Goal: Transaction & Acquisition: Purchase product/service

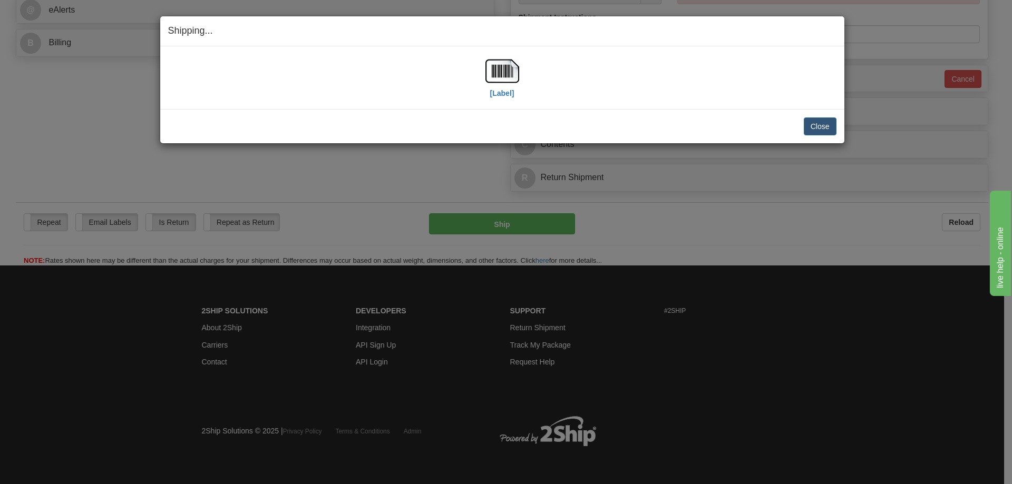
scroll to position [472, 0]
click at [820, 126] on button "Close" at bounding box center [820, 127] width 33 height 18
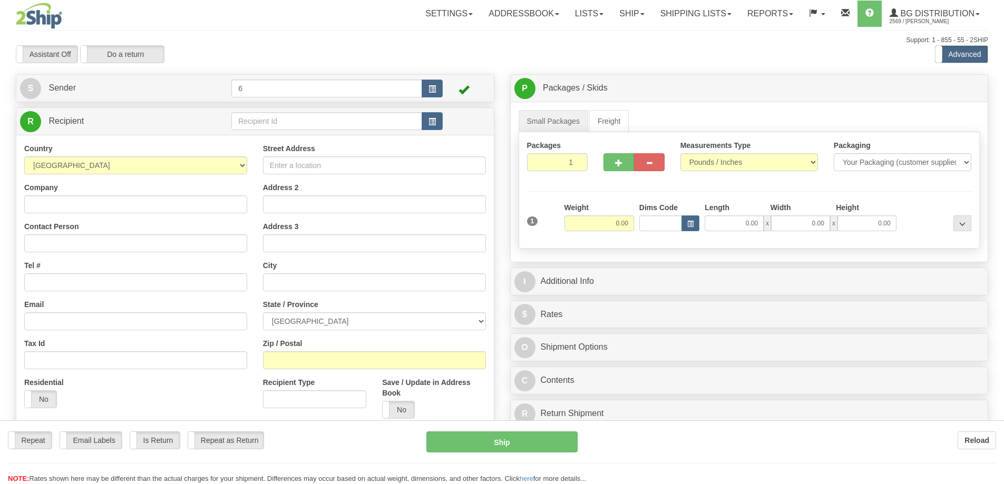
click at [258, 122] on div "Toggle navigation Settings Shipping Preferences Fields Preferences New" at bounding box center [502, 299] width 1004 height 599
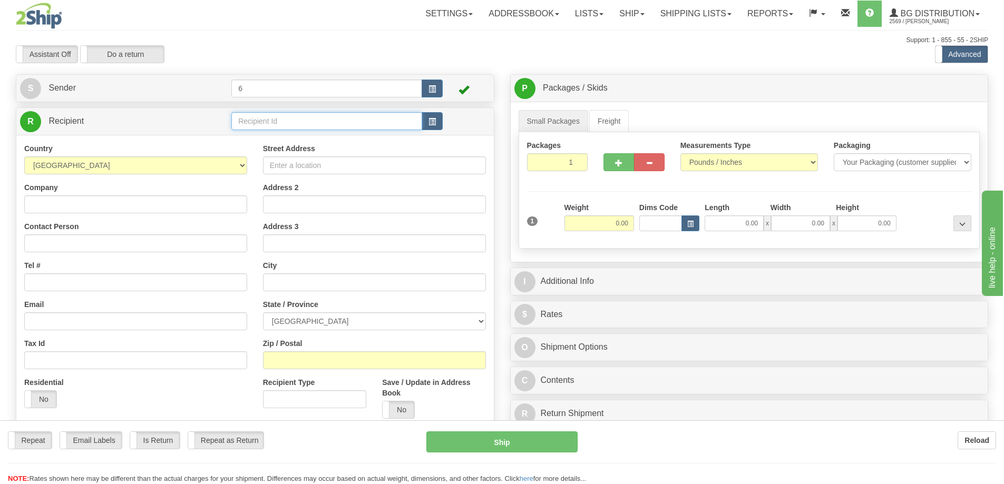
click at [258, 122] on input "text" at bounding box center [326, 121] width 191 height 18
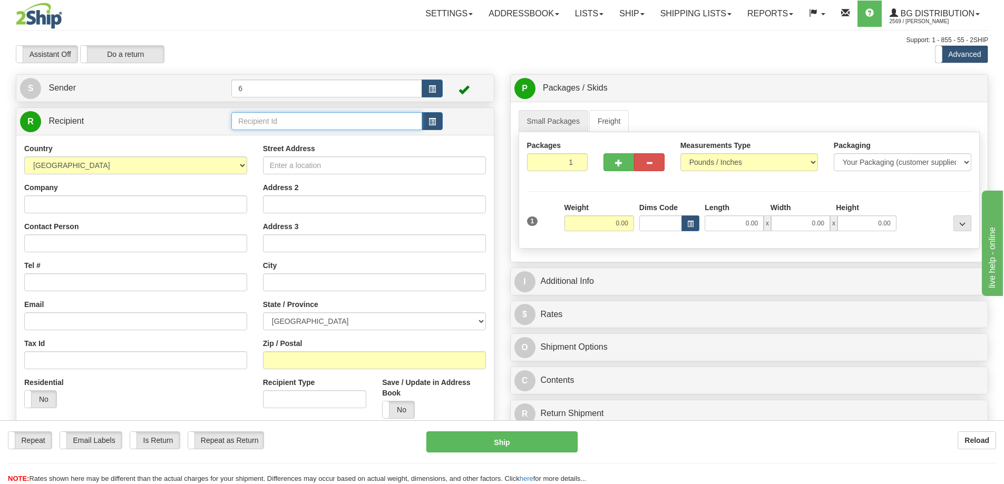
click at [258, 122] on input "text" at bounding box center [326, 121] width 191 height 18
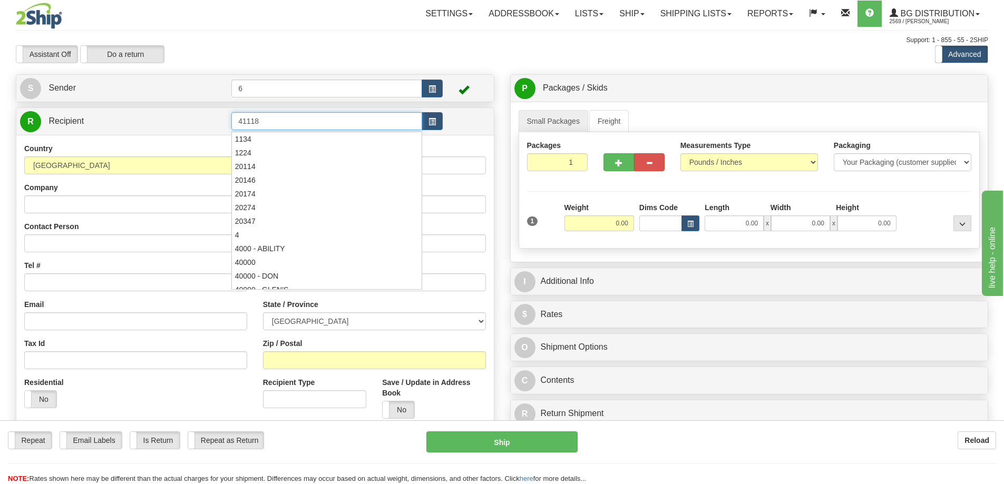
type input "41118"
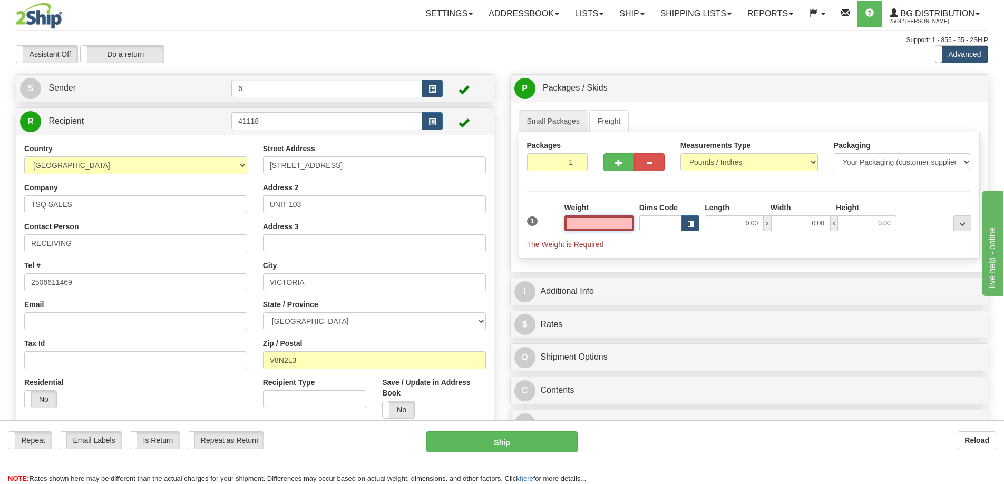
click at [592, 219] on input "text" at bounding box center [599, 224] width 70 height 16
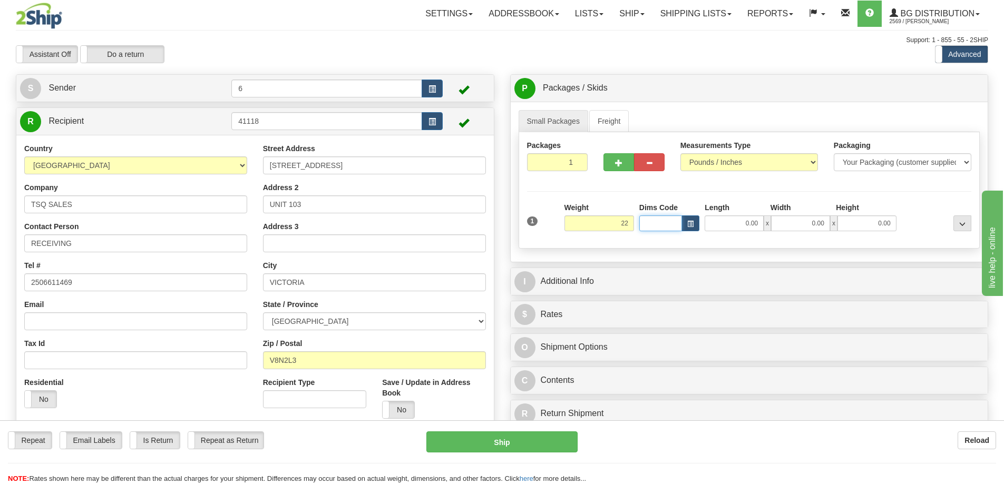
type input "22.00"
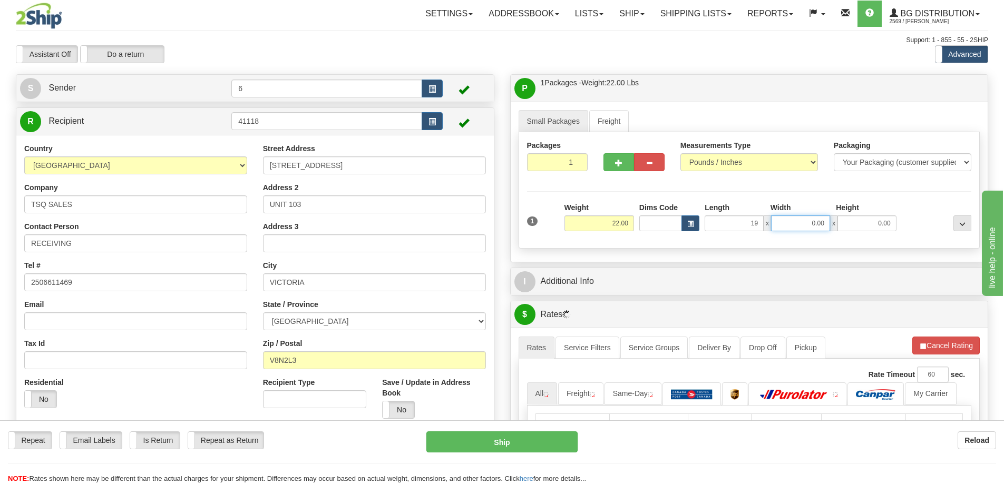
type input "19.00"
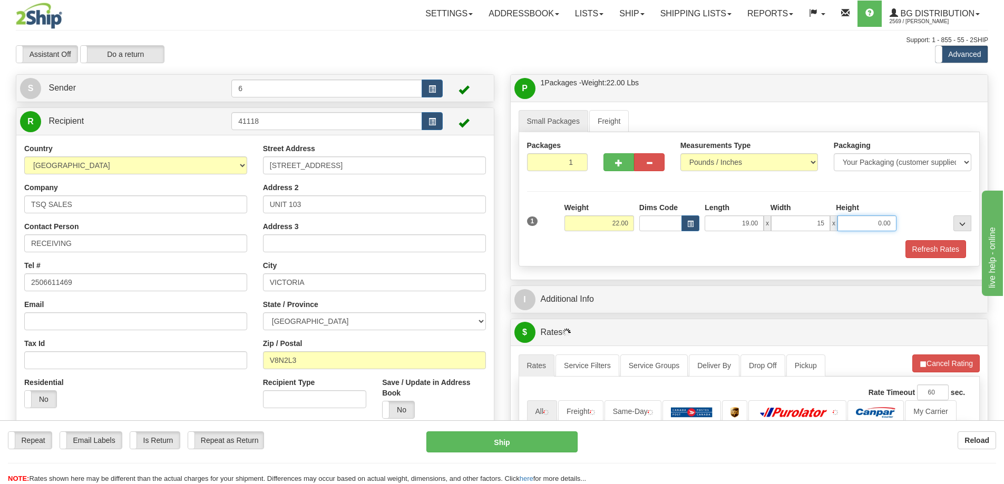
type input "15.00"
type input "13.00"
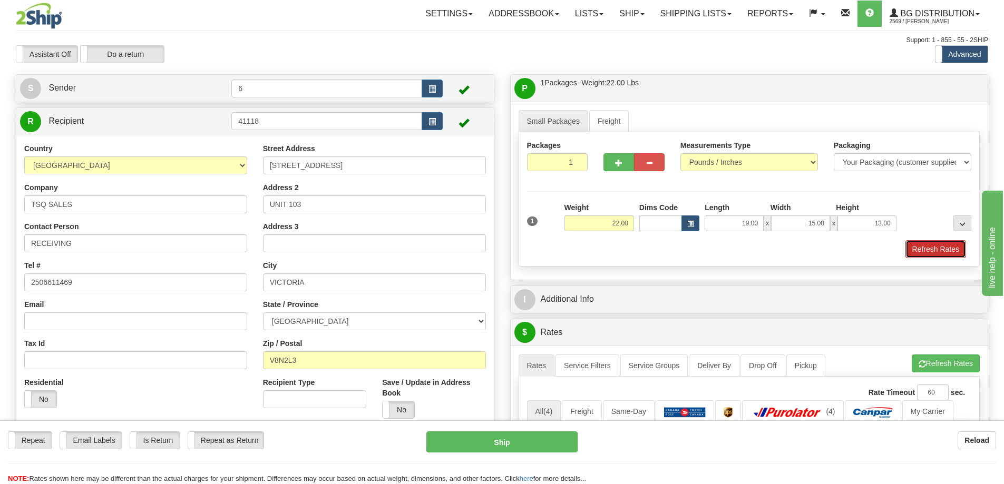
click at [914, 252] on button "Refresh Rates" at bounding box center [935, 249] width 61 height 18
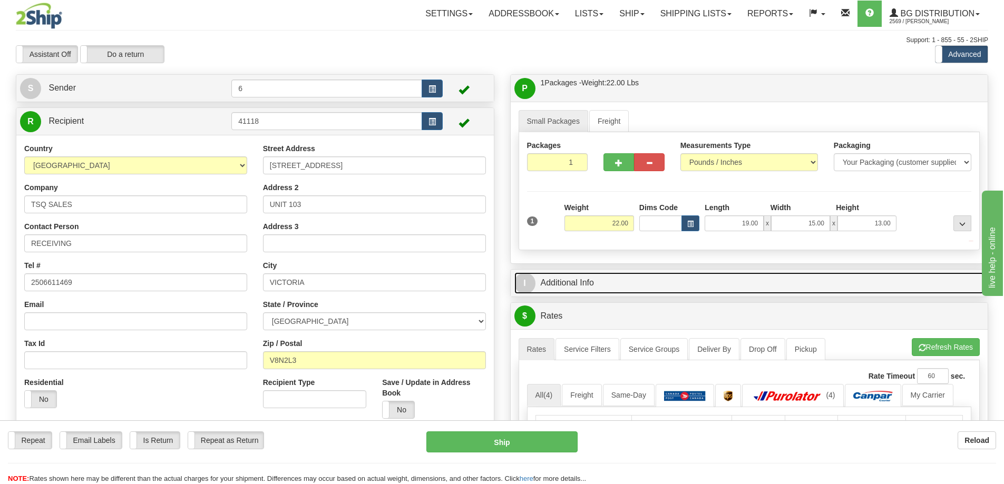
click at [843, 273] on link "I Additional Info" at bounding box center [749, 283] width 470 height 22
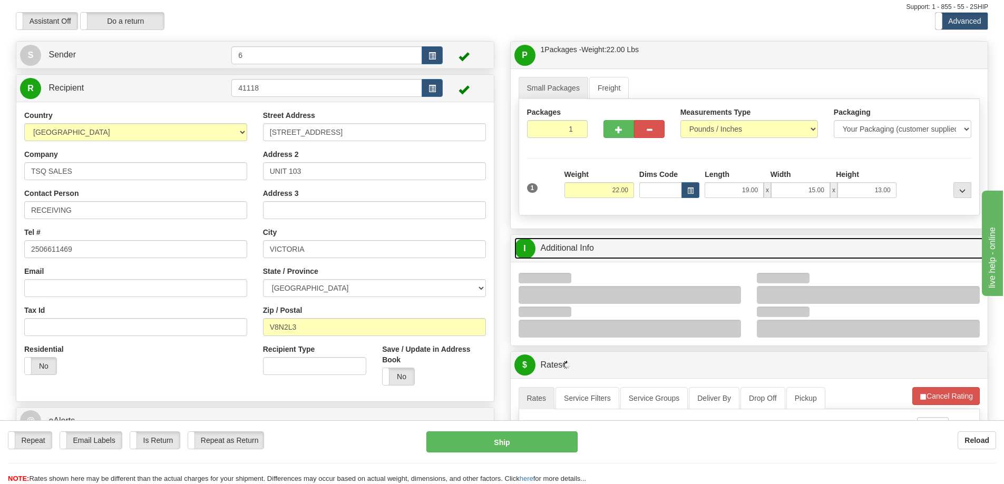
scroll to position [211, 0]
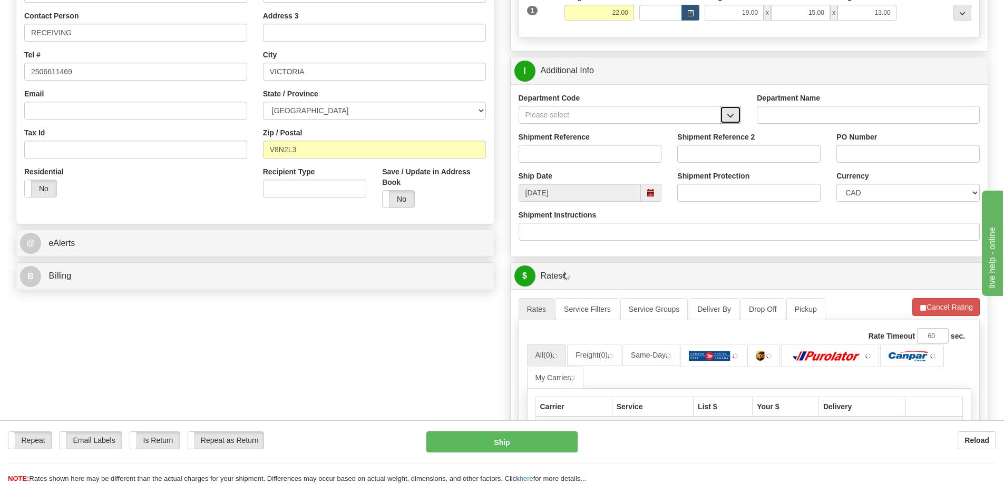
click at [734, 112] on button "button" at bounding box center [730, 115] width 21 height 18
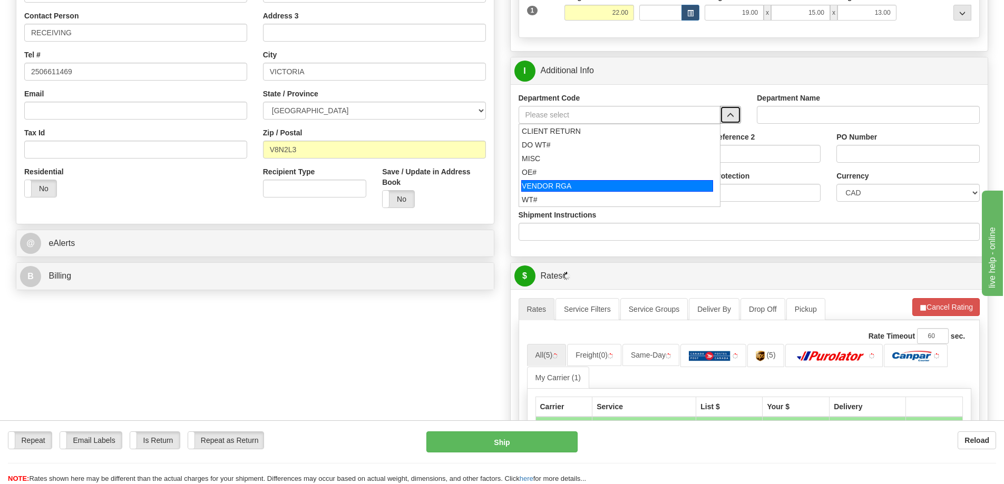
click at [600, 180] on li "VENDOR RGA" at bounding box center [619, 186] width 201 height 14
type input "VENDOR RGA"
type input "VENDOR RETURNS"
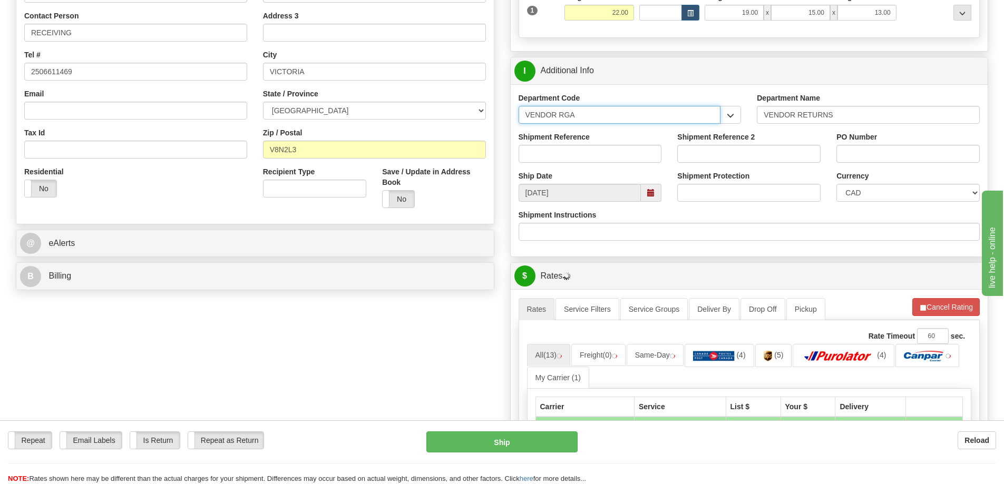
drag, startPoint x: 688, startPoint y: 123, endPoint x: 268, endPoint y: 126, distance: 420.5
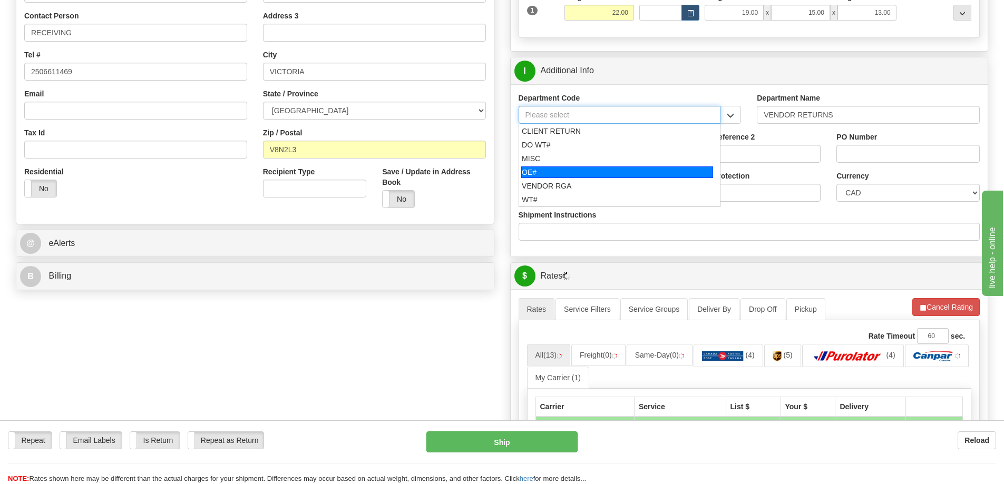
click at [549, 174] on div "OE#" at bounding box center [617, 173] width 192 height 12
type input "OE#"
type input "ORDERS"
type input "OE#"
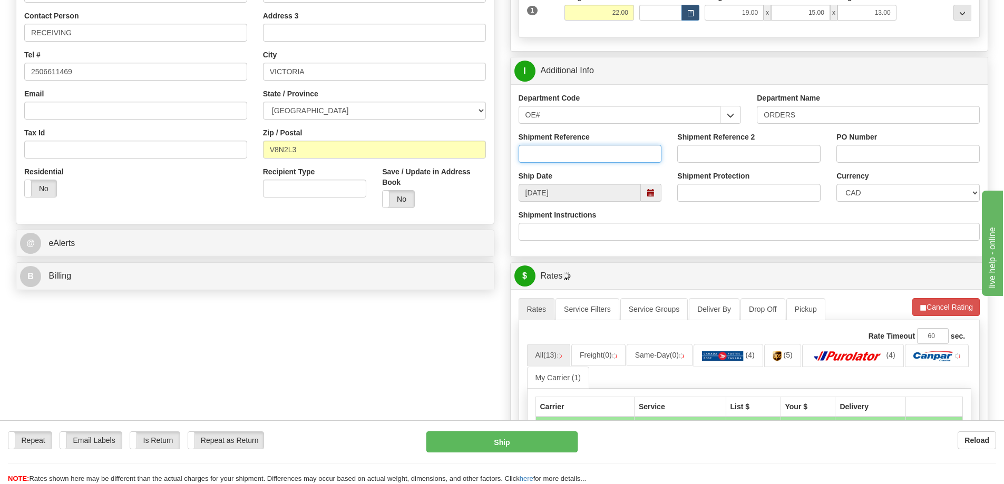
click at [551, 154] on input "Shipment Reference" at bounding box center [589, 154] width 143 height 18
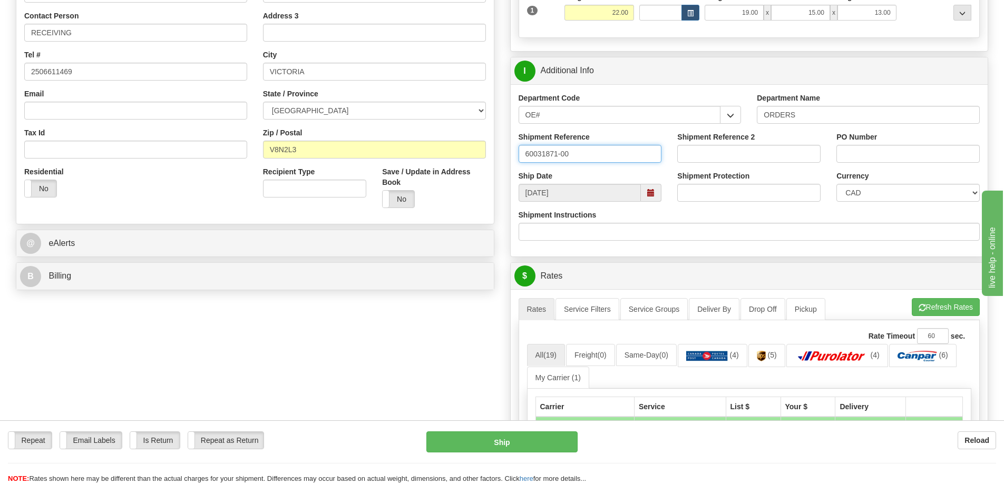
type input "60031871-00"
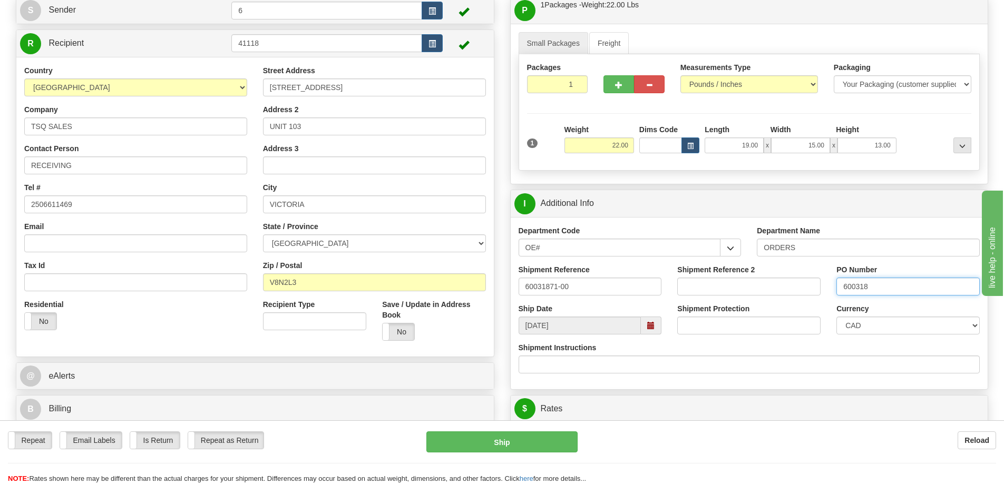
scroll to position [0, 0]
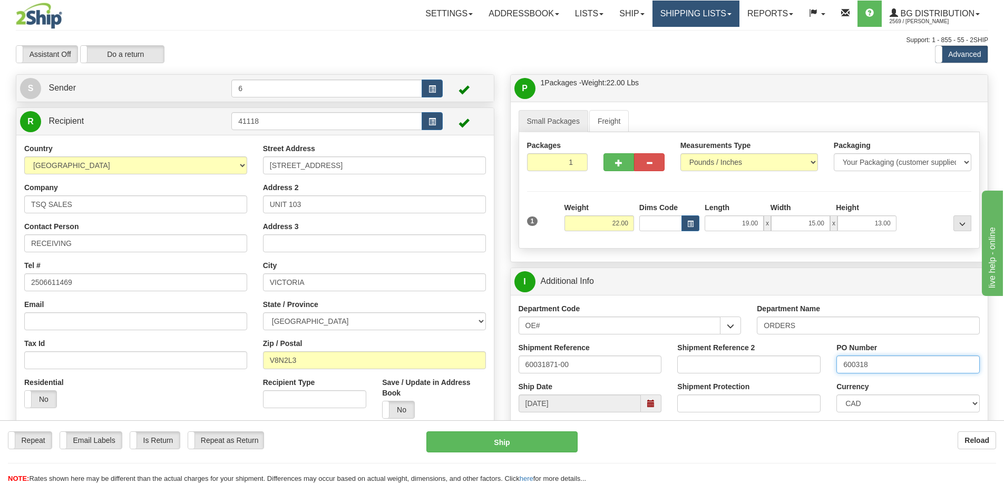
type input "600318"
click at [693, 14] on link "Shipping lists" at bounding box center [695, 14] width 87 height 26
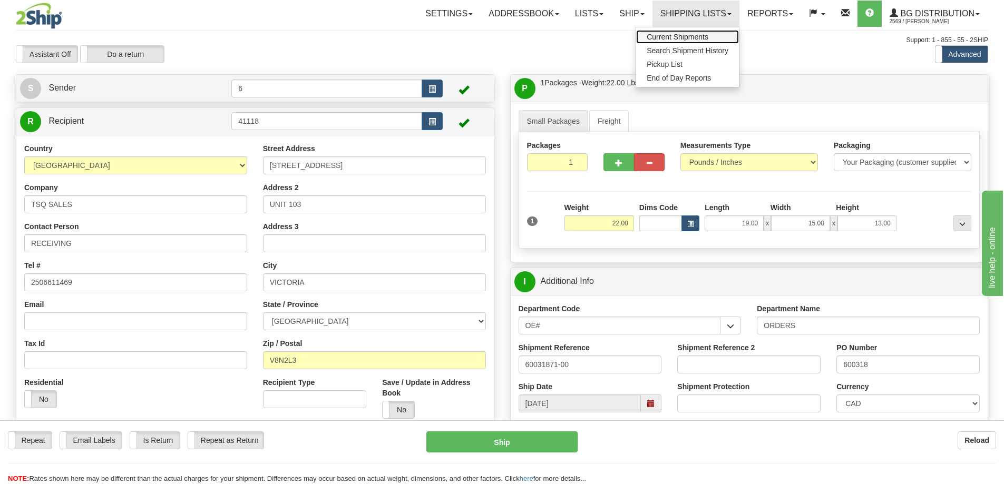
click at [674, 36] on span "Current Shipments" at bounding box center [678, 37] width 62 height 8
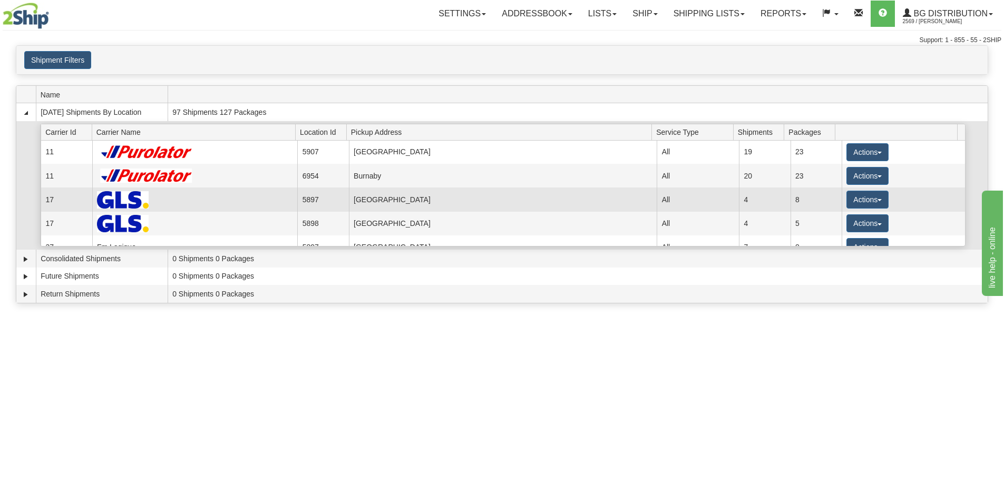
scroll to position [105, 0]
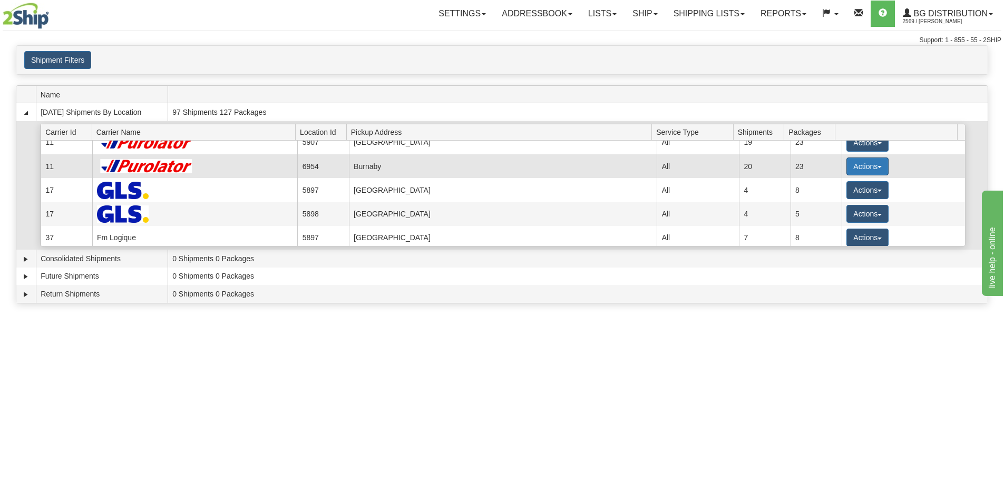
click at [862, 165] on button "Actions" at bounding box center [867, 167] width 42 height 18
click at [843, 185] on span "Details" at bounding box center [828, 185] width 28 height 7
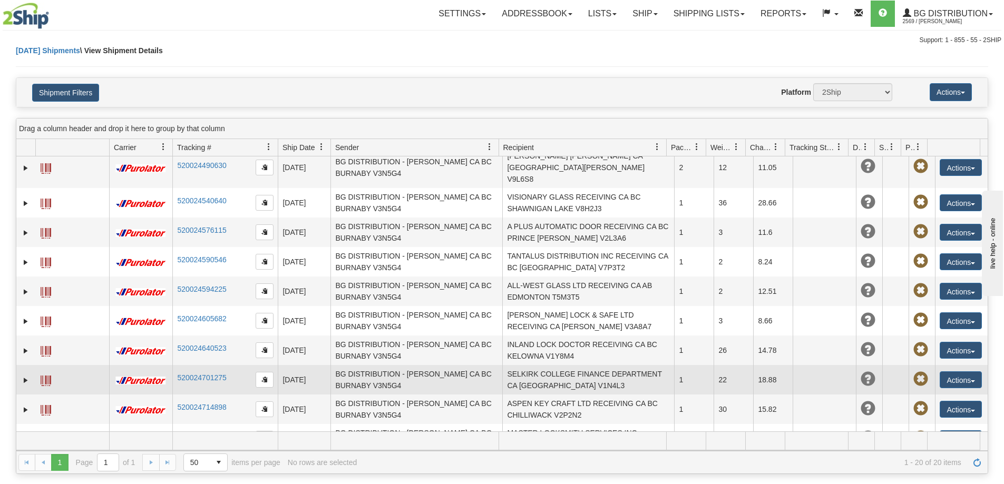
scroll to position [315, 0]
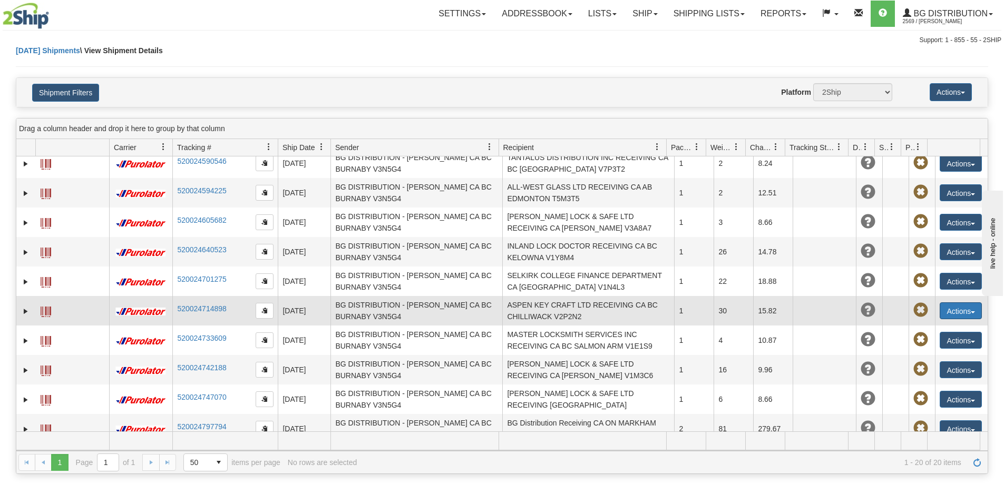
click at [955, 302] on button "Actions" at bounding box center [961, 310] width 42 height 17
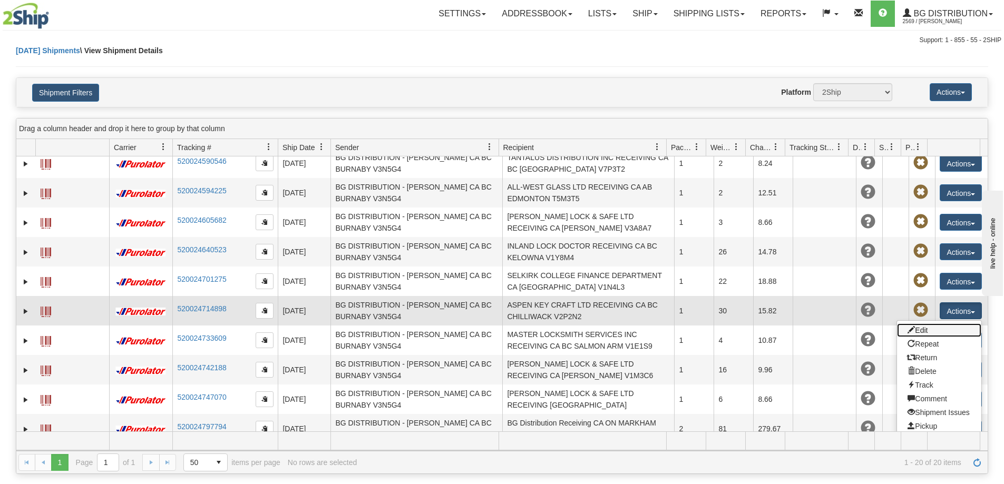
click at [931, 324] on link "Edit" at bounding box center [939, 331] width 84 height 14
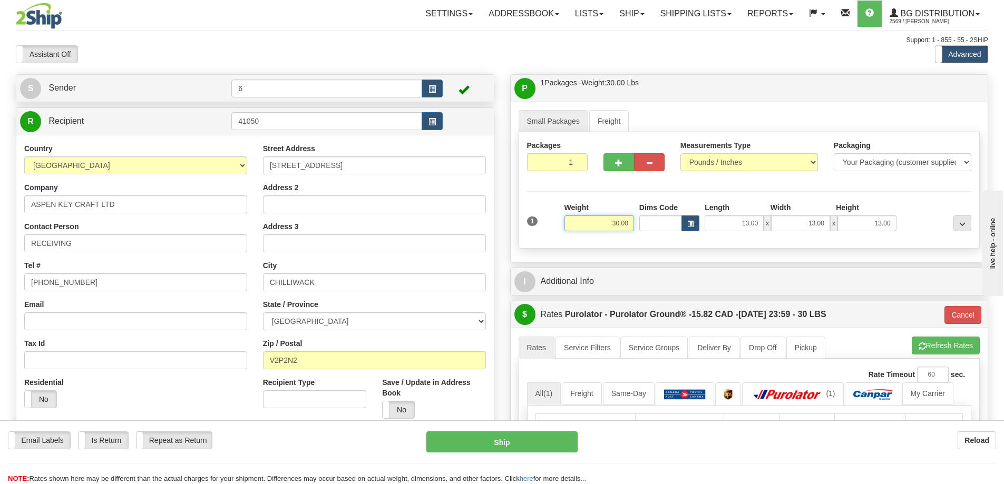
drag, startPoint x: 592, startPoint y: 225, endPoint x: 616, endPoint y: 215, distance: 26.2
click at [752, 207] on div "1 Weight 30.00 Dims Code x x" at bounding box center [749, 220] width 450 height 37
type input "22.00"
type input "260"
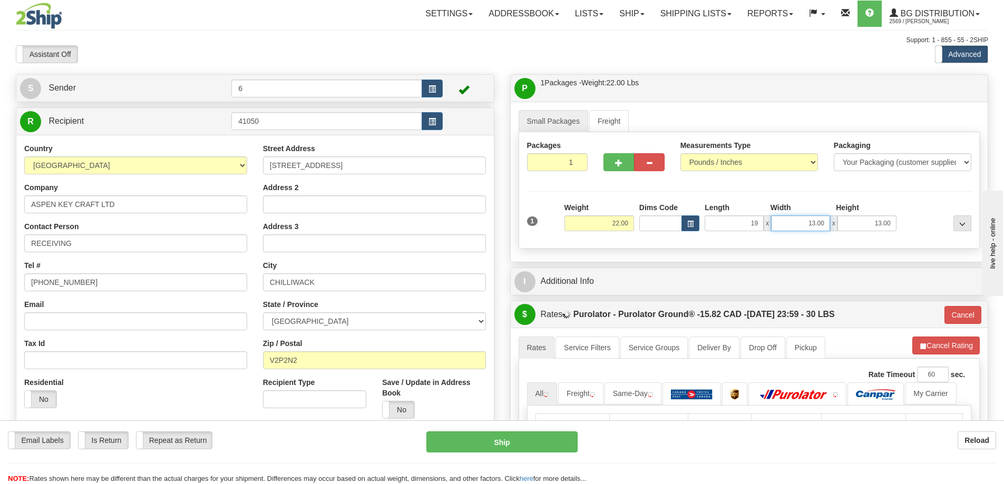
type input "19.00"
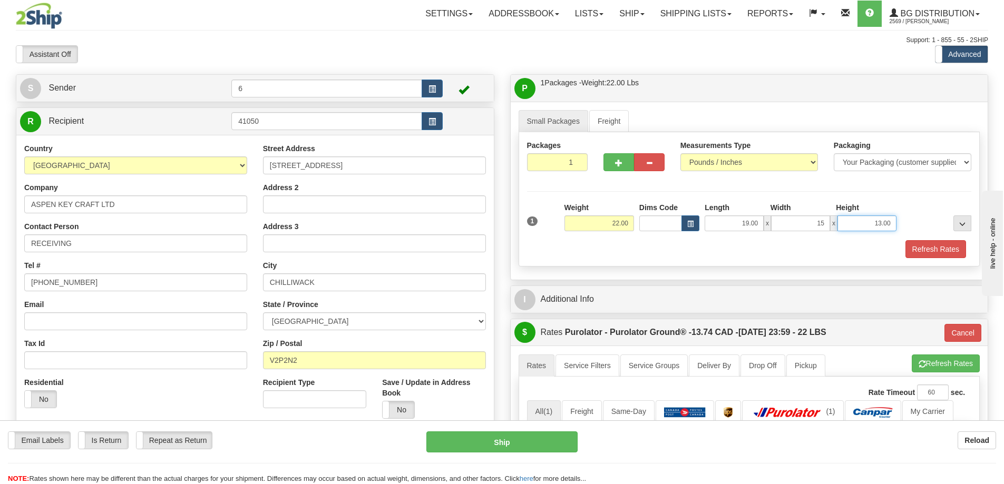
type input "15.00"
type input "13.00"
click at [618, 169] on button "button" at bounding box center [618, 162] width 31 height 18
radio input "true"
type input "2"
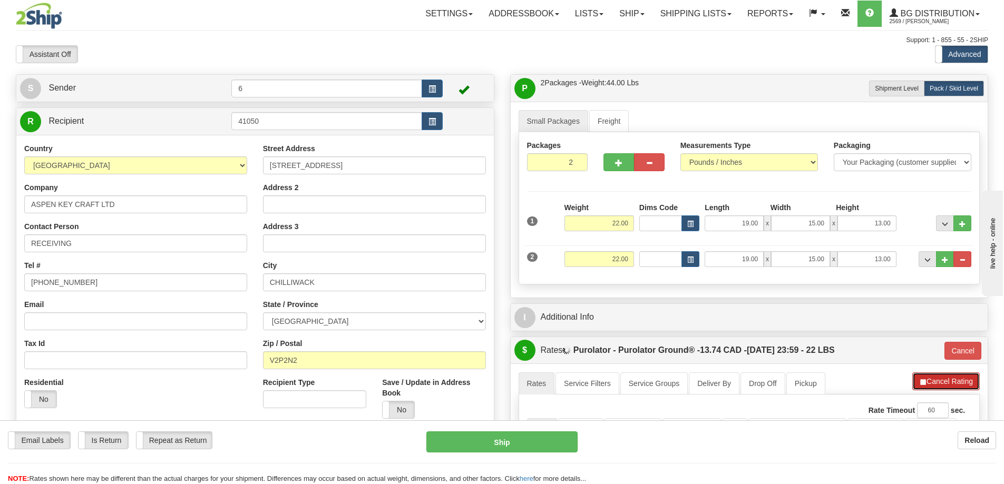
click at [938, 382] on button "Cancel Rating" at bounding box center [945, 382] width 67 height 18
click at [951, 385] on button "Refresh Rates" at bounding box center [946, 382] width 68 height 18
type input "260"
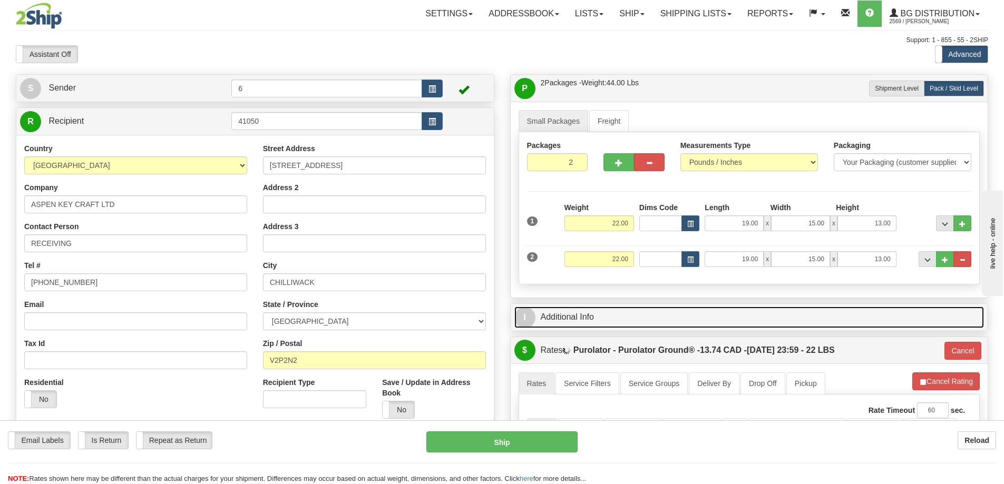
click at [801, 325] on link "I Additional Info" at bounding box center [749, 318] width 470 height 22
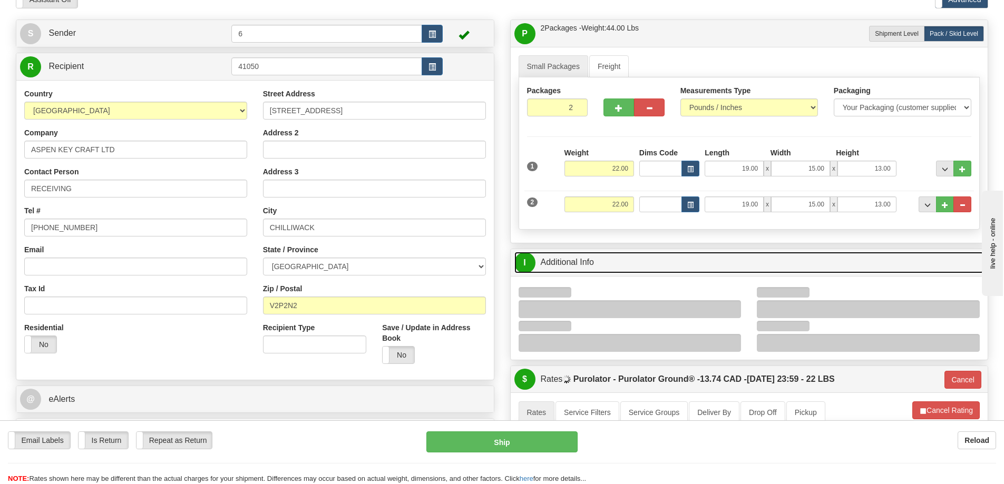
scroll to position [105, 0]
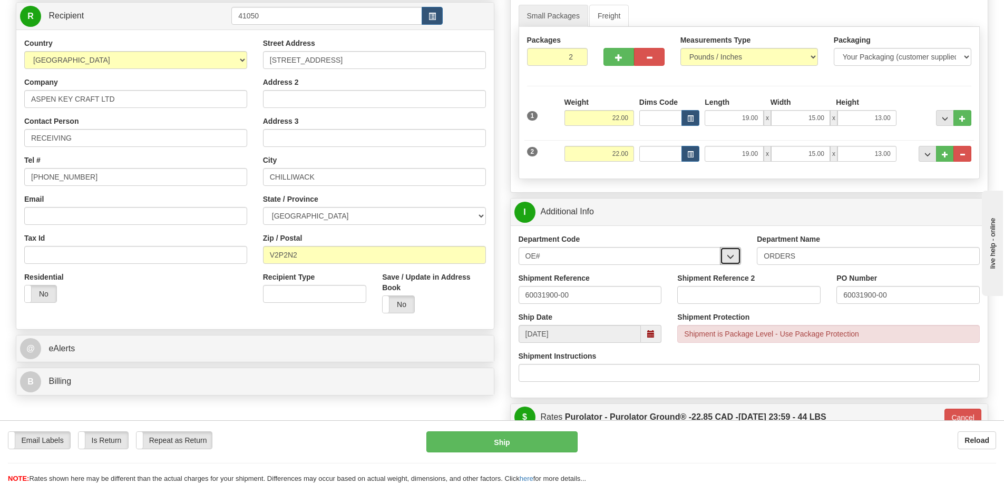
drag, startPoint x: 738, startPoint y: 254, endPoint x: 628, endPoint y: 299, distance: 119.4
click at [738, 254] on button "button" at bounding box center [730, 256] width 21 height 18
click at [596, 277] on div "OE#" at bounding box center [617, 273] width 192 height 12
drag, startPoint x: 588, startPoint y: 291, endPoint x: 424, endPoint y: 299, distance: 164.1
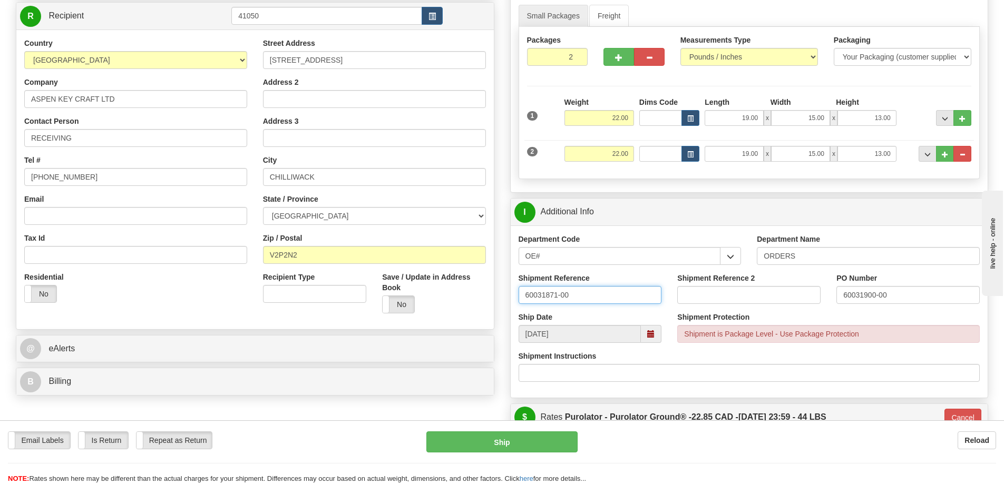
type input "60031871-00"
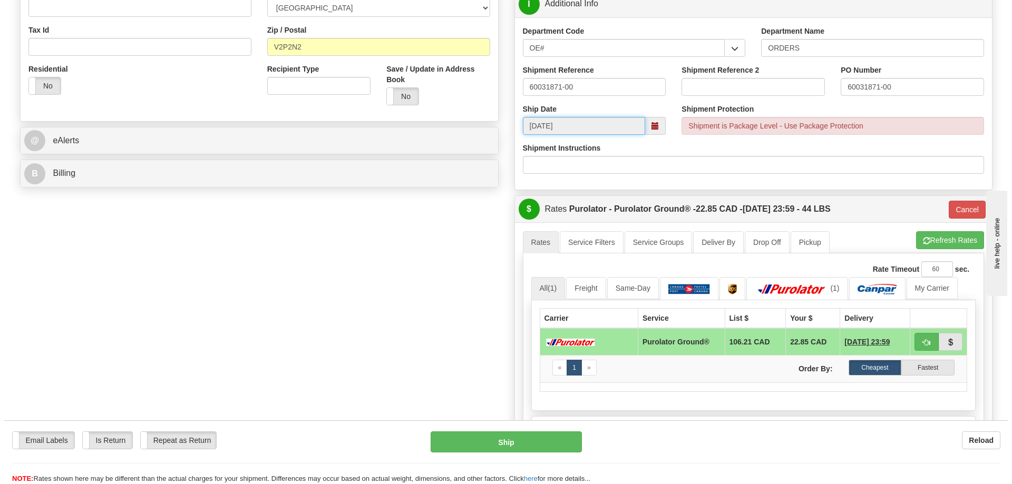
scroll to position [369, 0]
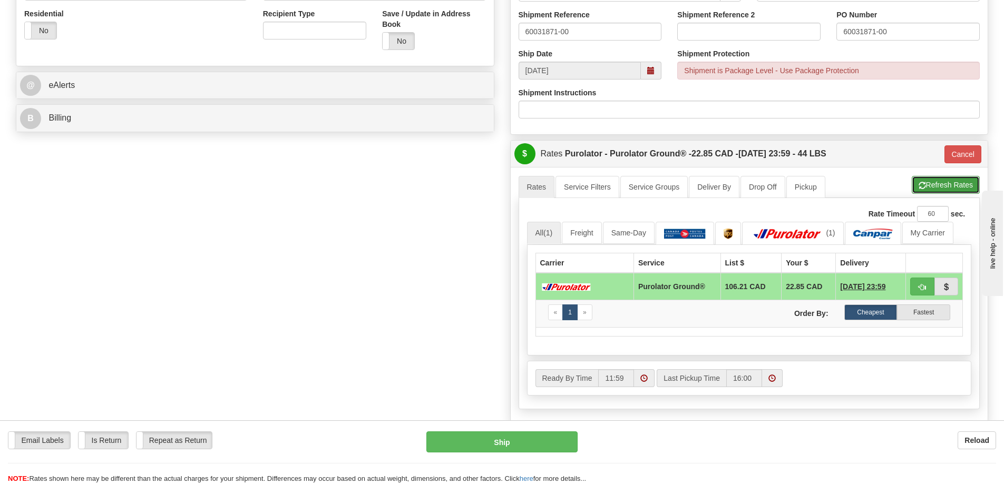
click at [941, 183] on button "Refresh Rates" at bounding box center [946, 185] width 68 height 18
type input "260"
click at [539, 436] on button "Ship" at bounding box center [501, 442] width 151 height 21
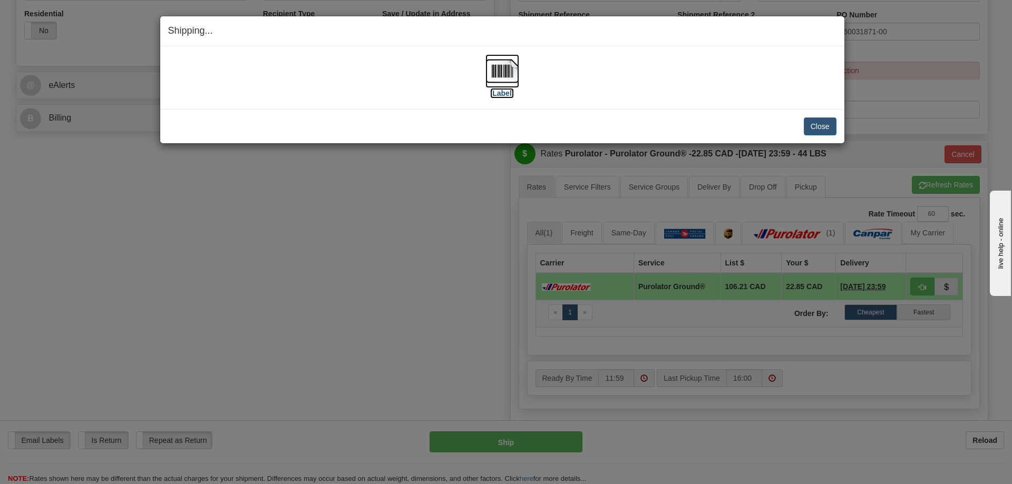
click at [494, 93] on label "[Label]" at bounding box center [502, 93] width 24 height 11
click at [821, 122] on button "Close" at bounding box center [820, 127] width 33 height 18
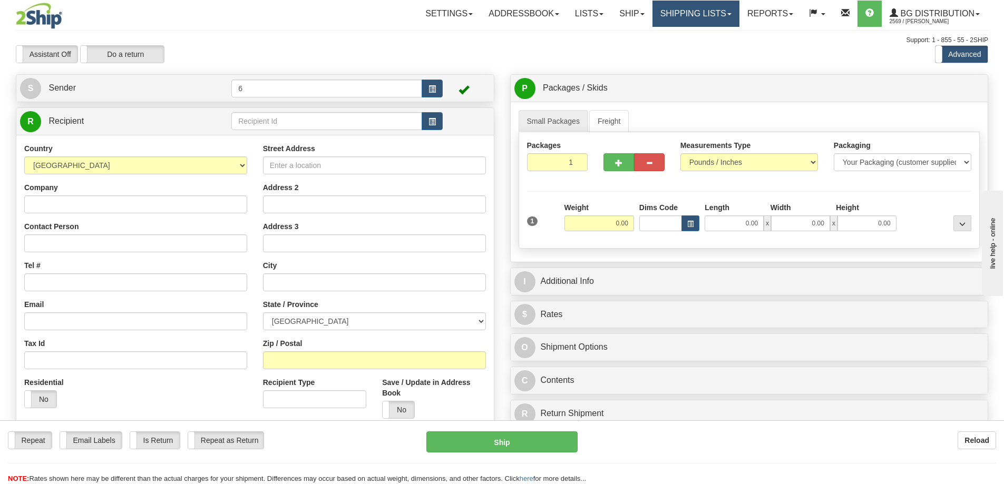
click at [693, 15] on link "Shipping lists" at bounding box center [695, 14] width 87 height 26
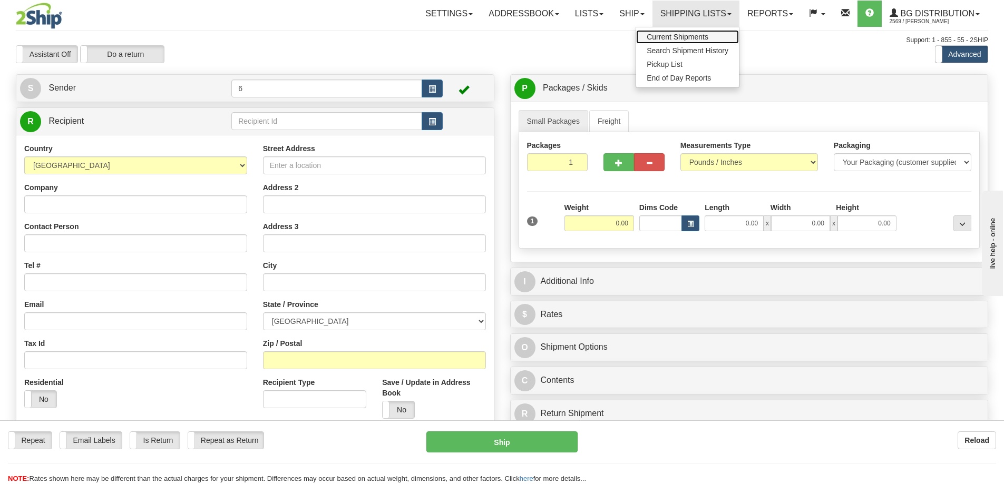
click at [687, 37] on span "Current Shipments" at bounding box center [678, 37] width 62 height 8
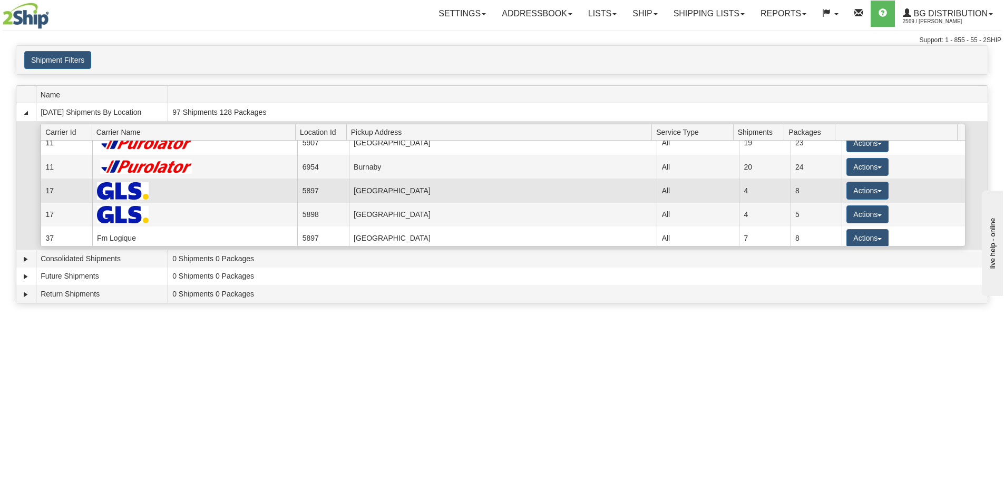
scroll to position [105, 0]
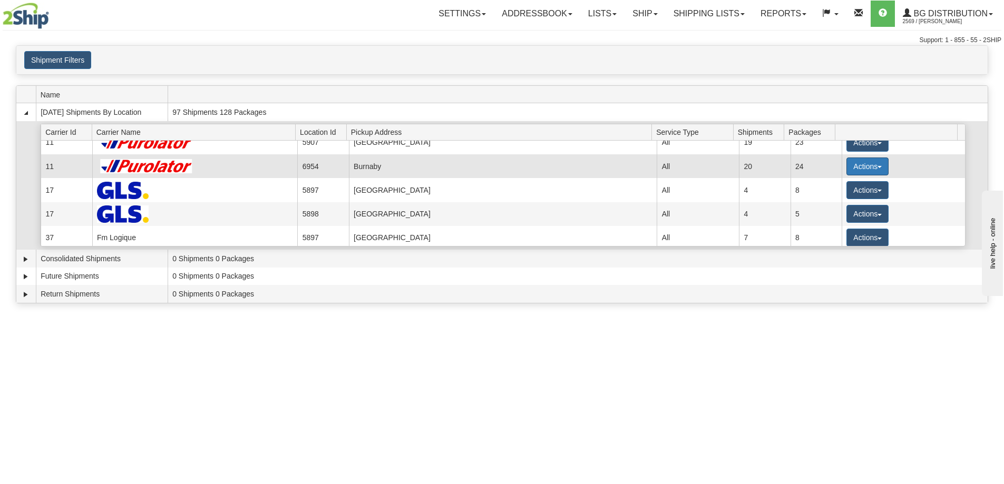
click at [871, 161] on button "Actions" at bounding box center [867, 167] width 42 height 18
click at [853, 188] on link "Details" at bounding box center [846, 187] width 84 height 14
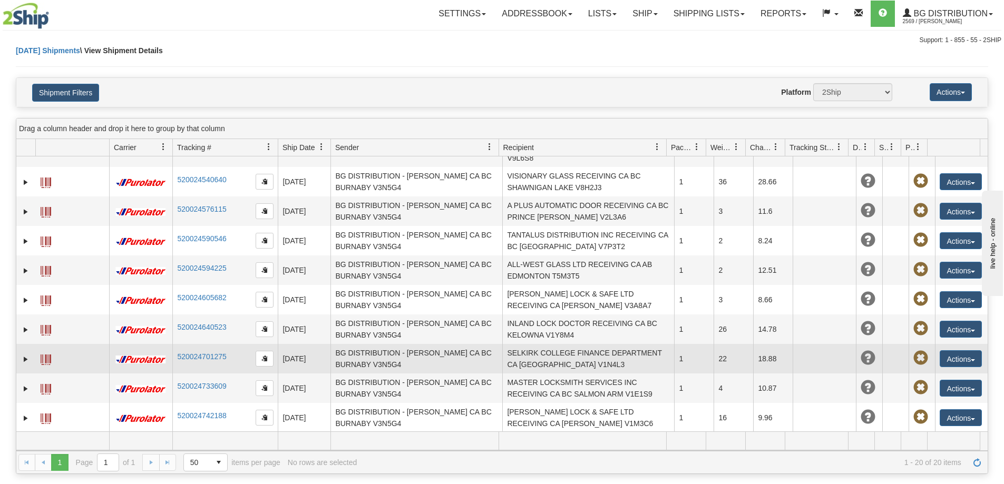
scroll to position [315, 0]
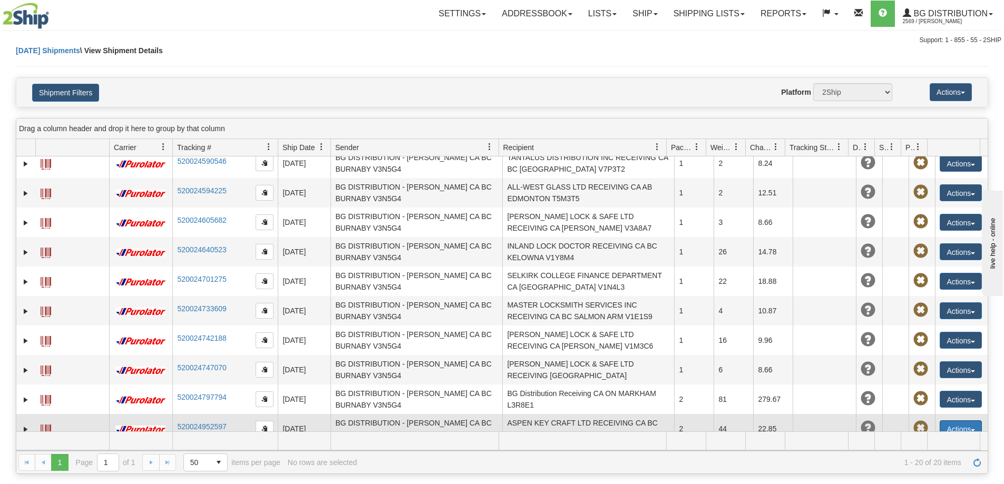
click at [957, 420] on button "Actions" at bounding box center [961, 428] width 42 height 17
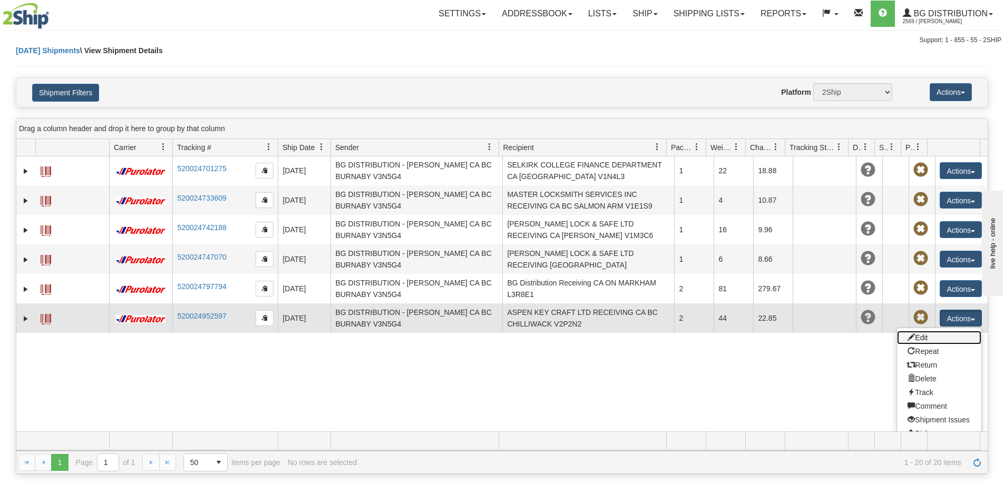
click at [934, 331] on link "Edit" at bounding box center [939, 338] width 84 height 14
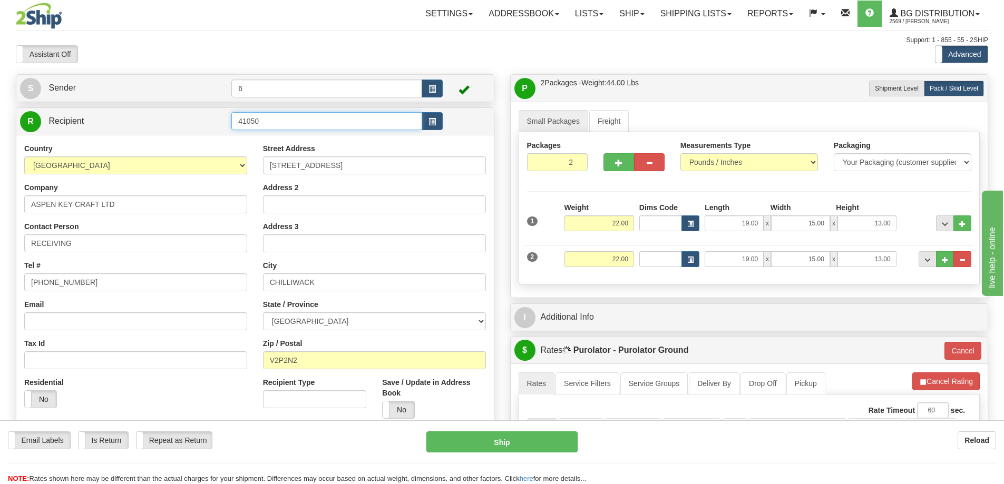
drag, startPoint x: 292, startPoint y: 122, endPoint x: 81, endPoint y: 144, distance: 213.0
click at [81, 144] on div "R Recipient 41050" at bounding box center [255, 271] width 478 height 328
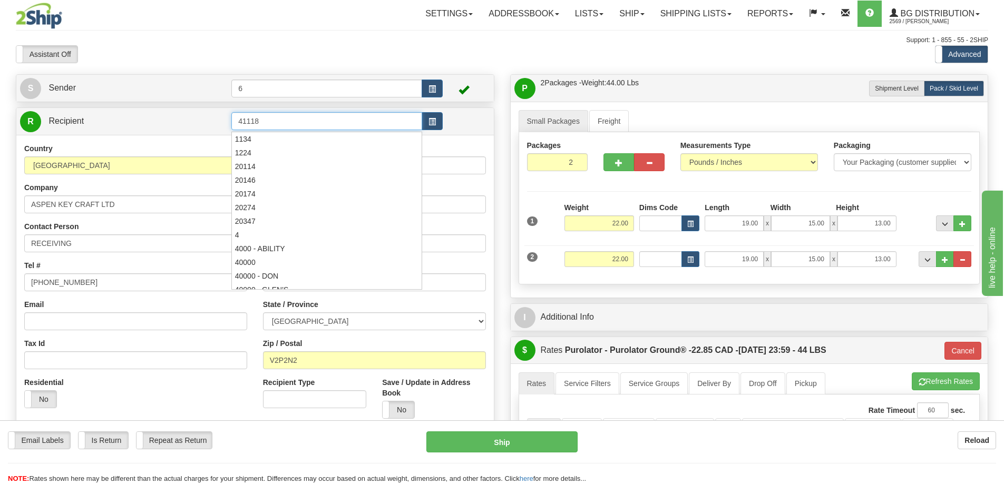
type input "41118"
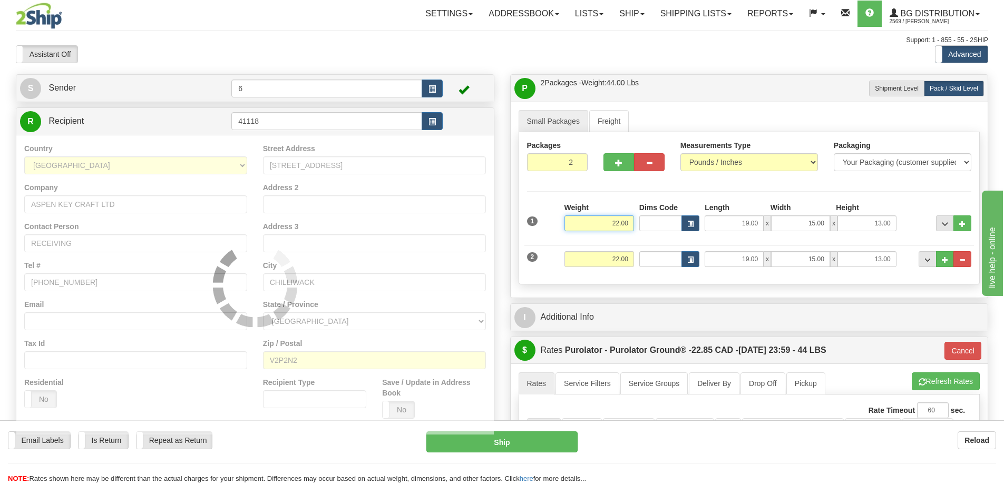
type input "260"
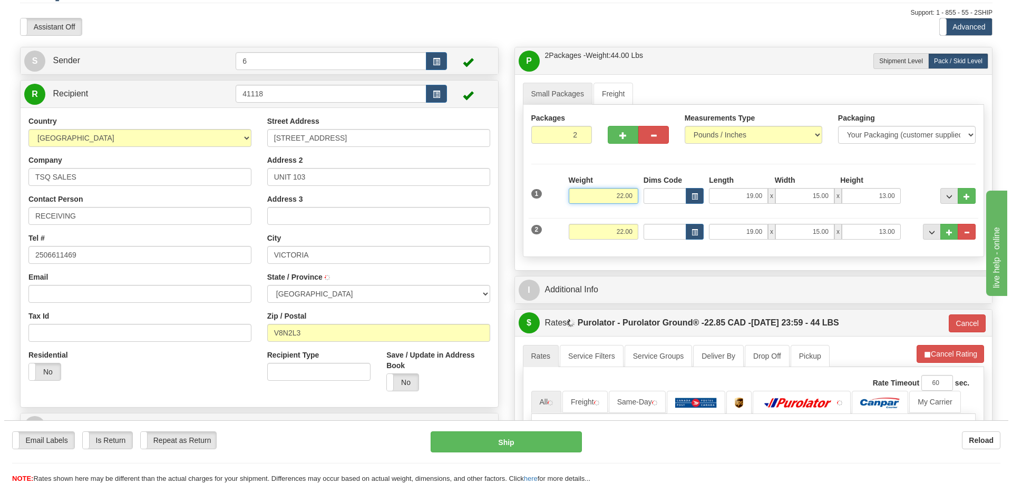
scroll to position [158, 0]
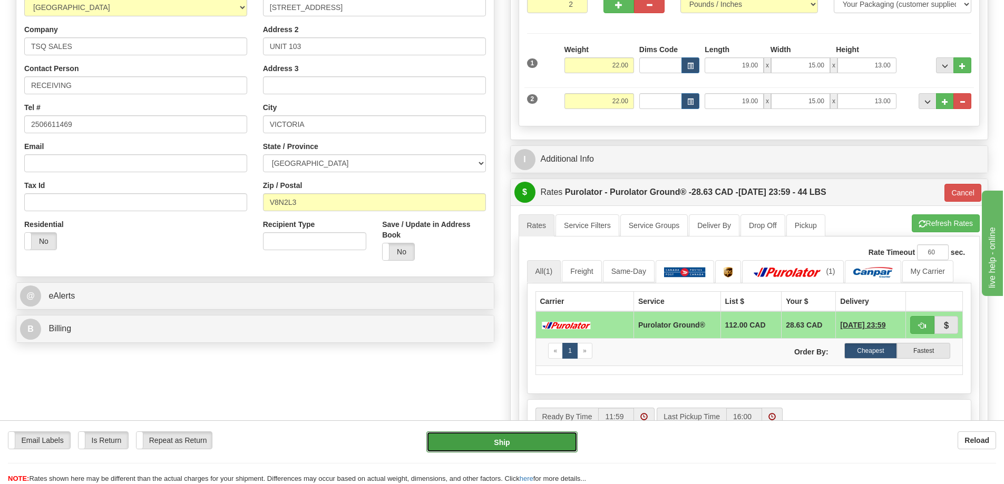
click at [545, 446] on button "Ship" at bounding box center [501, 442] width 151 height 21
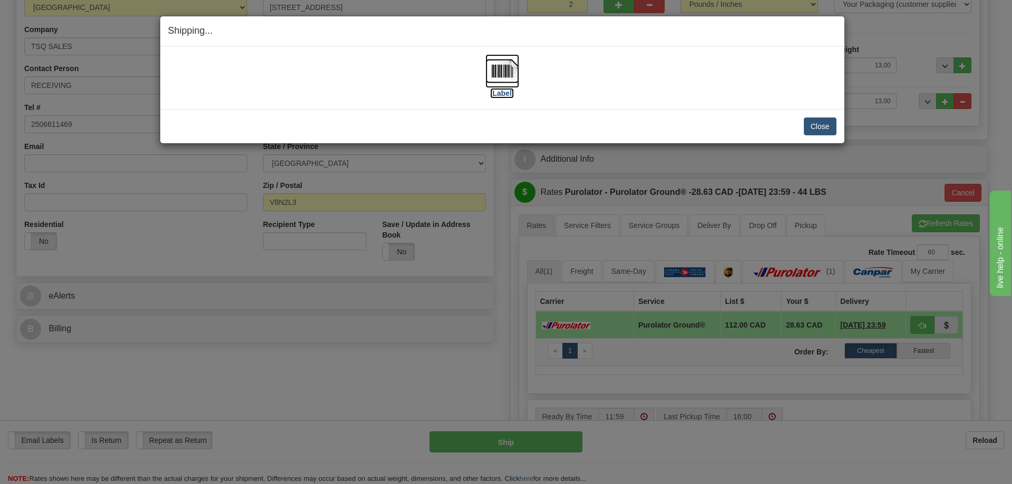
click at [501, 94] on label "[Label]" at bounding box center [502, 93] width 24 height 11
drag, startPoint x: 829, startPoint y: 115, endPoint x: 822, endPoint y: 119, distance: 8.0
click at [828, 115] on div "Close Cancel Cancel Shipment and Quit Pickup Quit Pickup ONLY" at bounding box center [502, 126] width 684 height 34
click at [820, 123] on button "Close" at bounding box center [820, 127] width 33 height 18
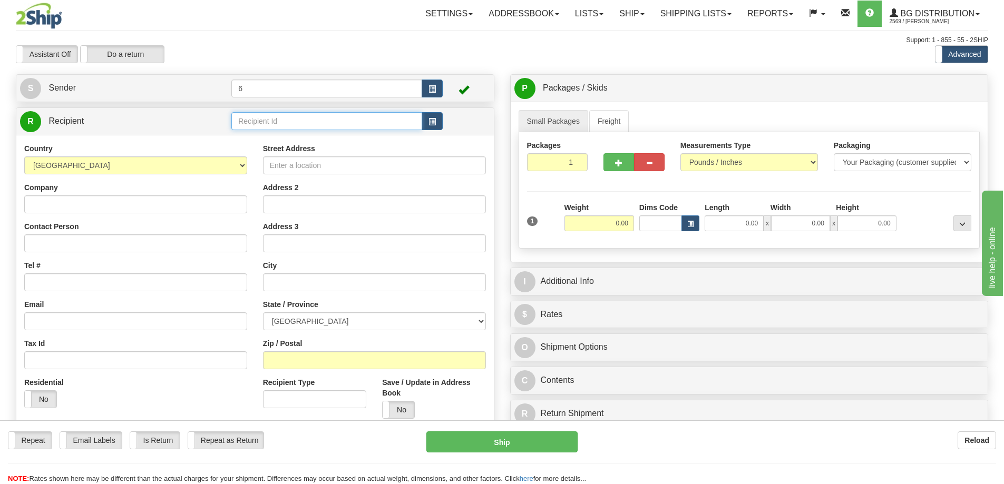
click at [277, 120] on input "text" at bounding box center [326, 121] width 191 height 18
click at [657, 22] on link "Shipping lists" at bounding box center [695, 14] width 87 height 26
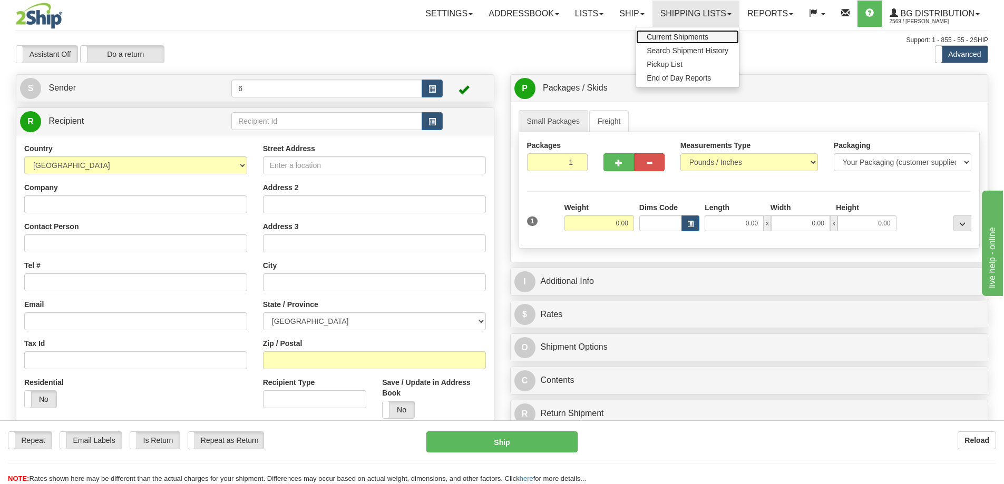
click at [651, 36] on span "Current Shipments" at bounding box center [678, 37] width 62 height 8
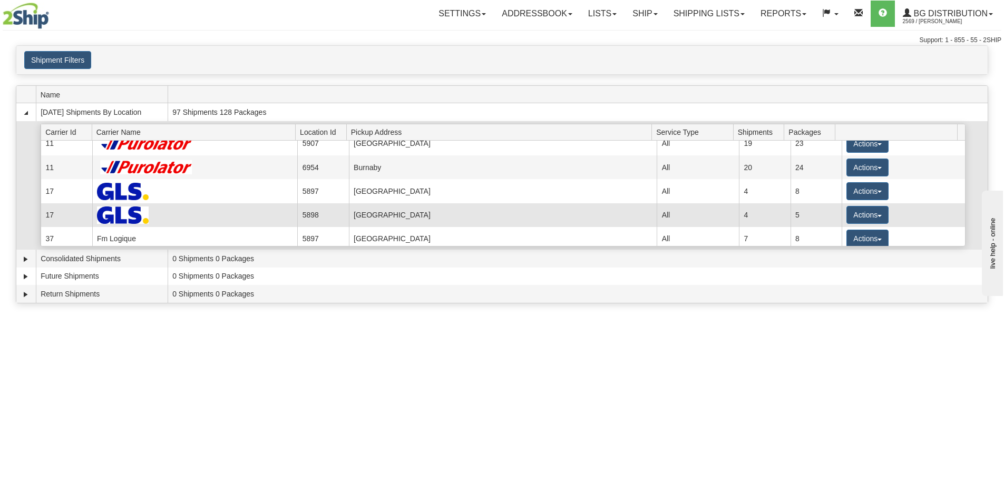
scroll to position [105, 0]
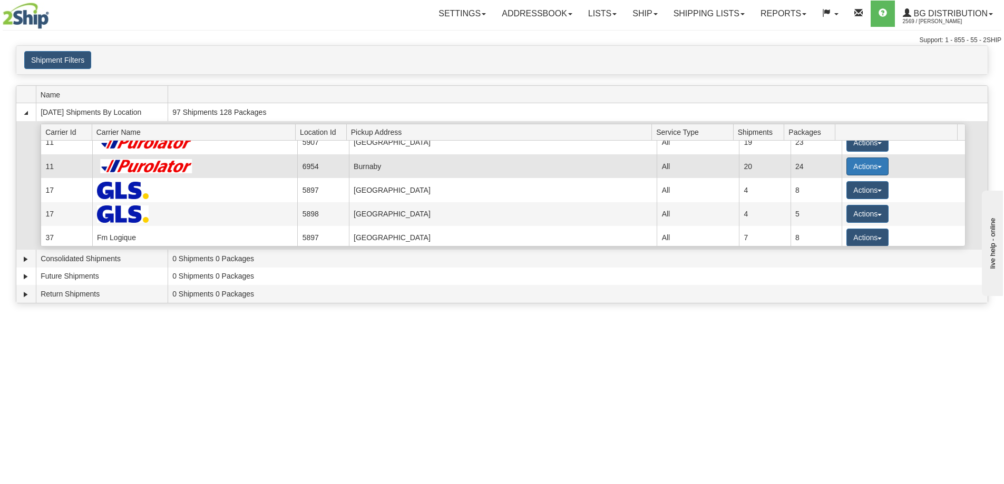
click at [863, 165] on button "Actions" at bounding box center [867, 167] width 42 height 18
click at [849, 187] on link "Details" at bounding box center [846, 187] width 84 height 14
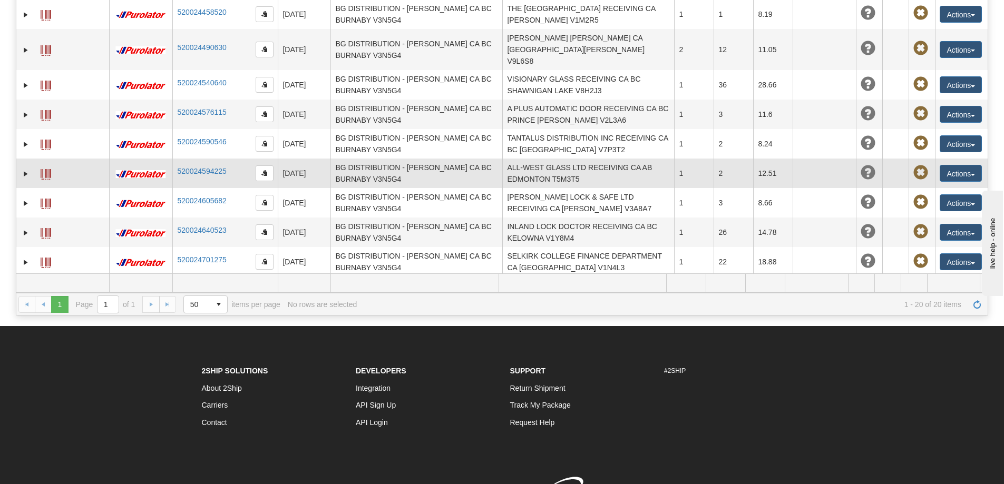
scroll to position [157, 0]
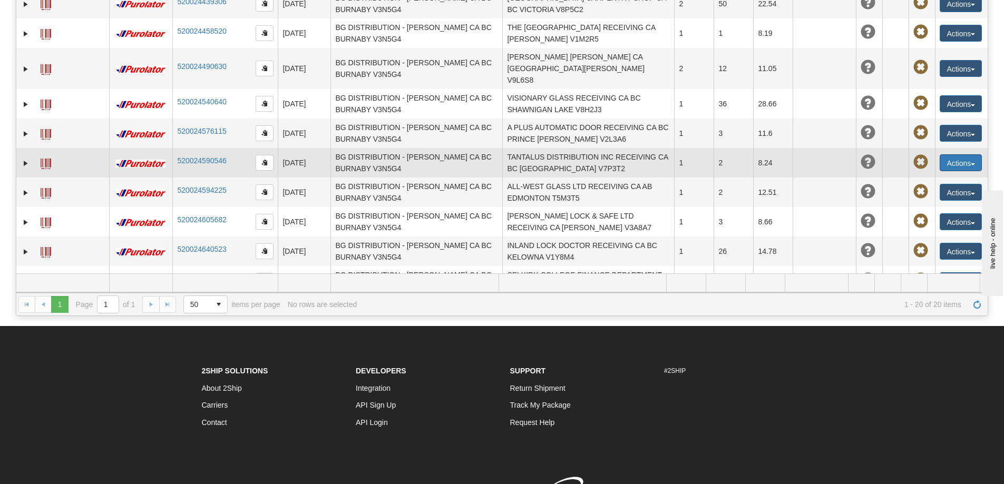
click at [954, 157] on button "Actions" at bounding box center [961, 162] width 42 height 17
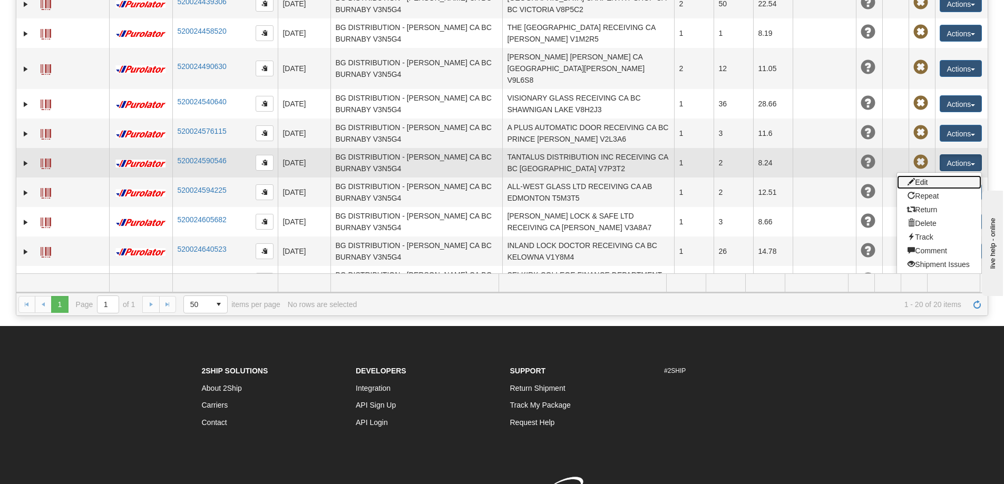
click at [925, 175] on link "Edit" at bounding box center [939, 182] width 84 height 14
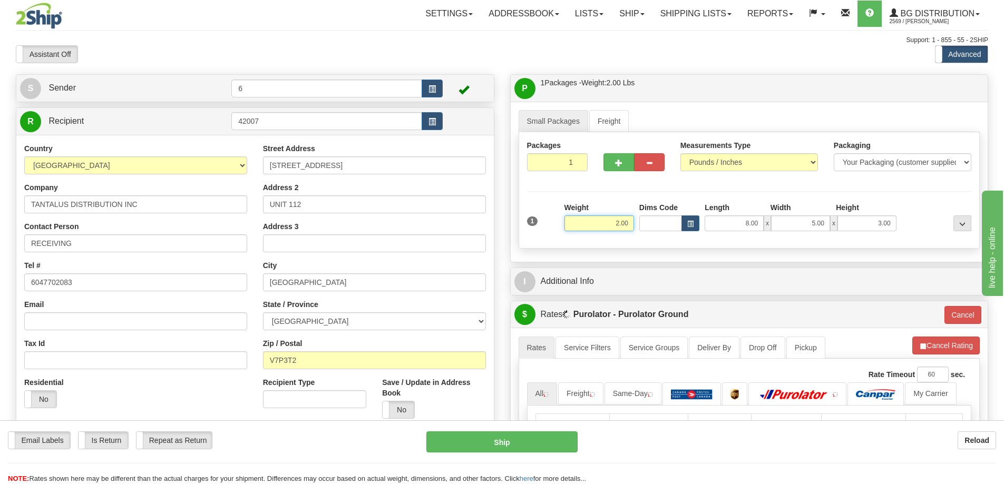
drag, startPoint x: 591, startPoint y: 222, endPoint x: 667, endPoint y: 227, distance: 76.1
click at [667, 227] on div "1 Weight 2.00 Dims Code 8.00" at bounding box center [749, 220] width 450 height 37
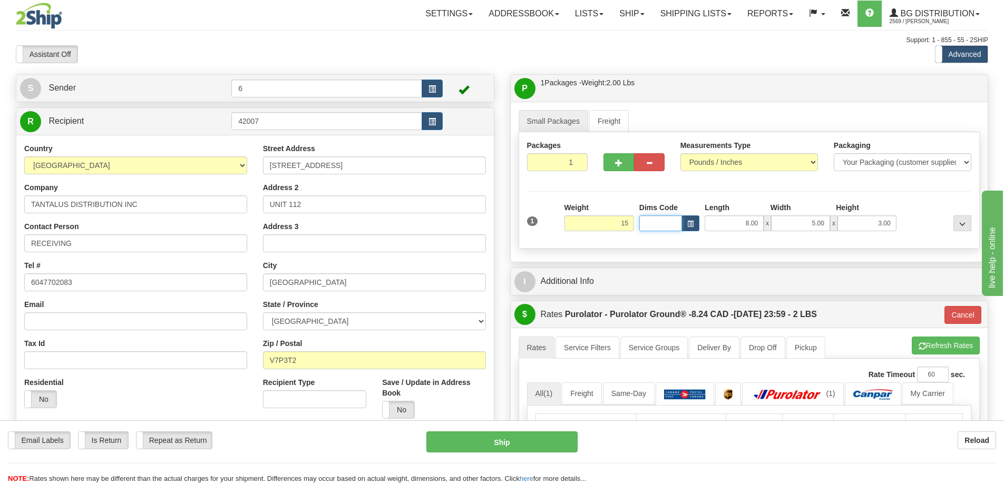
type input "15.00"
type input "260"
type input "16.00"
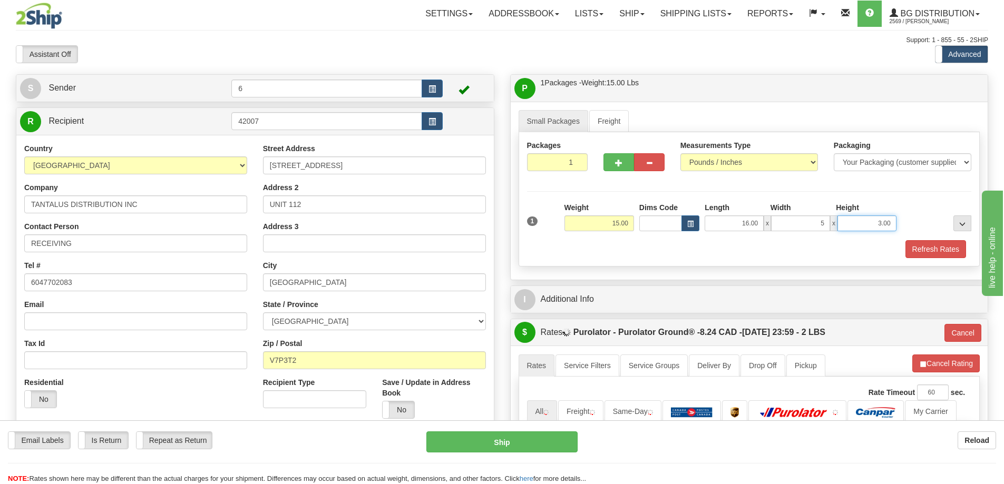
type input "5.00"
type input "7.00"
click at [915, 257] on button "Refresh Rates" at bounding box center [935, 249] width 61 height 18
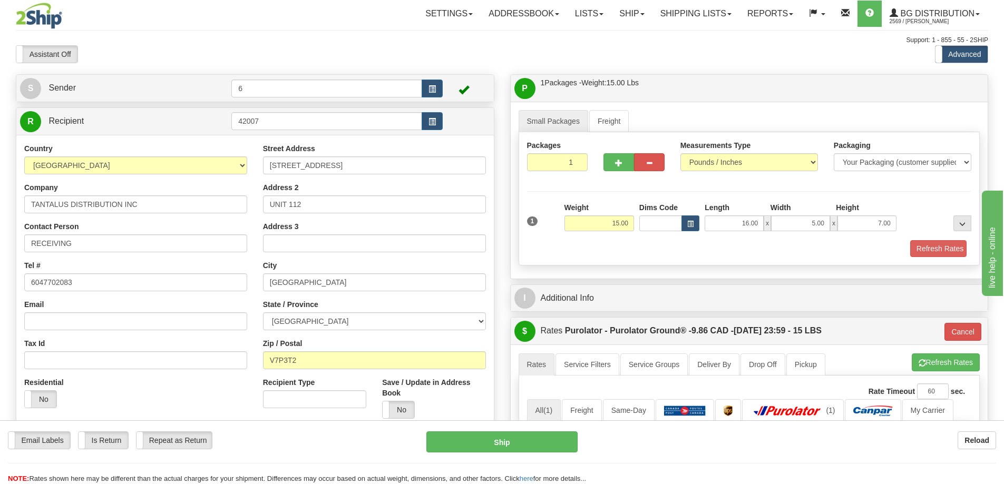
type input "260"
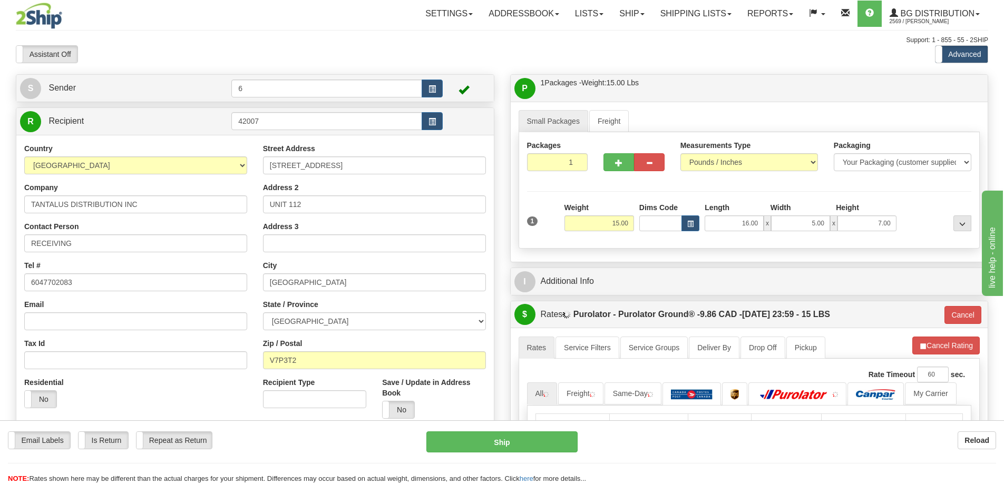
click at [850, 295] on div "I Additional Info" at bounding box center [749, 281] width 477 height 27
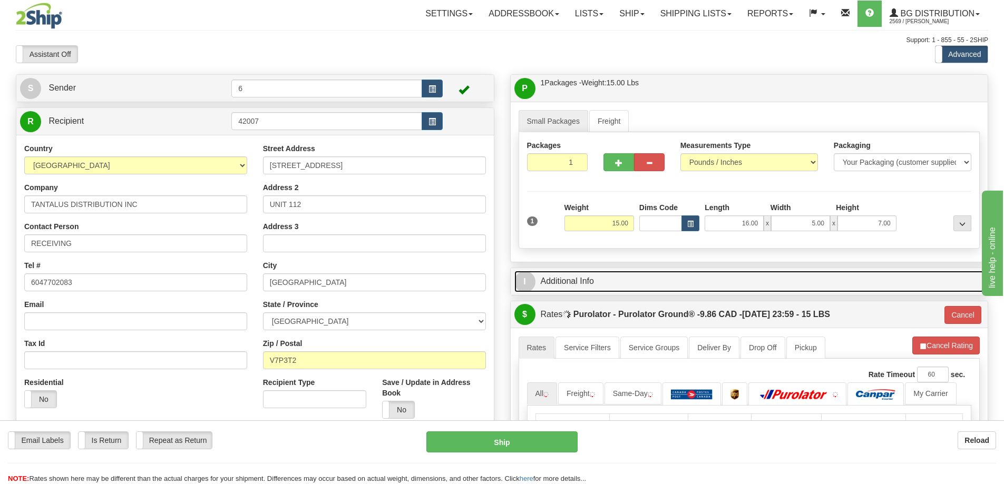
click at [846, 280] on link "I Additional Info" at bounding box center [749, 282] width 470 height 22
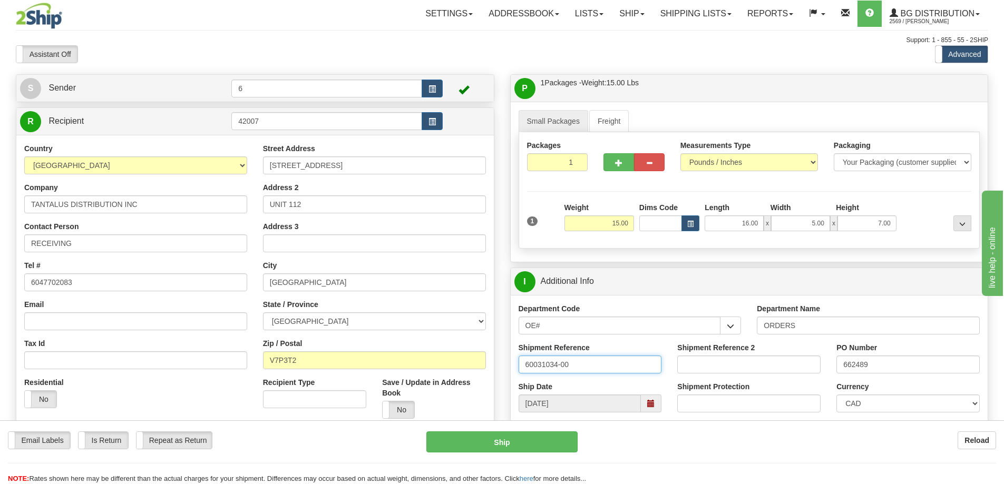
click at [619, 368] on input "60031034-00" at bounding box center [589, 365] width 143 height 18
type input "60031034-00 60031911-0"
paste input "0031034-00 60031911-0"
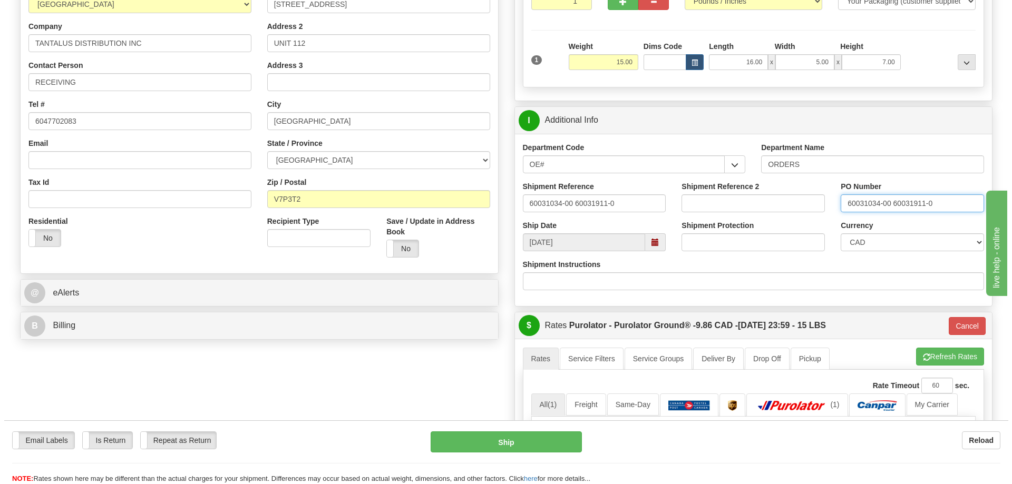
scroll to position [316, 0]
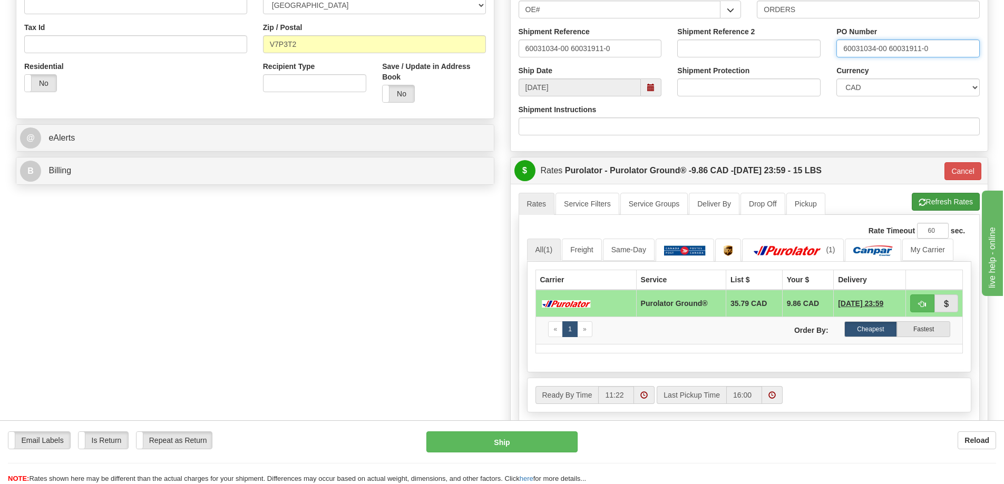
type input "60031034-00 60031911-0"
click at [935, 206] on button "Refresh Rates" at bounding box center [946, 202] width 68 height 18
type input "260"
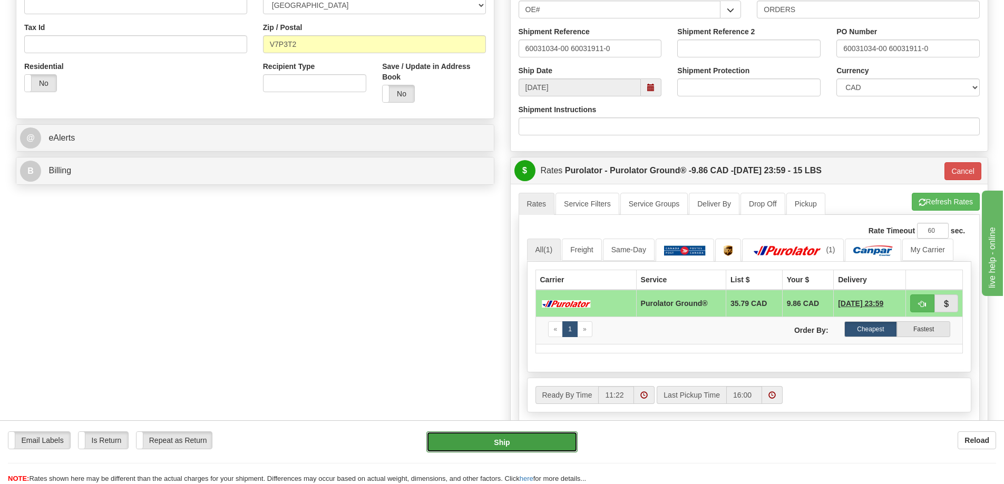
click at [525, 438] on button "Ship" at bounding box center [501, 442] width 151 height 21
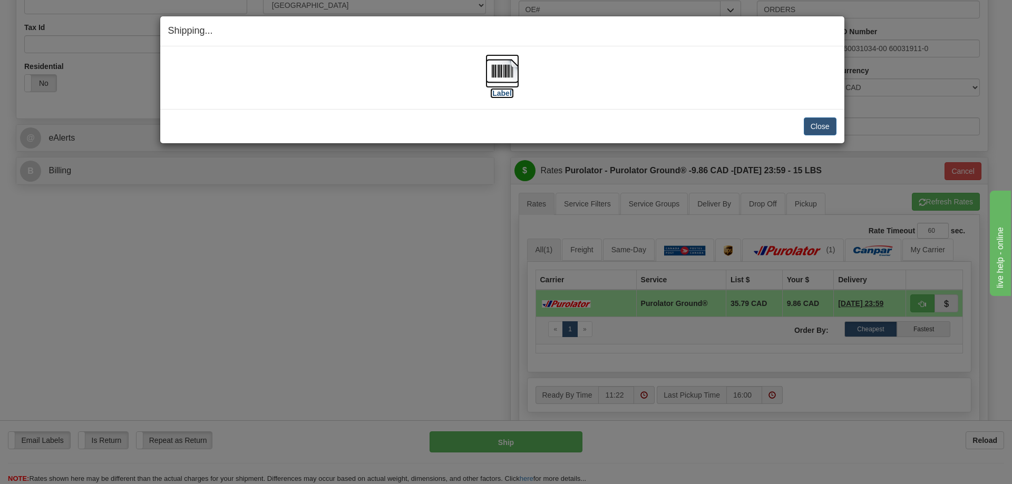
click at [496, 92] on label "[Label]" at bounding box center [502, 93] width 24 height 11
click at [821, 129] on button "Close" at bounding box center [820, 127] width 33 height 18
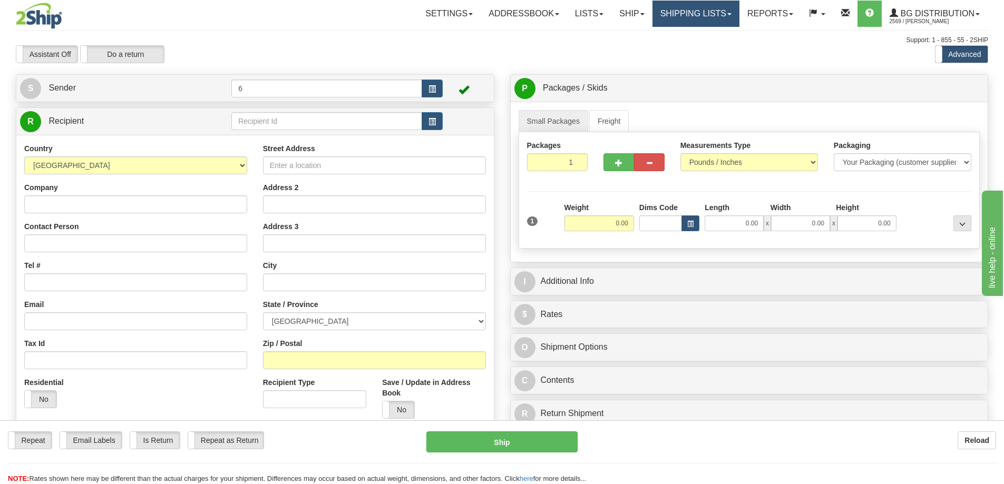
click at [687, 13] on link "Shipping lists" at bounding box center [695, 14] width 87 height 26
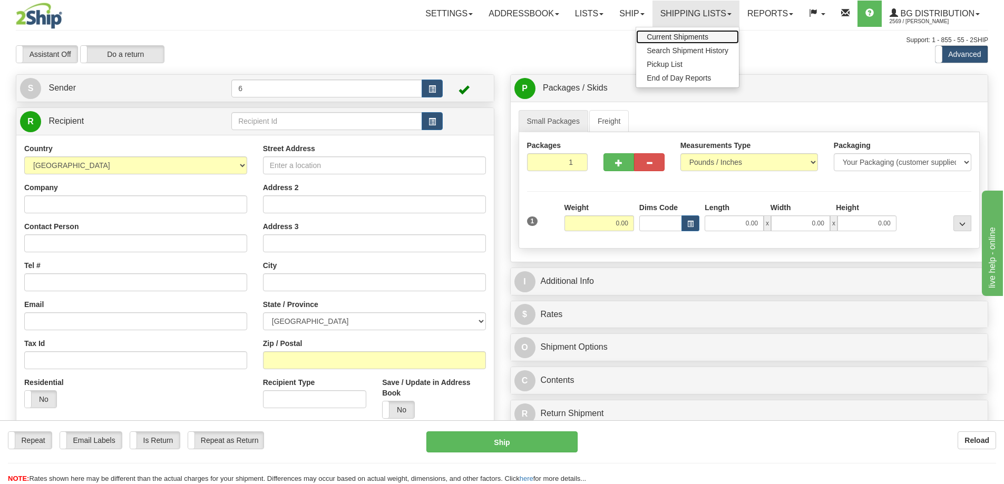
click at [681, 39] on span "Current Shipments" at bounding box center [678, 37] width 62 height 8
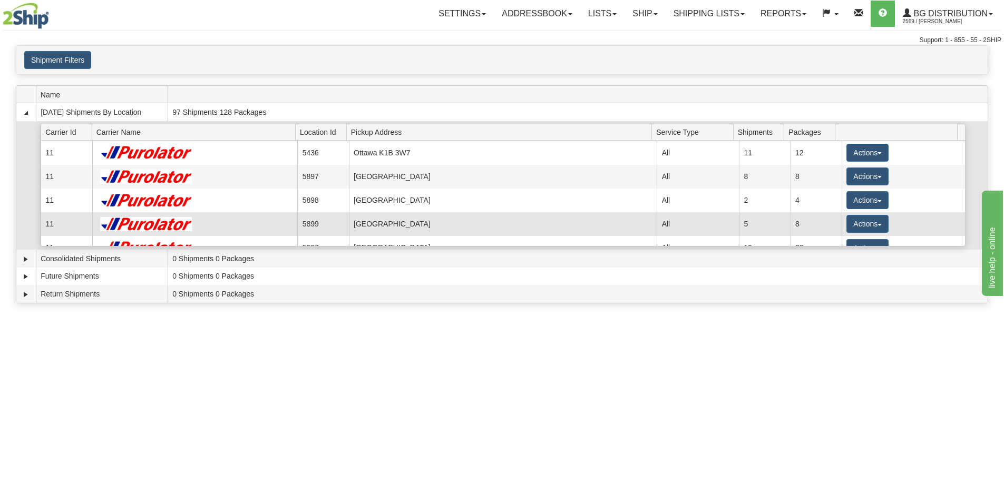
scroll to position [105, 0]
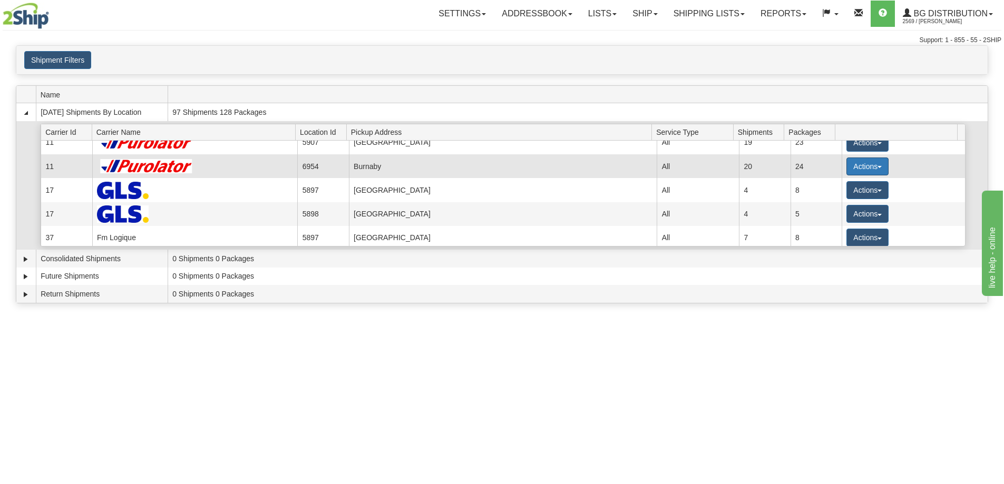
click at [852, 170] on button "Actions" at bounding box center [867, 167] width 42 height 18
click at [843, 186] on span "Details" at bounding box center [828, 185] width 28 height 7
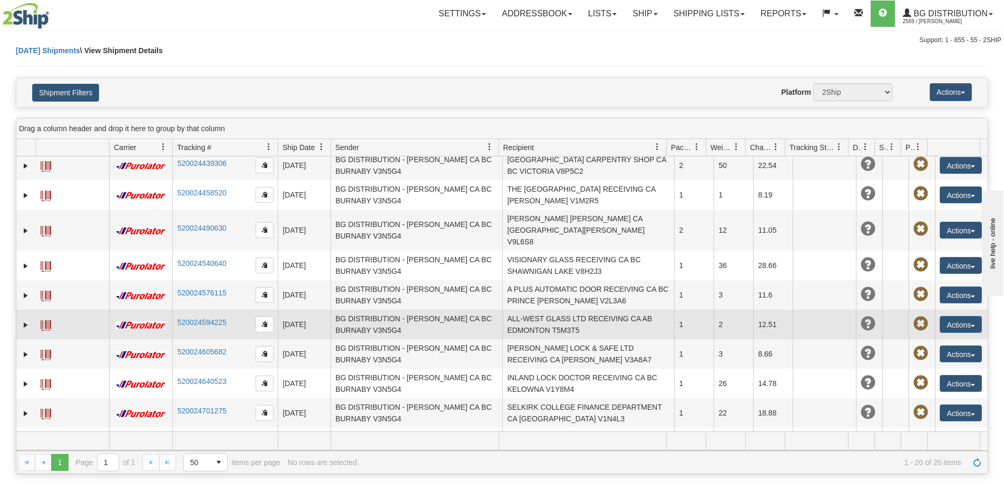
scroll to position [158, 0]
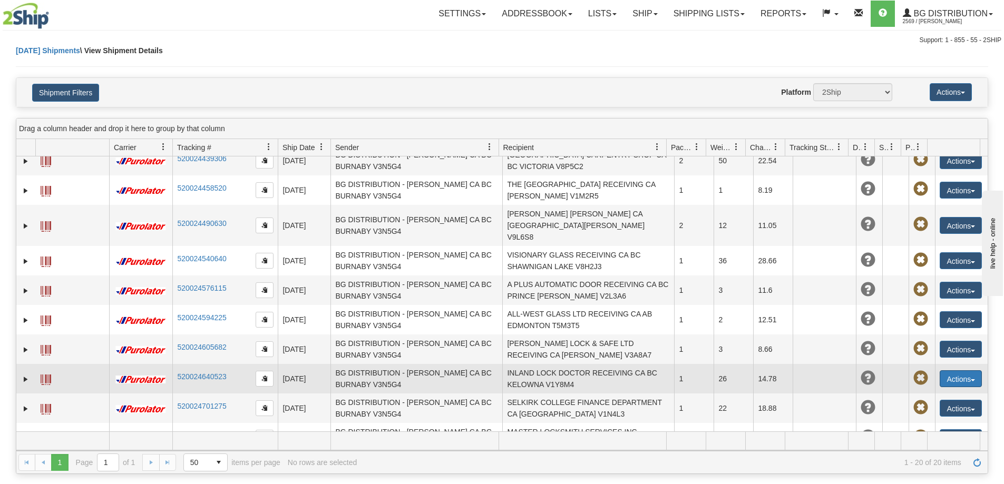
click at [956, 370] on button "Actions" at bounding box center [961, 378] width 42 height 17
click at [933, 392] on link "Edit" at bounding box center [939, 399] width 84 height 14
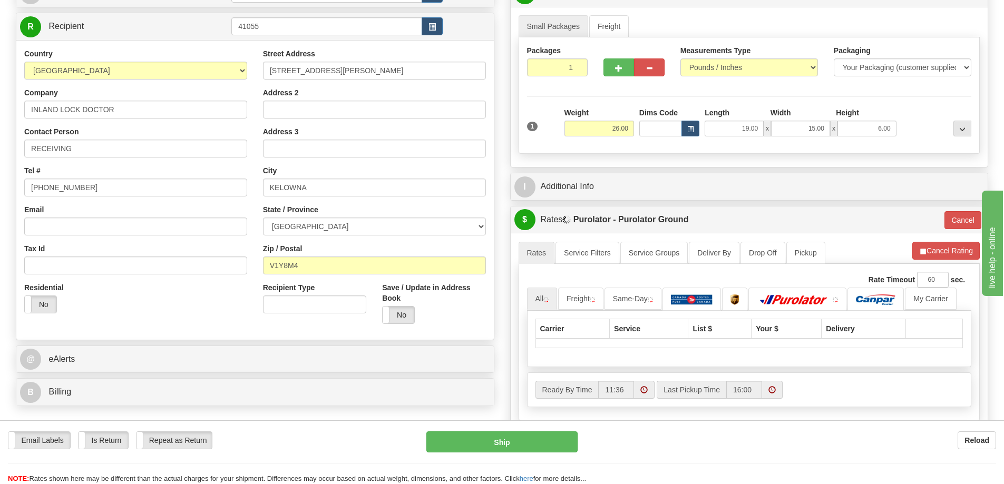
scroll to position [105, 0]
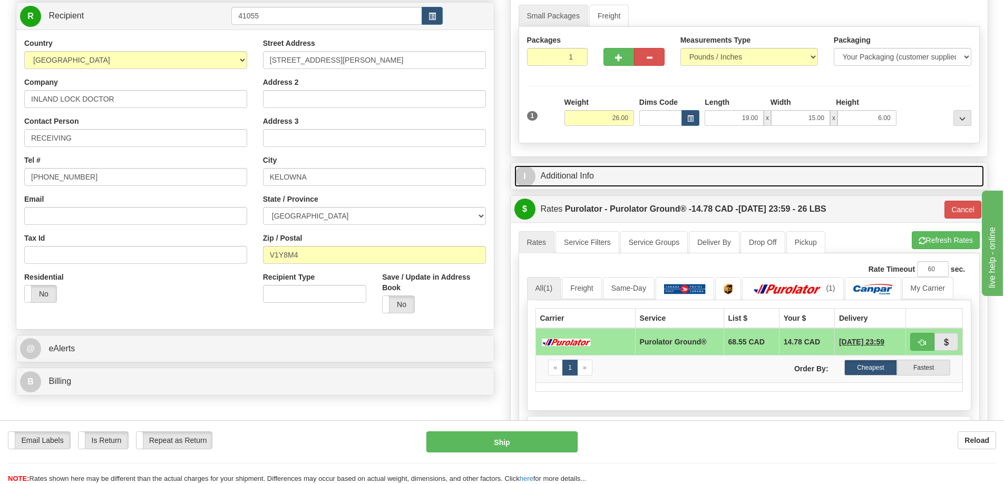
click at [634, 183] on link "I Additional Info" at bounding box center [749, 176] width 470 height 22
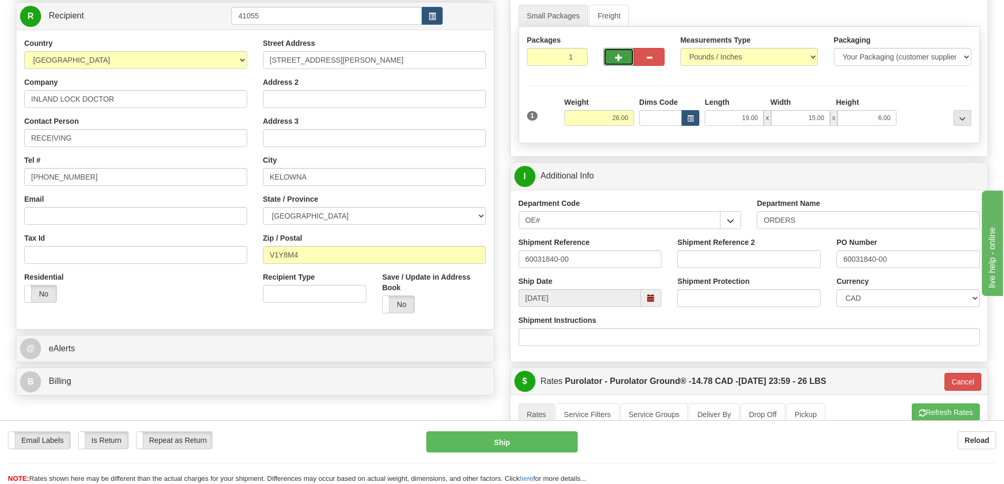
click at [617, 60] on span "button" at bounding box center [618, 57] width 7 height 7
radio input "true"
type input "2"
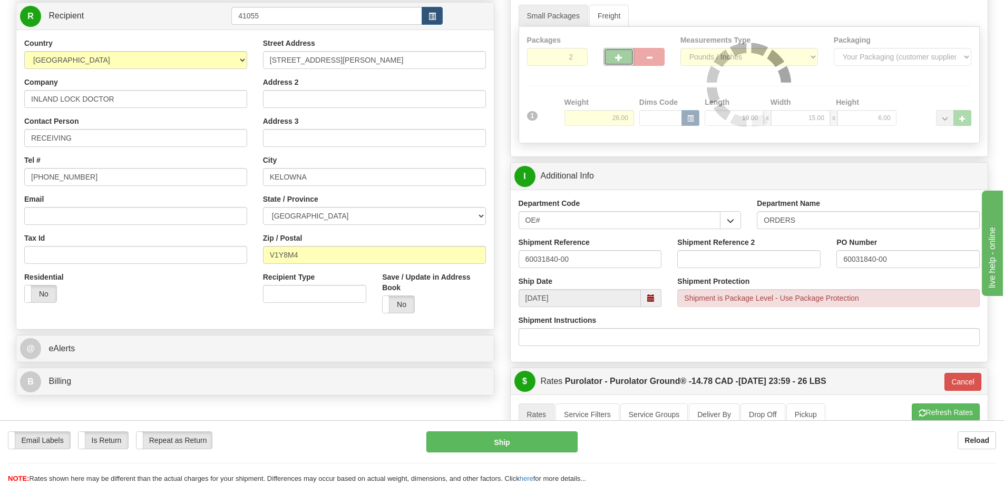
type input "260"
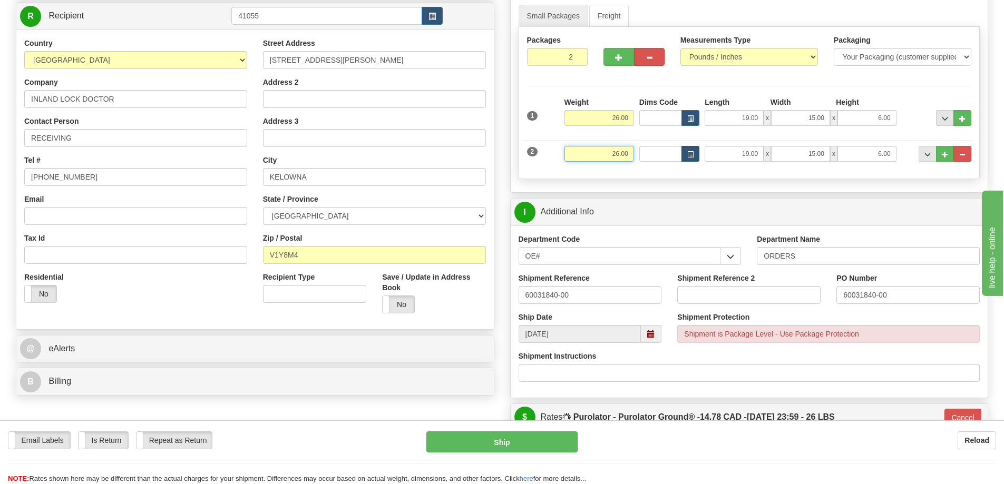
drag, startPoint x: 591, startPoint y: 151, endPoint x: 684, endPoint y: 160, distance: 93.7
click at [684, 160] on div "2 Weight 26.00 Dims Code Length Width Height" at bounding box center [749, 152] width 450 height 35
type input "23"
type input "260"
type input "23.00"
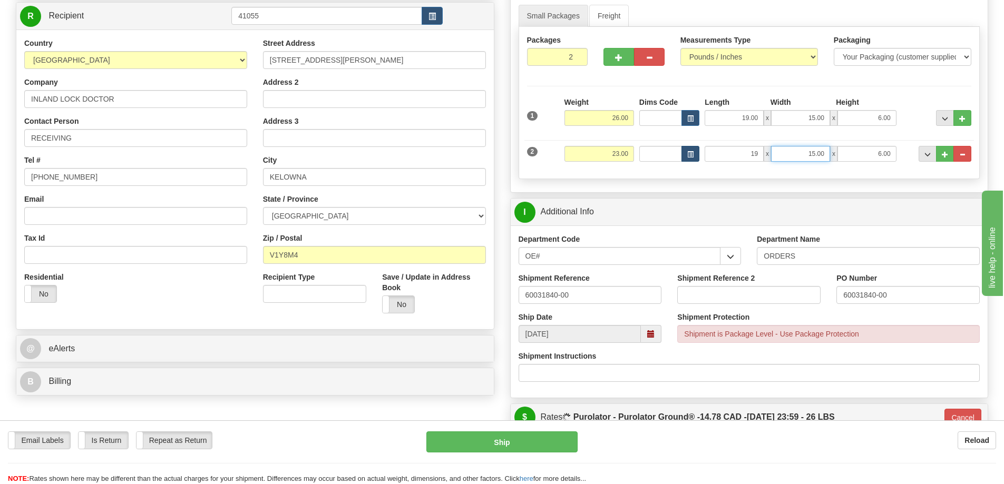
type input "19.00"
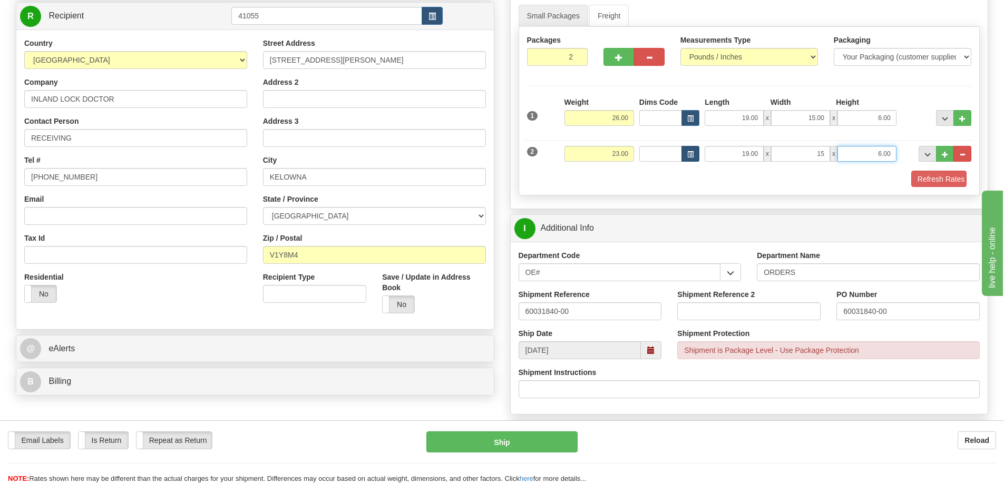
type input "15.00"
type input "13"
type input "13.00"
click at [946, 158] on span "..." at bounding box center [945, 155] width 6 height 6
type input "3"
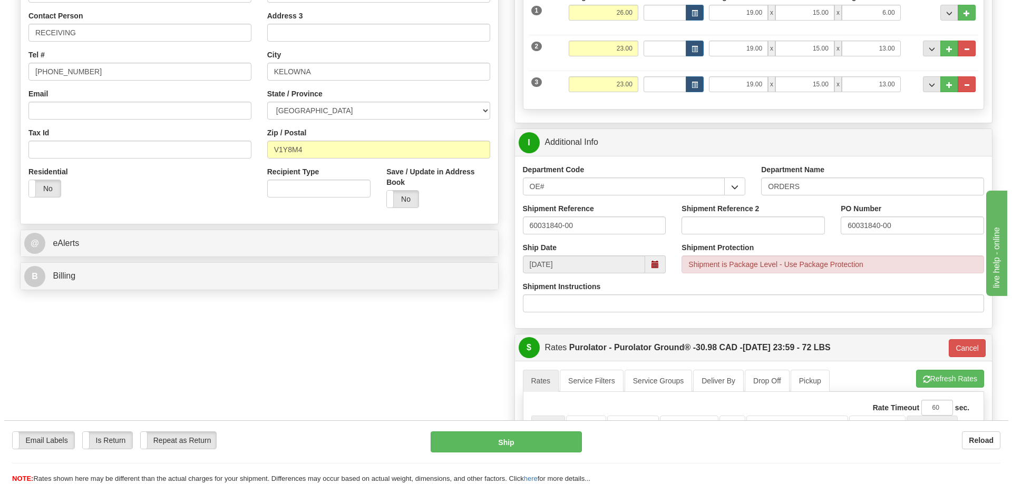
scroll to position [422, 0]
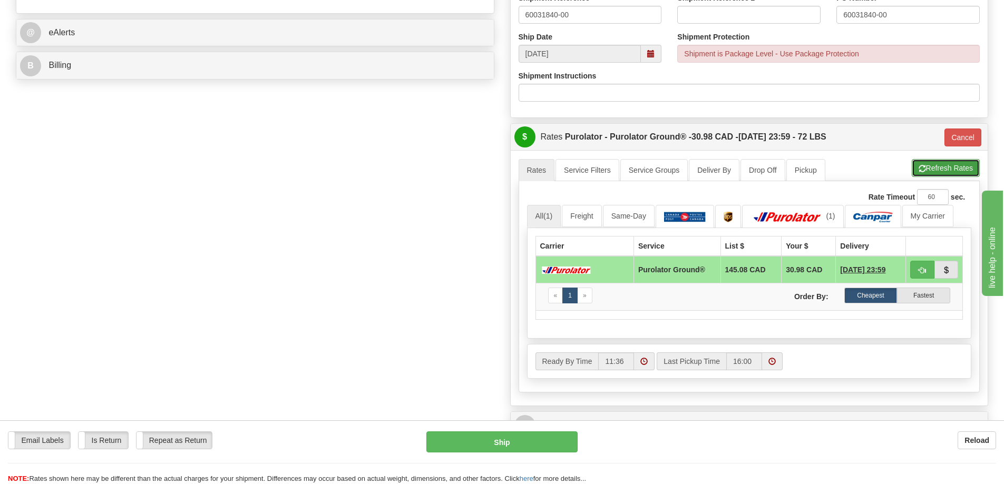
click at [943, 168] on button "Refresh Rates" at bounding box center [946, 168] width 68 height 18
type input "260"
click at [462, 443] on button "Ship" at bounding box center [501, 442] width 151 height 21
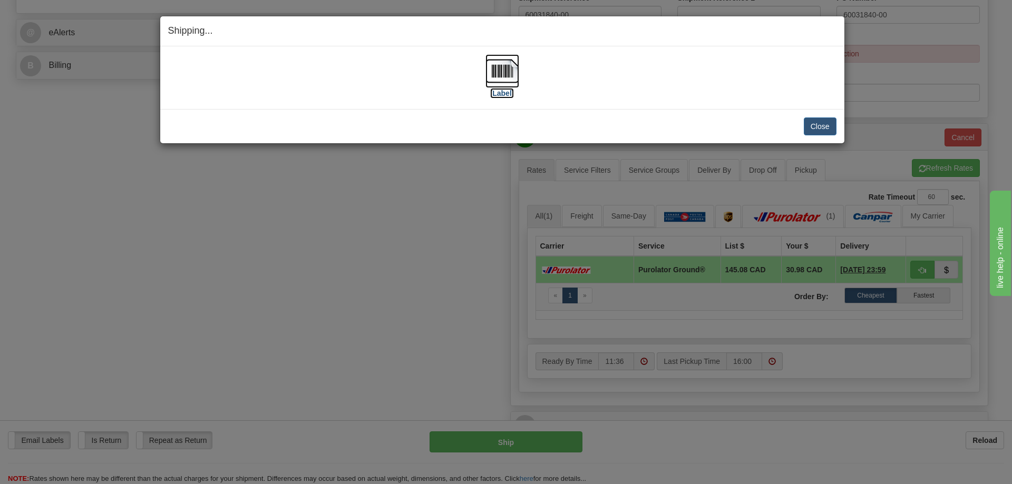
click at [512, 96] on label "[Label]" at bounding box center [502, 93] width 24 height 11
click at [827, 121] on button "Close" at bounding box center [820, 127] width 33 height 18
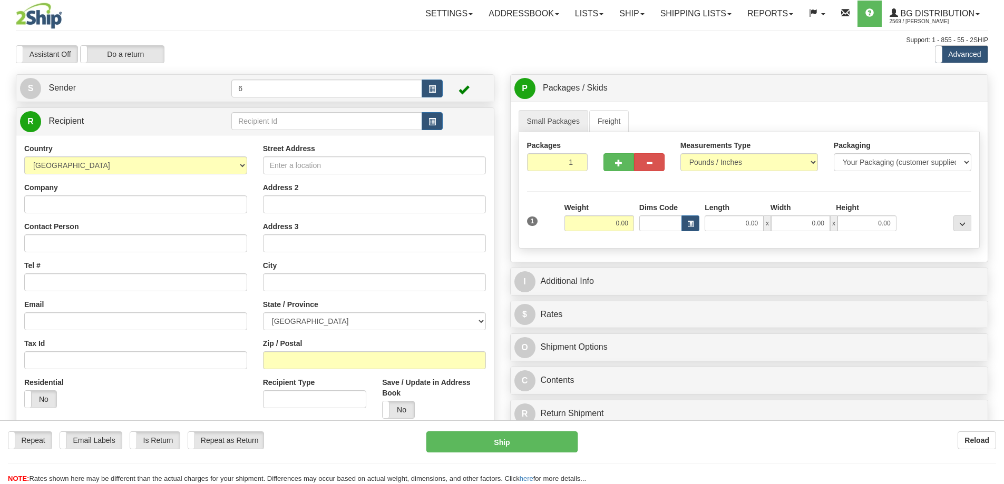
click at [255, 123] on input "text" at bounding box center [326, 121] width 191 height 18
drag, startPoint x: 0, startPoint y: 0, endPoint x: 243, endPoint y: 114, distance: 268.3
click at [252, 120] on input "text" at bounding box center [326, 121] width 191 height 18
type input "41016"
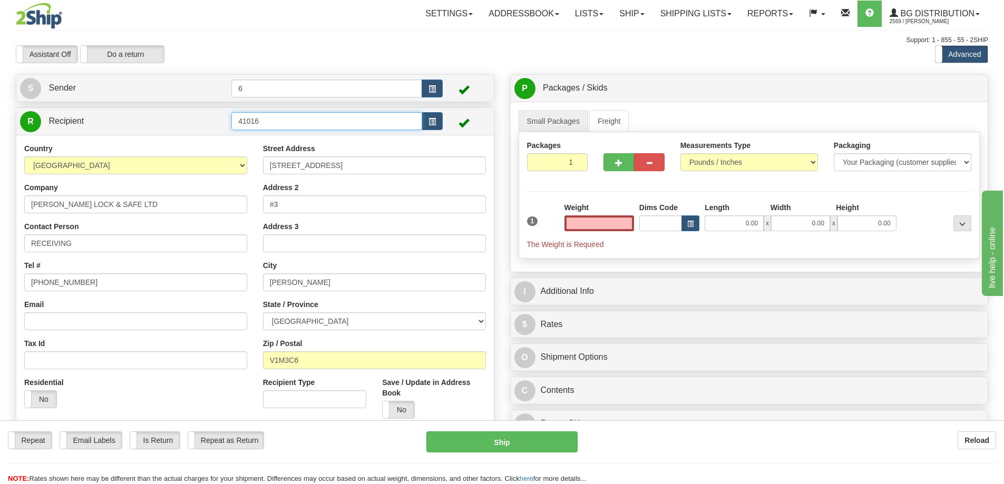
type input "0.00"
click at [287, 120] on input "41016" at bounding box center [326, 121] width 191 height 18
click at [300, 141] on div "41016 - BENTALL" at bounding box center [324, 139] width 181 height 12
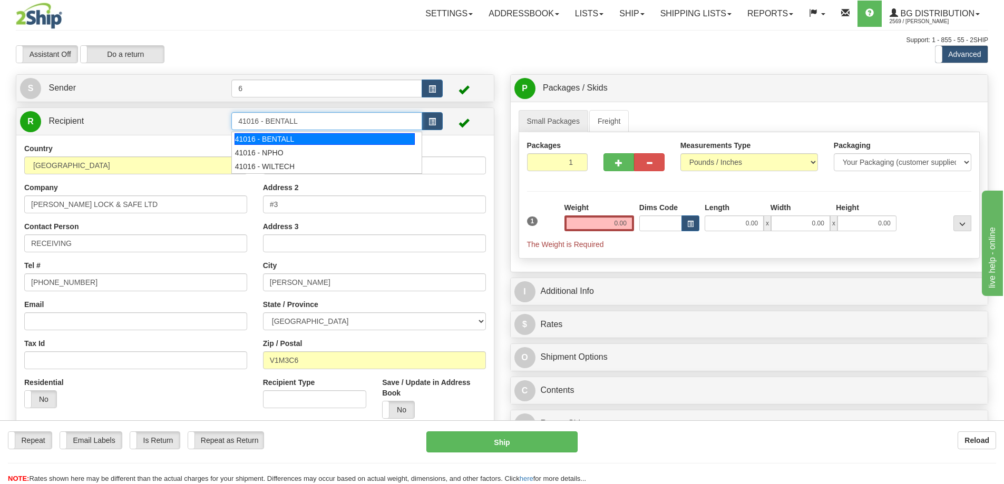
type input "41016 - BENTALL"
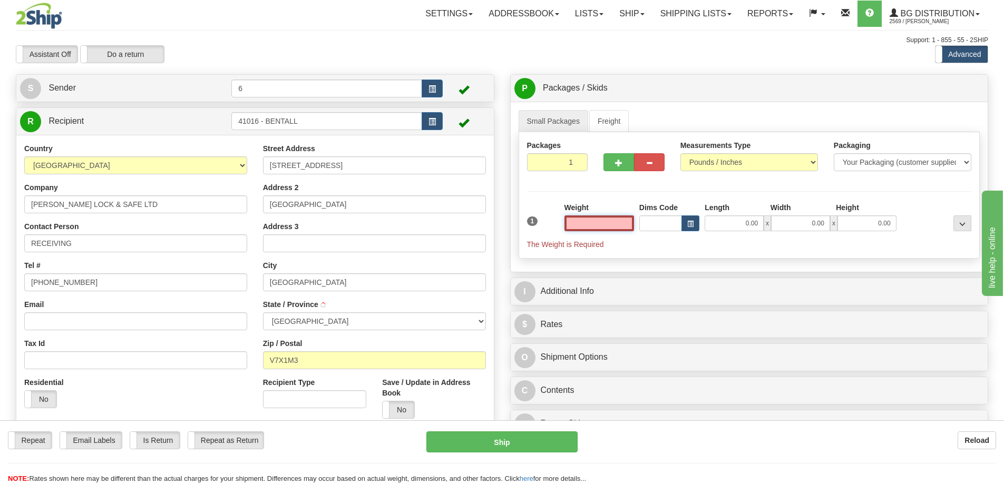
click at [611, 224] on input "text" at bounding box center [599, 224] width 70 height 16
type input "8.00"
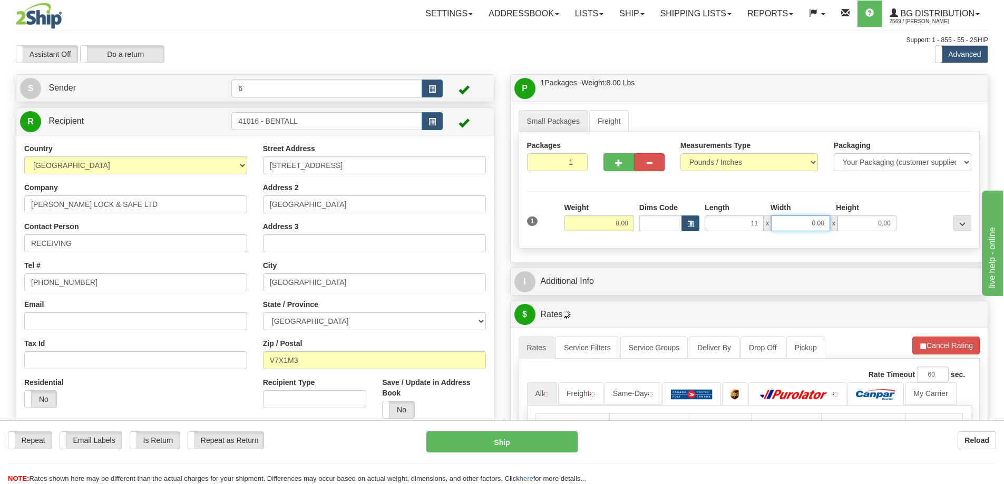
type input "11.00"
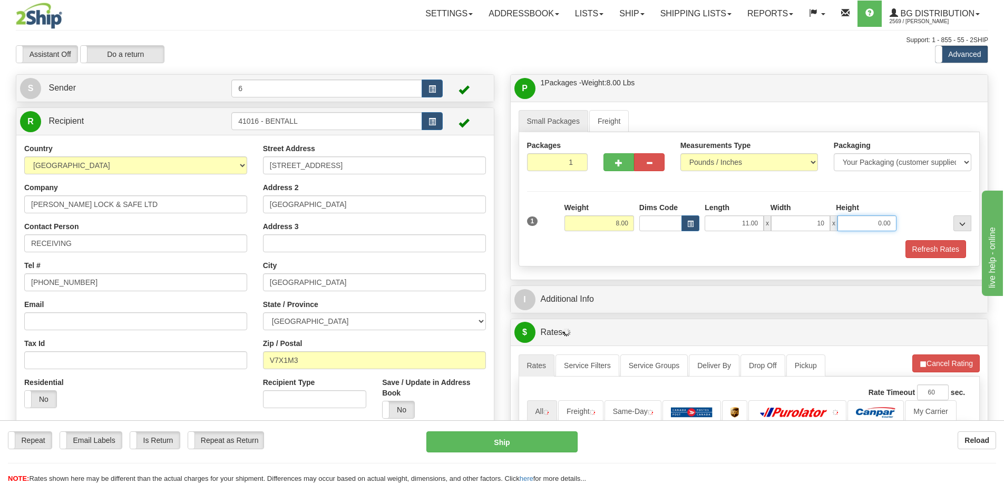
type input "10.00"
type input "7.00"
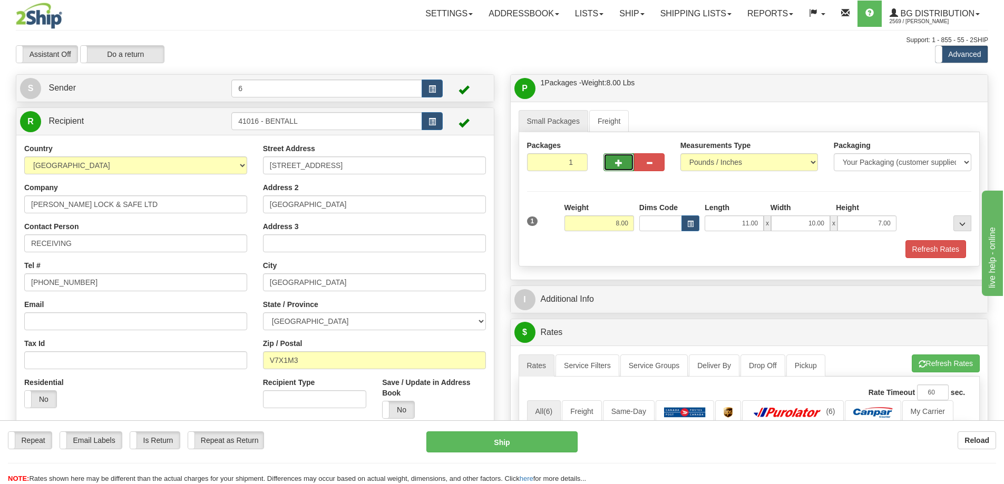
click at [614, 159] on button "button" at bounding box center [618, 162] width 31 height 18
radio input "true"
type input "2"
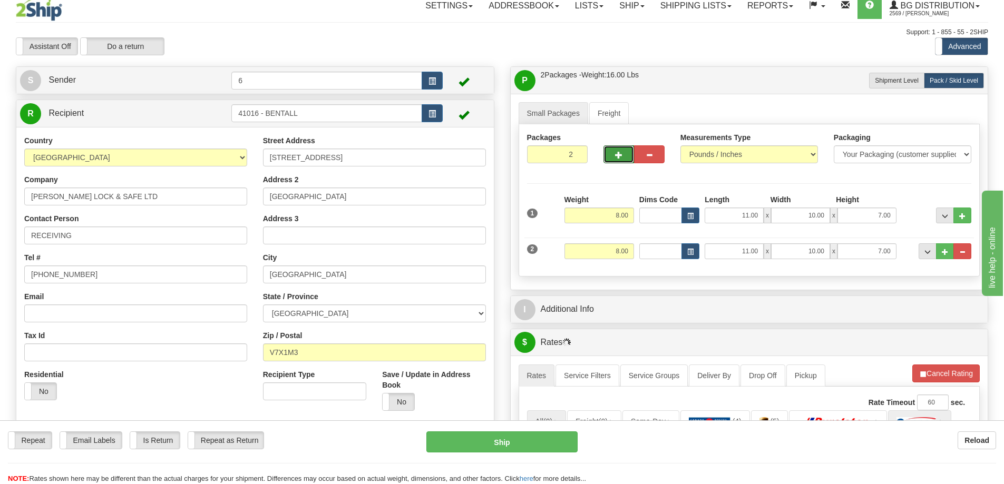
scroll to position [158, 0]
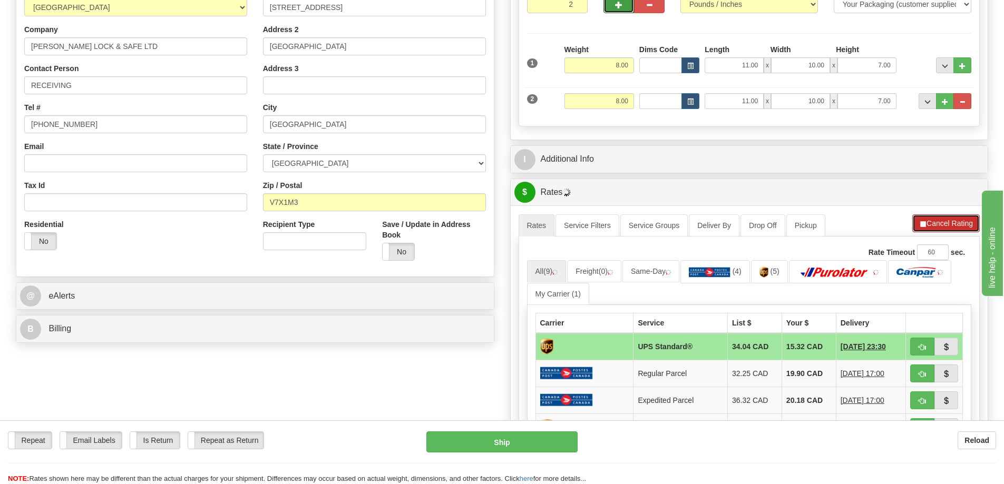
click at [943, 219] on button "Cancel Rating" at bounding box center [945, 223] width 67 height 18
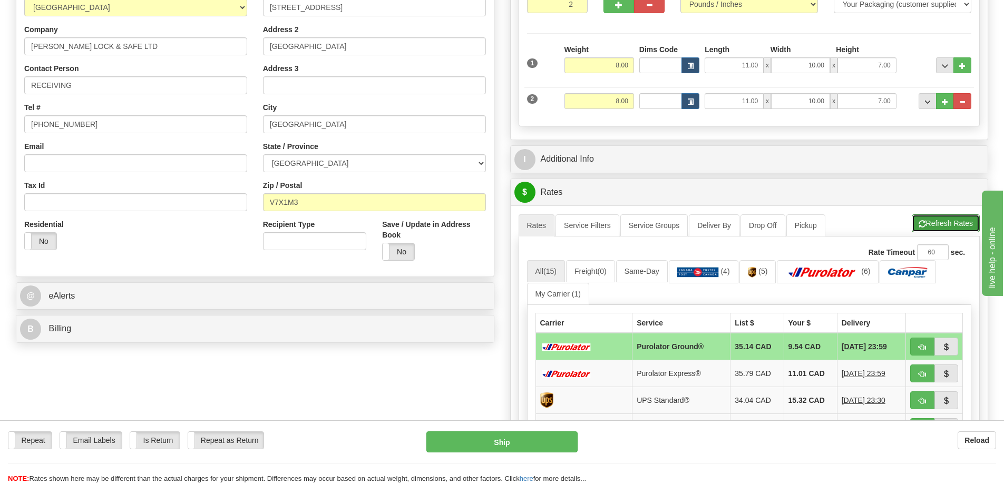
click at [938, 223] on button "Refresh Rates" at bounding box center [946, 223] width 68 height 18
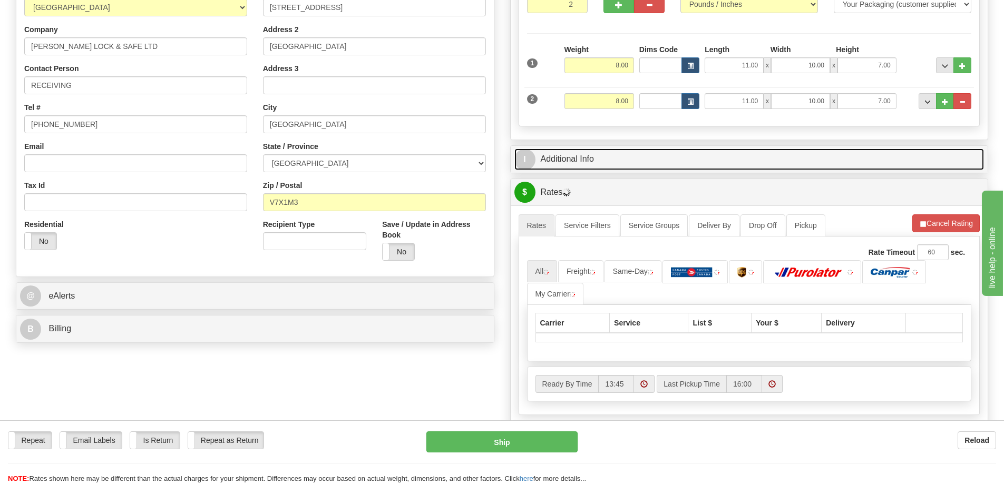
click at [776, 154] on link "I Additional Info" at bounding box center [749, 160] width 470 height 22
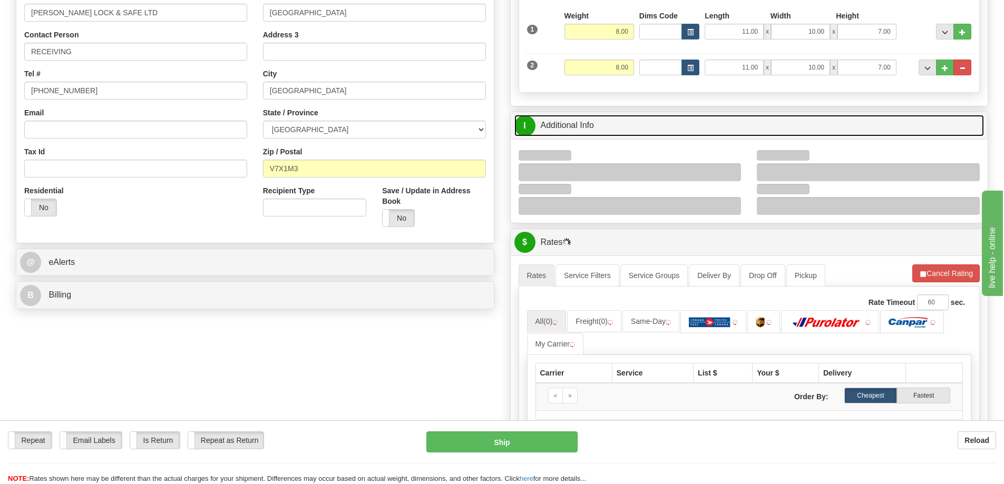
scroll to position [211, 0]
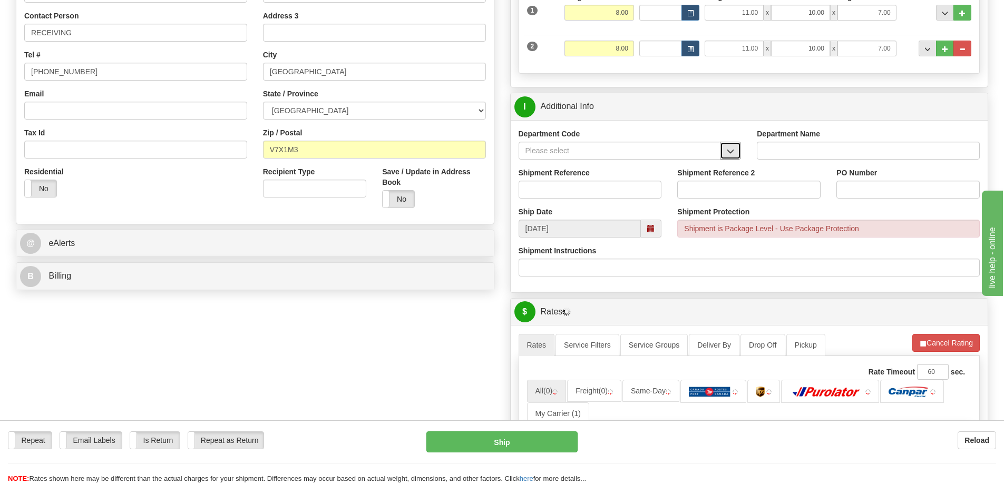
drag, startPoint x: 712, startPoint y: 163, endPoint x: 711, endPoint y: 155, distance: 7.9
click at [728, 155] on span "button" at bounding box center [730, 151] width 7 height 7
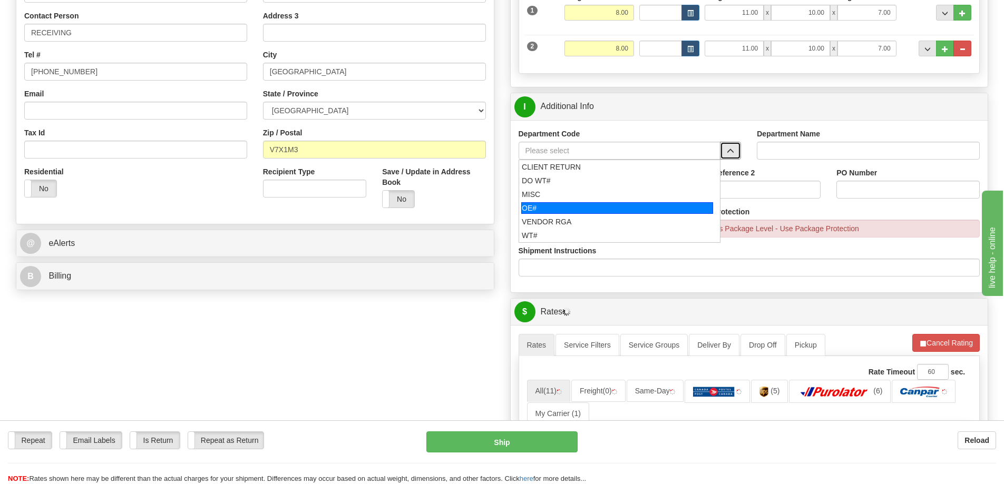
click at [569, 210] on div "OE#" at bounding box center [617, 208] width 192 height 12
type input "OE#"
type input "ORDERS"
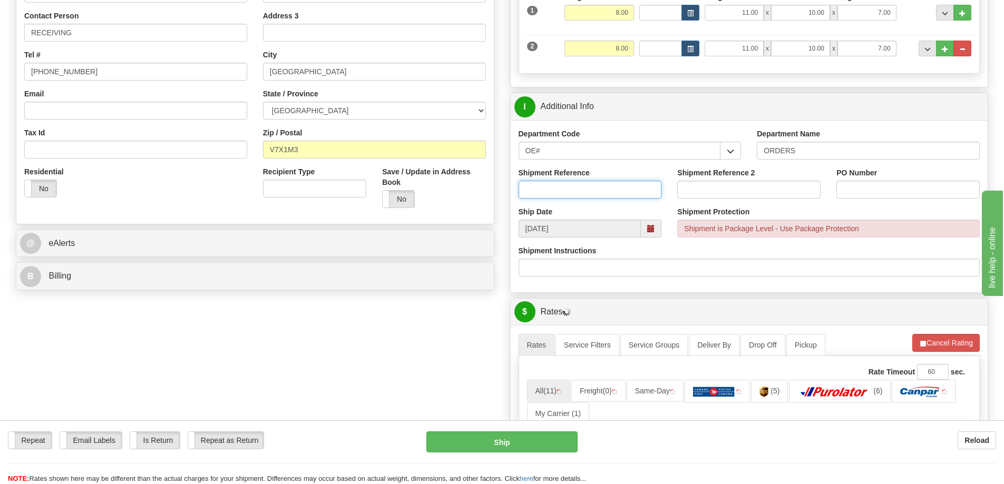
click at [565, 193] on input "Shipment Reference" at bounding box center [589, 190] width 143 height 18
type input "60031004-00 60031865-00"
click at [642, 189] on input "60031004-00 60031865-00" at bounding box center [589, 190] width 143 height 18
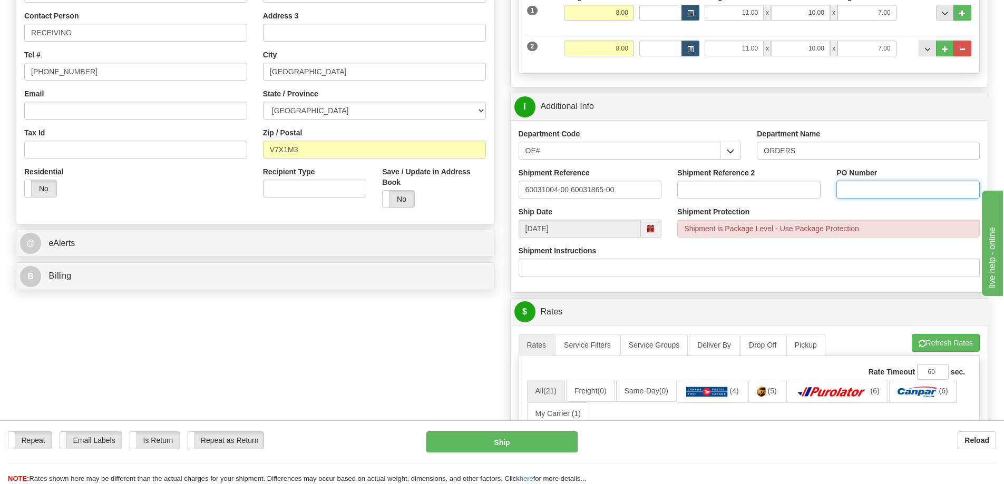
paste input "60031004-00 60031865-00"
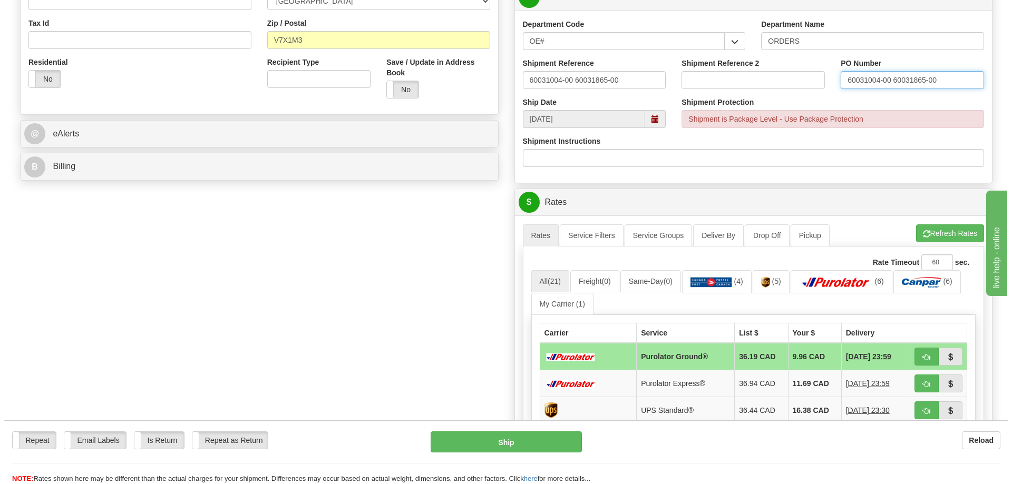
scroll to position [422, 0]
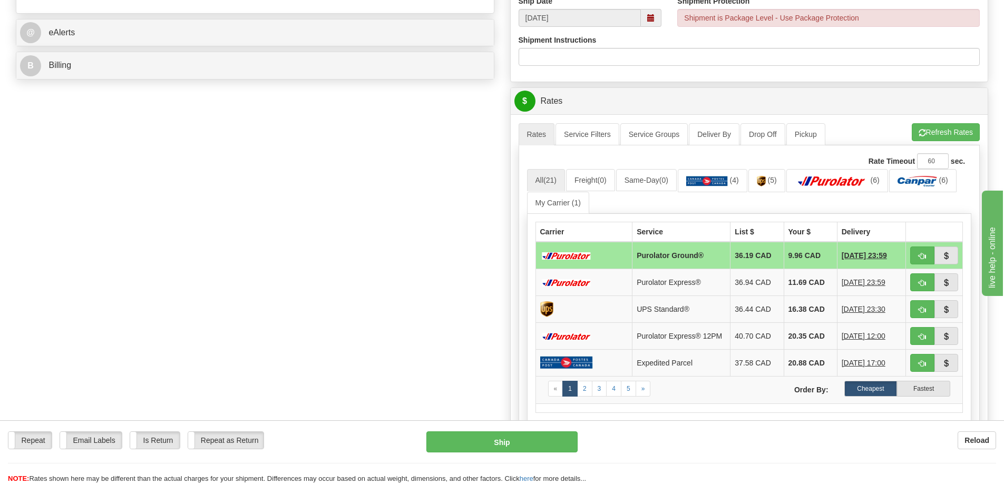
type input "60031004-00 60031865-00"
click at [955, 134] on button "Refresh Rates" at bounding box center [946, 132] width 68 height 18
click at [923, 263] on button "button" at bounding box center [922, 256] width 24 height 18
type input "260"
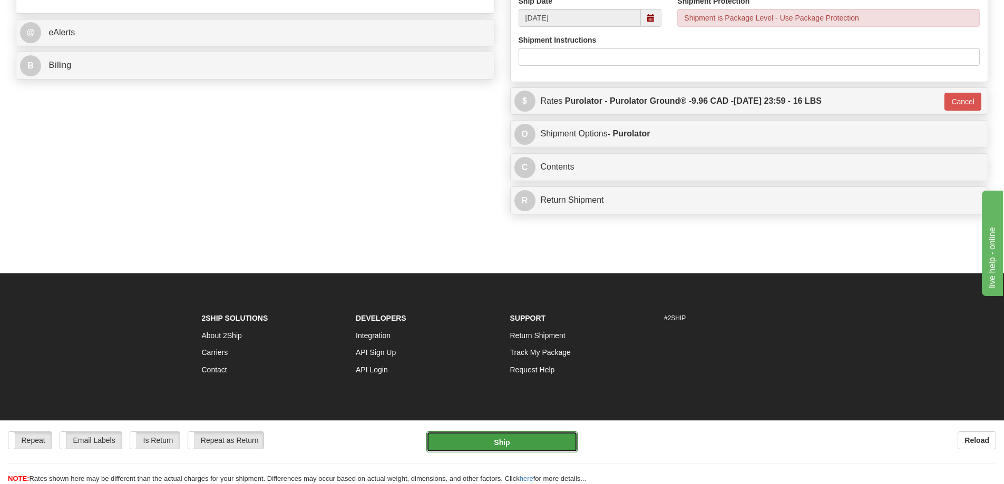
click at [529, 435] on button "Ship" at bounding box center [501, 442] width 151 height 21
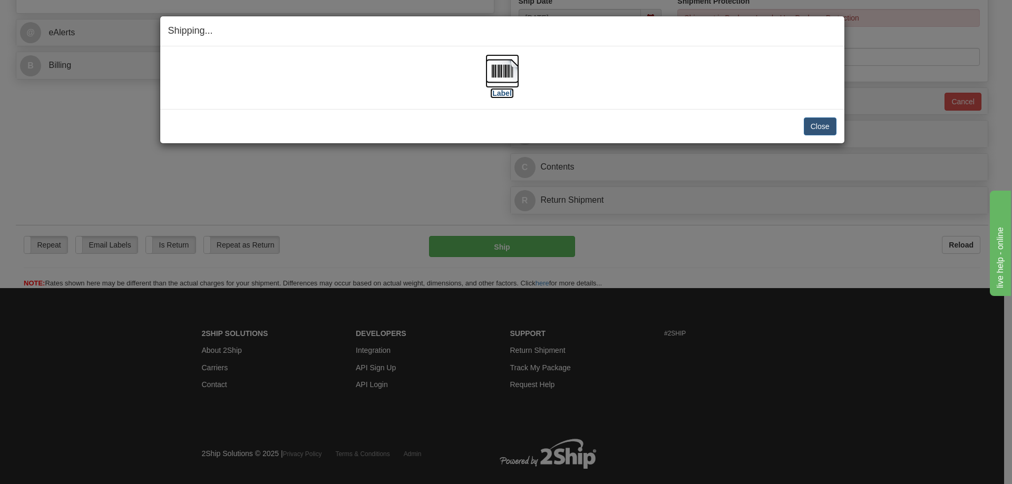
click at [508, 91] on label "[Label]" at bounding box center [502, 93] width 24 height 11
click at [819, 129] on button "Close" at bounding box center [820, 127] width 33 height 18
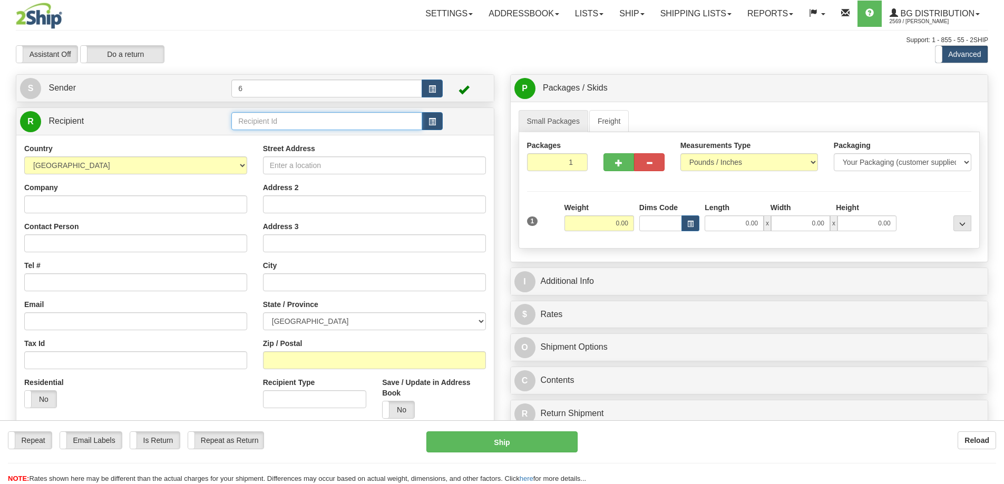
click at [269, 124] on input "text" at bounding box center [326, 121] width 191 height 18
type input "42000"
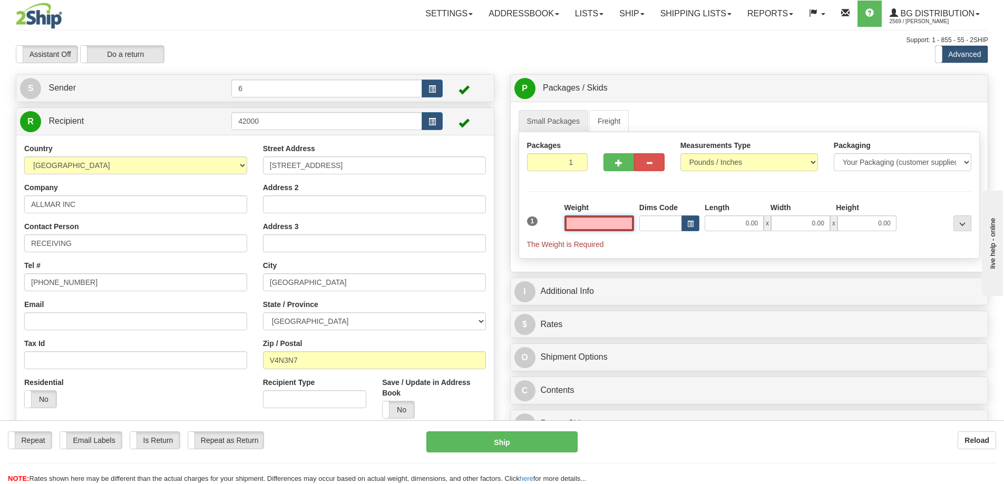
drag, startPoint x: 605, startPoint y: 226, endPoint x: 606, endPoint y: 219, distance: 7.5
click at [606, 226] on input "text" at bounding box center [599, 224] width 70 height 16
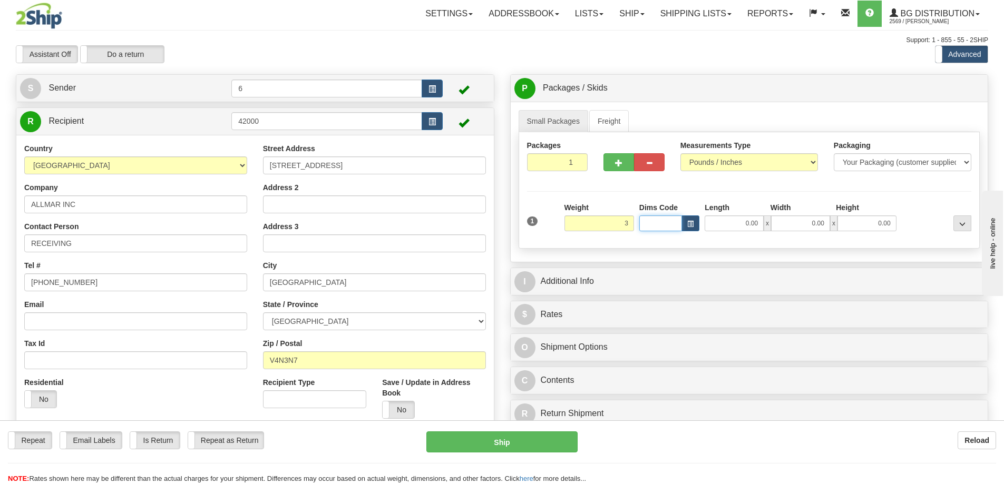
type input "3.00"
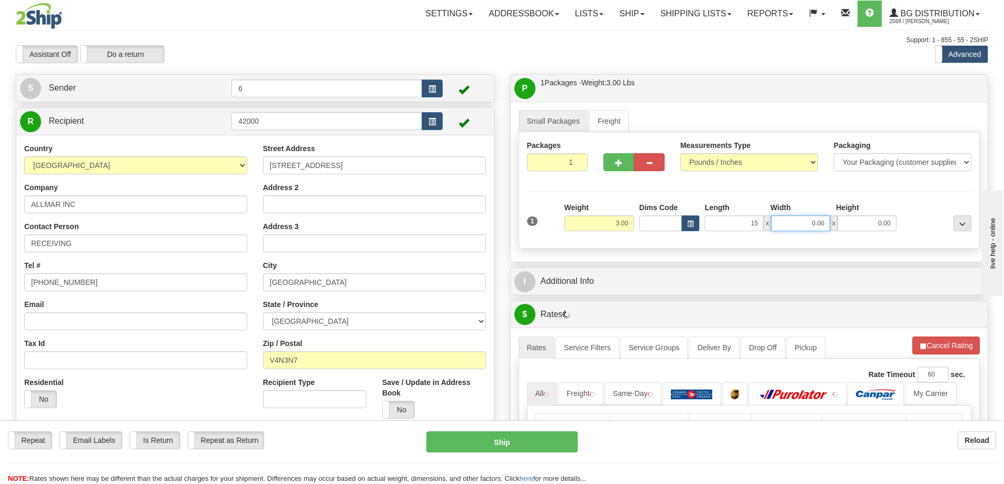
type input "15.00"
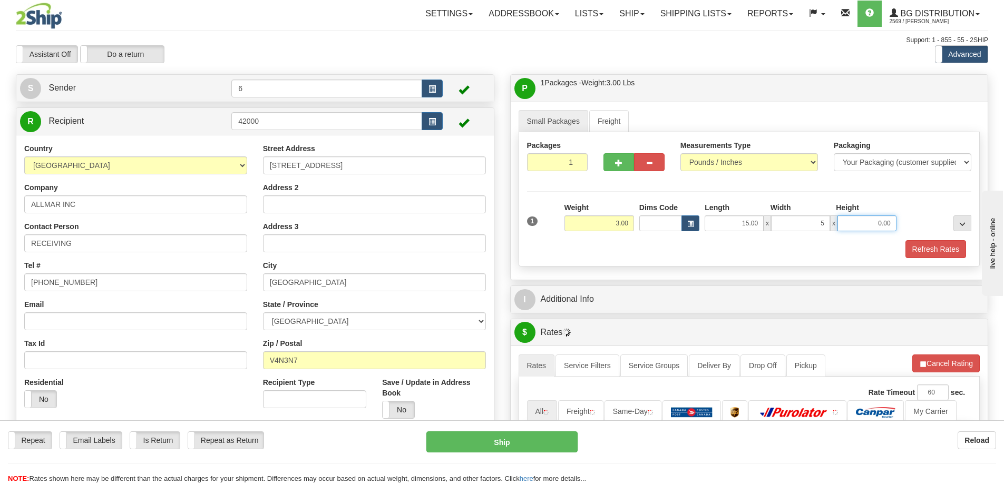
type input "5.00"
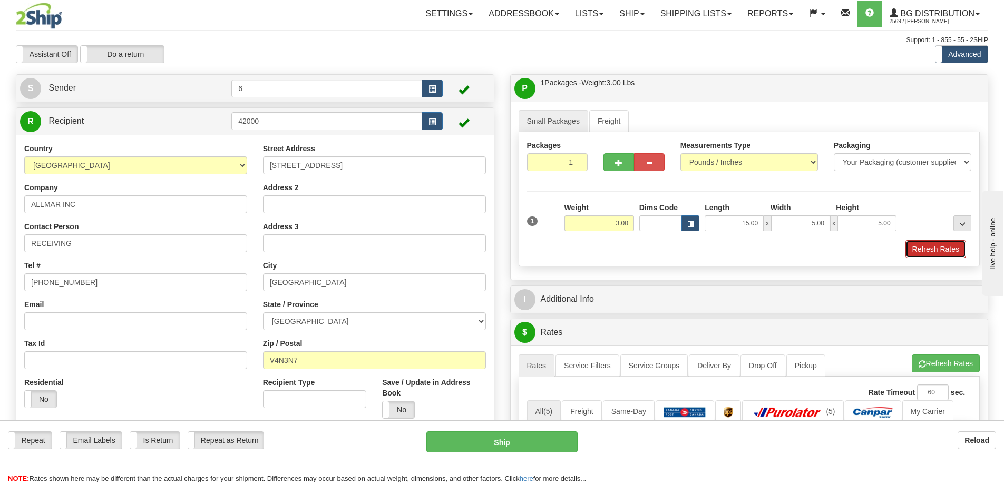
click at [944, 248] on button "Refresh Rates" at bounding box center [935, 249] width 61 height 18
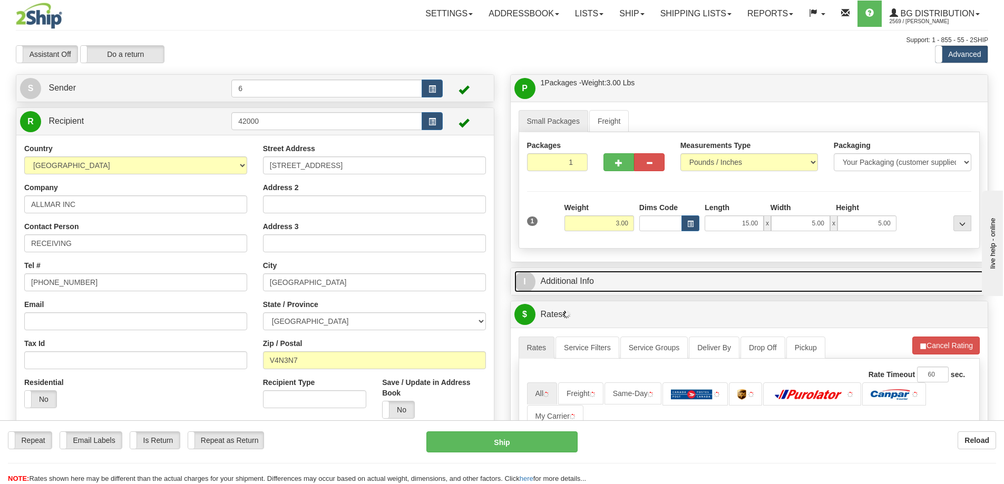
click at [875, 285] on link "I Additional Info" at bounding box center [749, 282] width 470 height 22
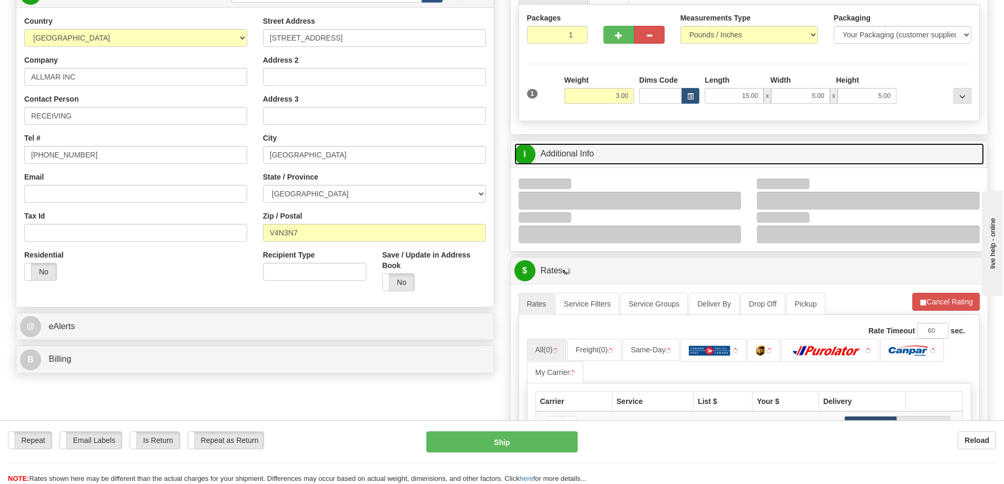
scroll to position [211, 0]
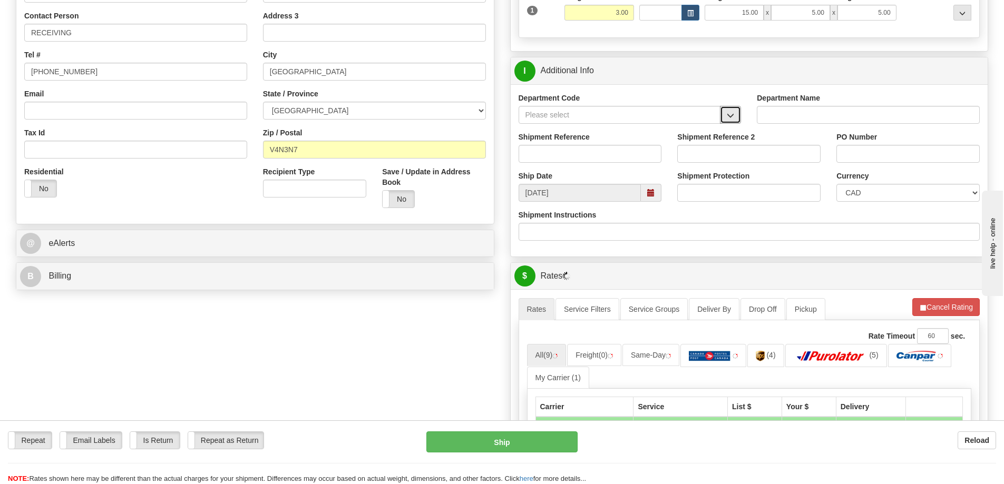
click at [733, 119] on span "button" at bounding box center [730, 115] width 7 height 7
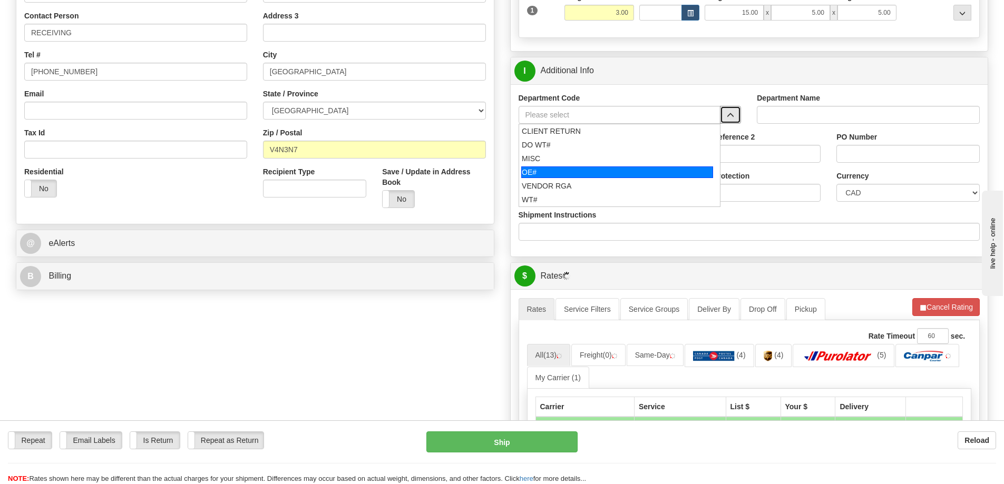
click at [572, 173] on div "OE#" at bounding box center [617, 173] width 192 height 12
type input "OE#"
type input "ORDERS"
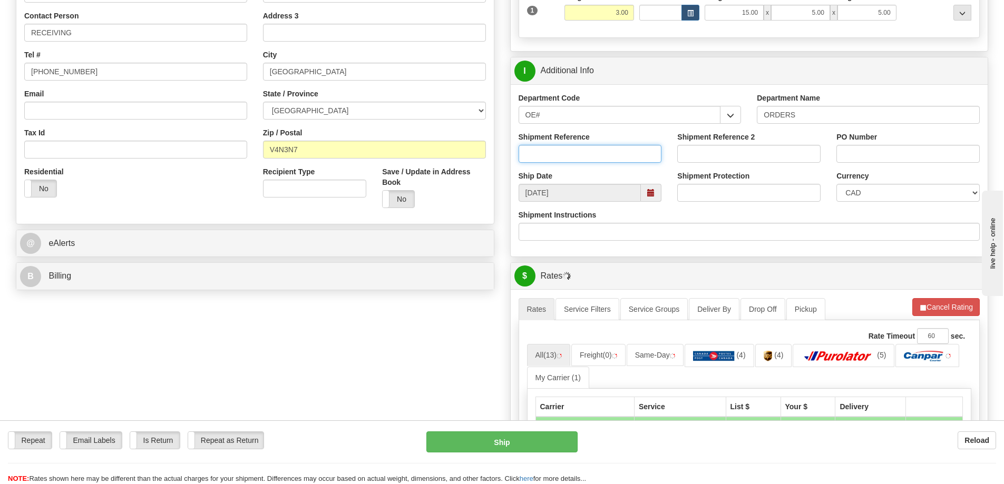
click at [571, 157] on input "Shipment Reference" at bounding box center [589, 154] width 143 height 18
type input "60031822-00"
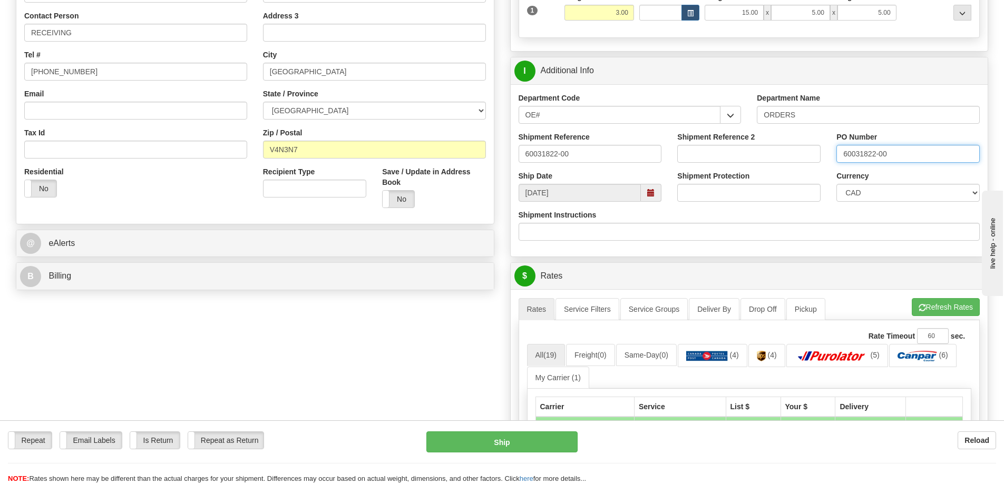
type input "60031822-00"
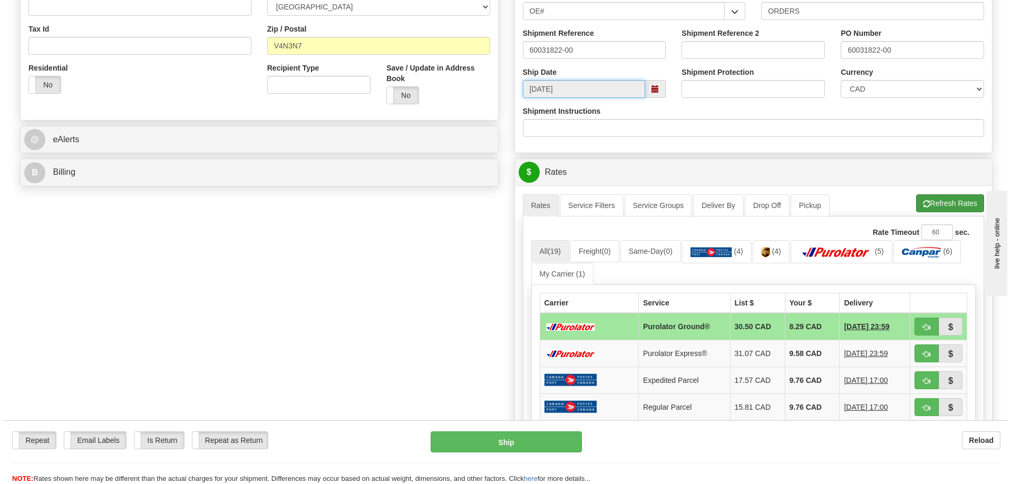
scroll to position [369, 0]
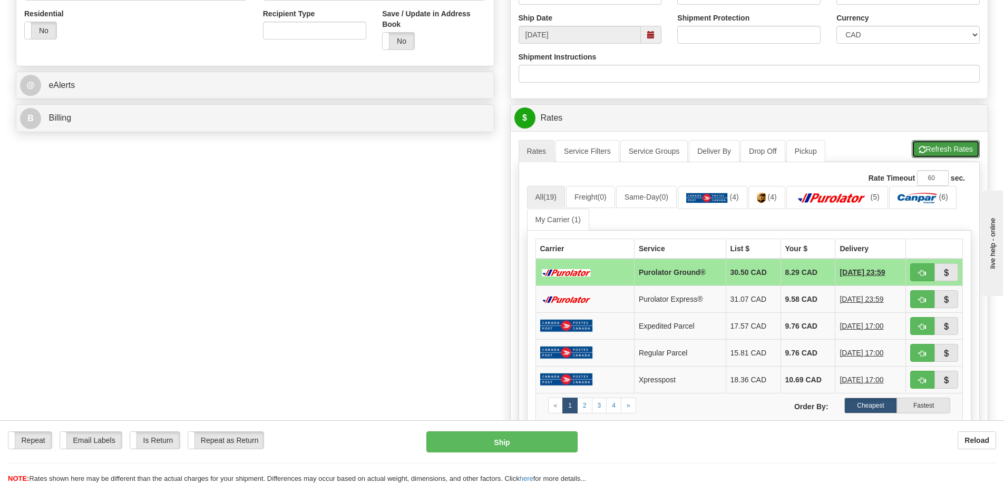
click at [945, 149] on button "Refresh Rates" at bounding box center [946, 149] width 68 height 18
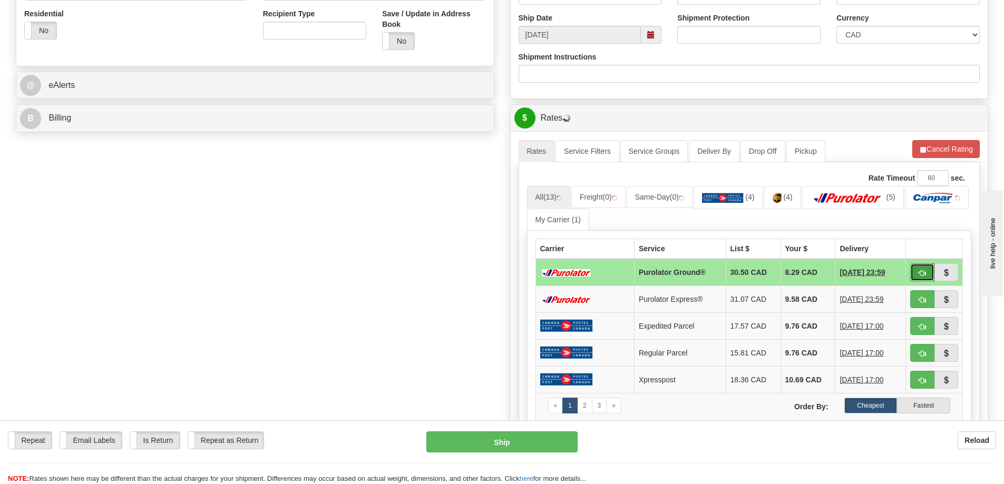
click at [918, 275] on span "button" at bounding box center [921, 273] width 7 height 7
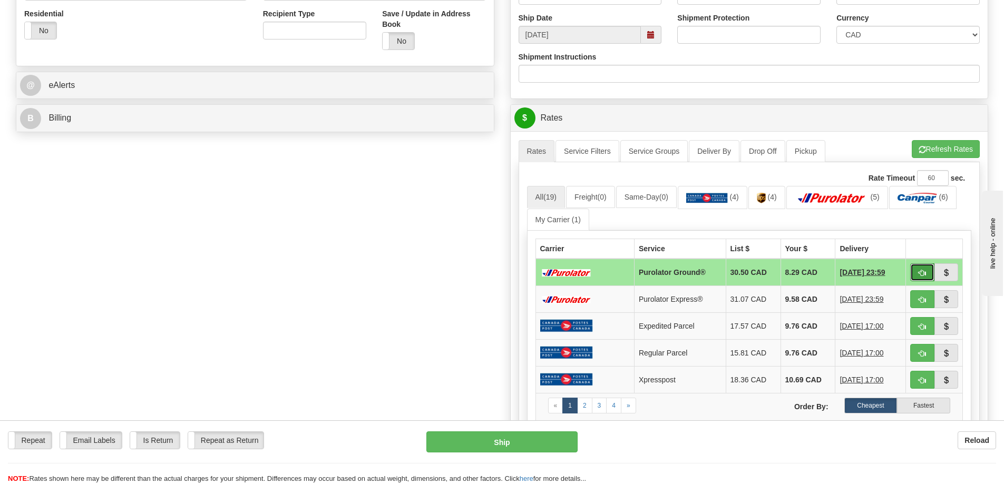
click at [913, 270] on button "button" at bounding box center [922, 272] width 24 height 18
type input "260"
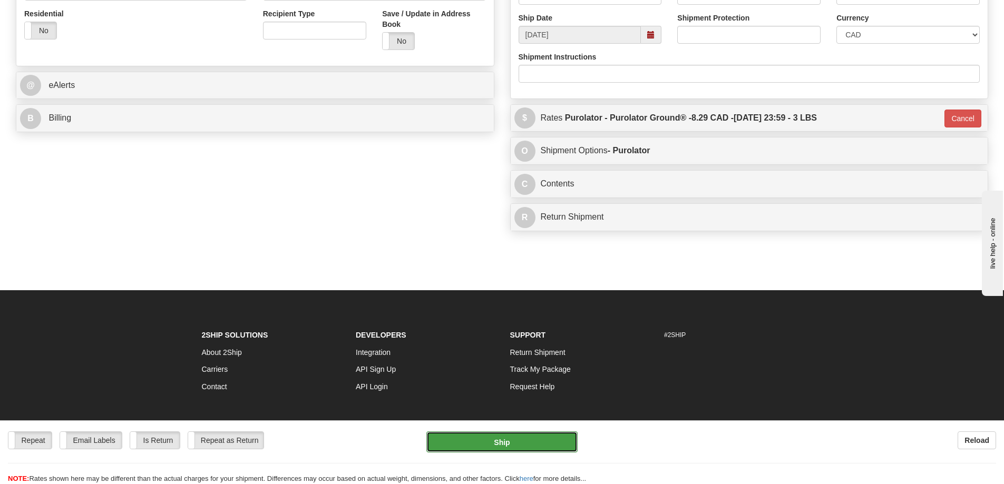
click at [520, 439] on button "Ship" at bounding box center [501, 442] width 151 height 21
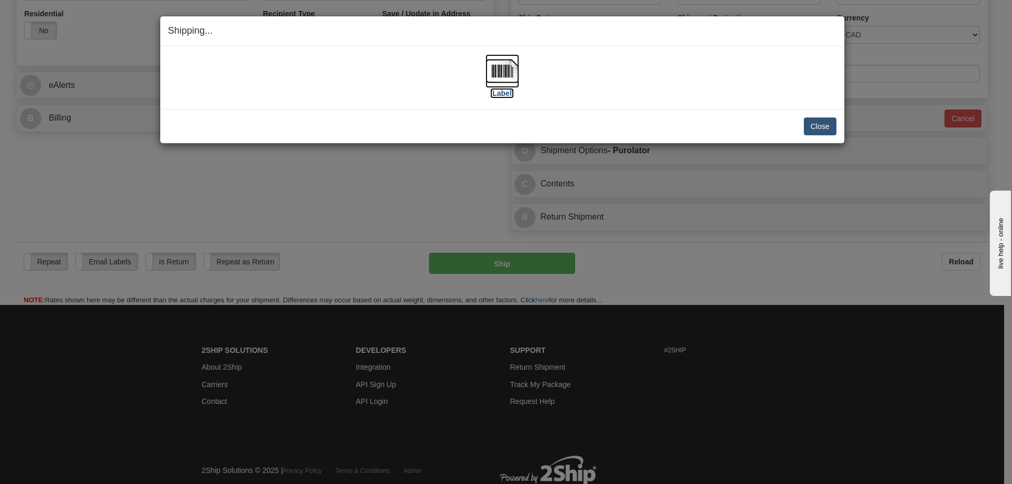
click at [504, 97] on label "[Label]" at bounding box center [502, 93] width 24 height 11
click at [817, 127] on button "Close" at bounding box center [820, 127] width 33 height 18
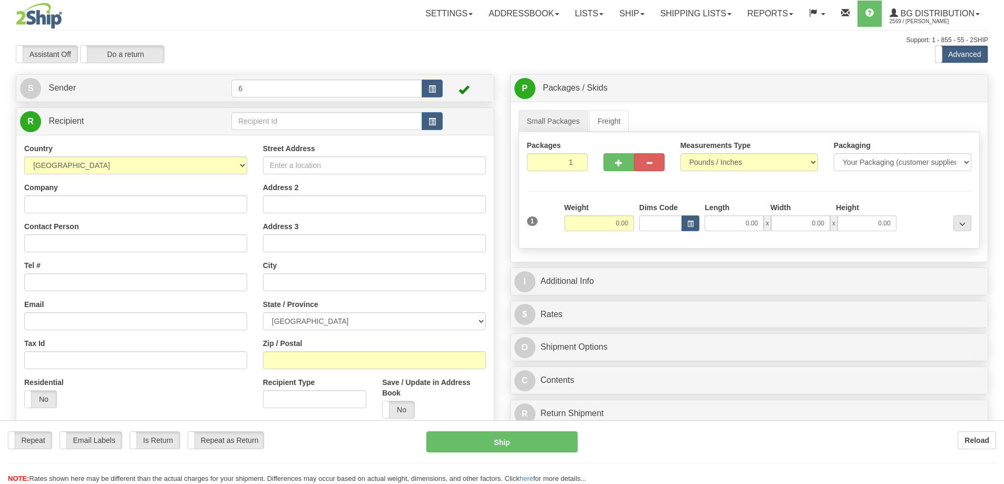
click at [250, 126] on div "Toggle navigation Settings Shipping Preferences Fields Preferences New" at bounding box center [502, 299] width 1004 height 599
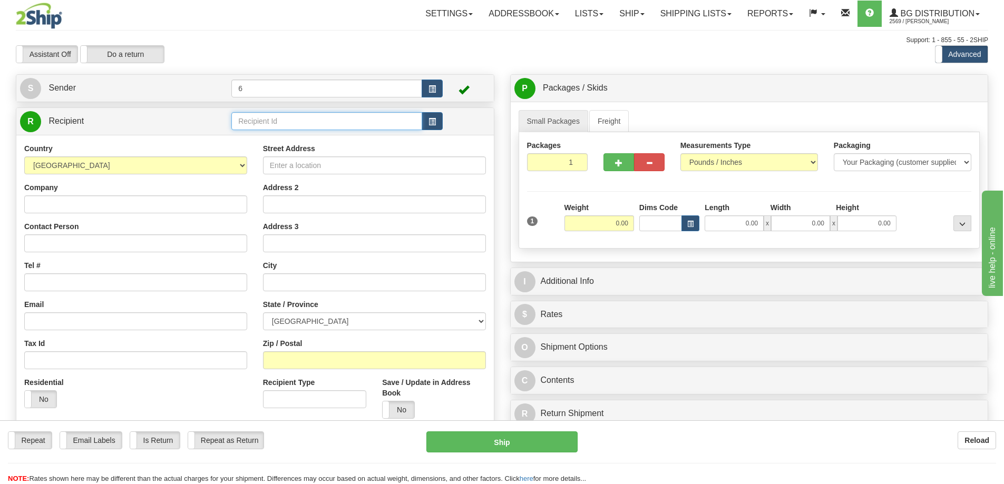
click at [249, 125] on input "text" at bounding box center [326, 121] width 191 height 18
type input "41025"
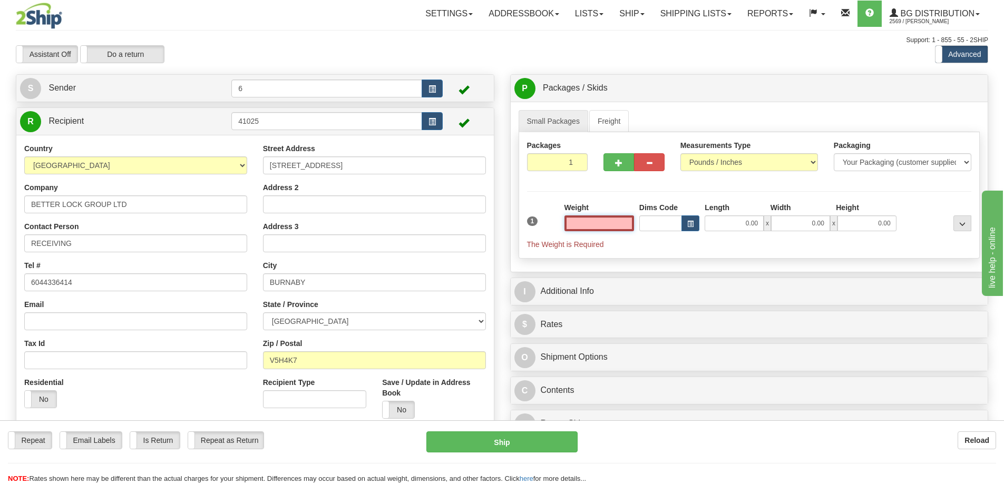
drag, startPoint x: 586, startPoint y: 225, endPoint x: 581, endPoint y: 218, distance: 8.8
click at [586, 223] on input "text" at bounding box center [599, 224] width 70 height 16
type input "6.00"
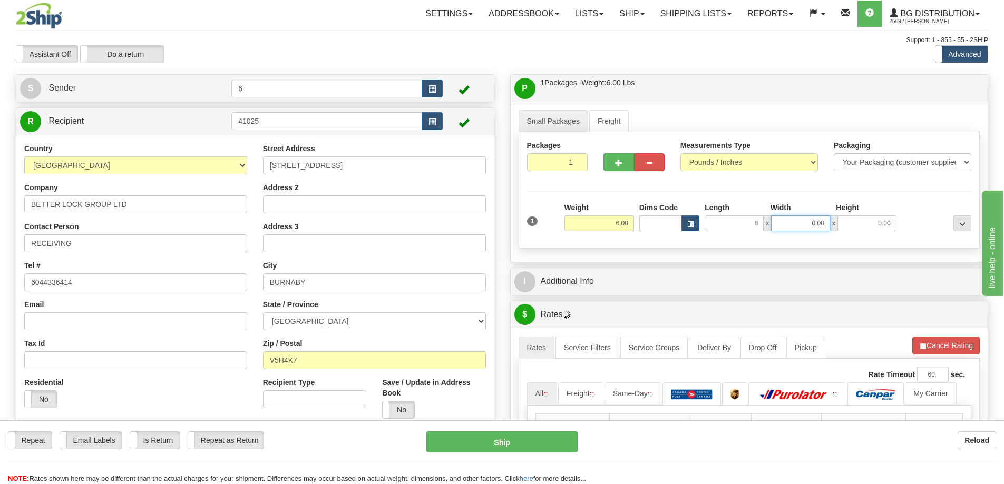
type input "8.00"
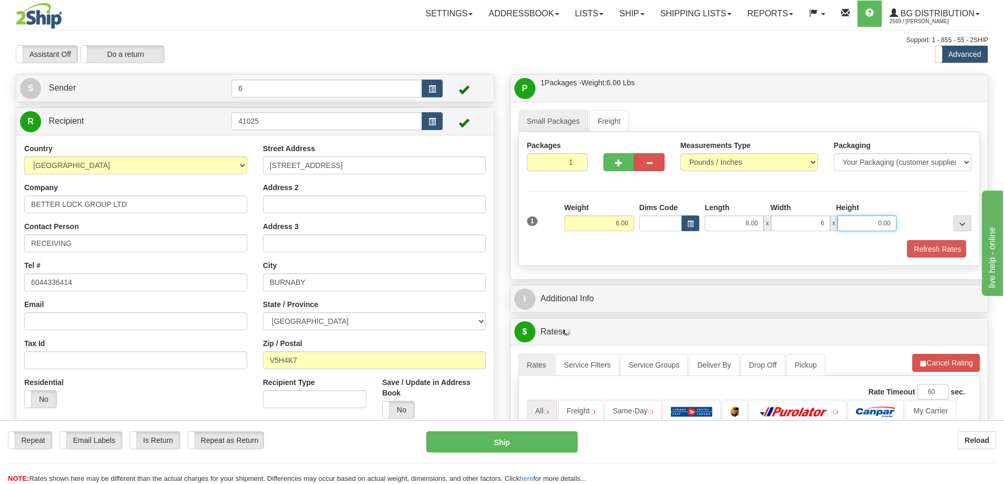
type input "6.00"
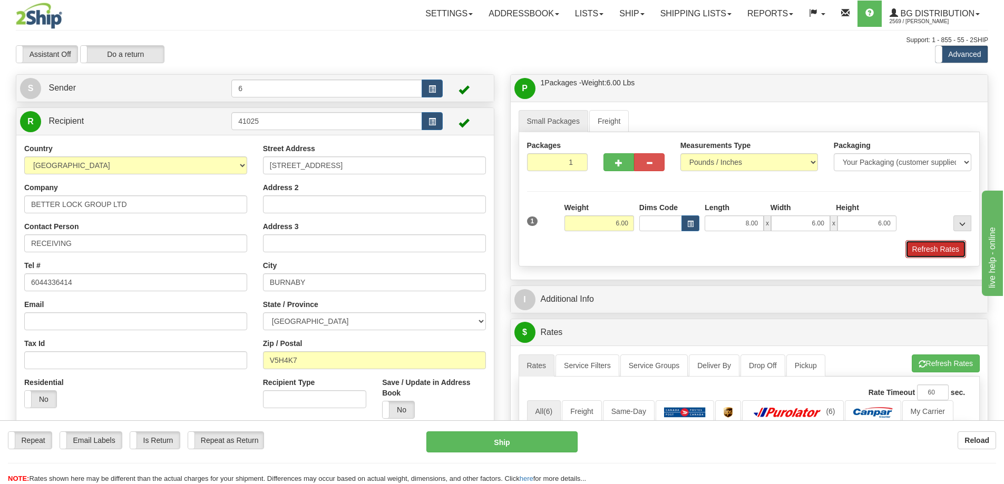
click at [929, 248] on button "Refresh Rates" at bounding box center [935, 249] width 61 height 18
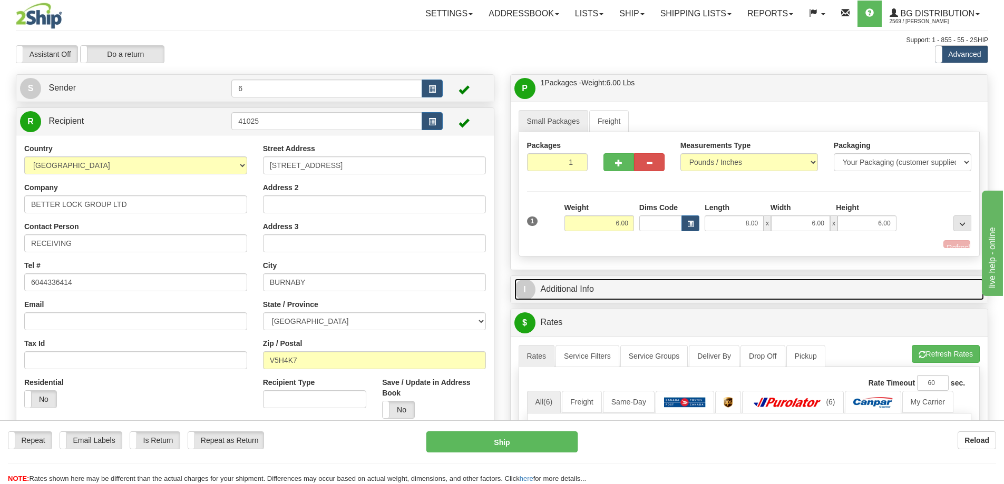
click at [884, 286] on link "I Additional Info" at bounding box center [749, 290] width 470 height 22
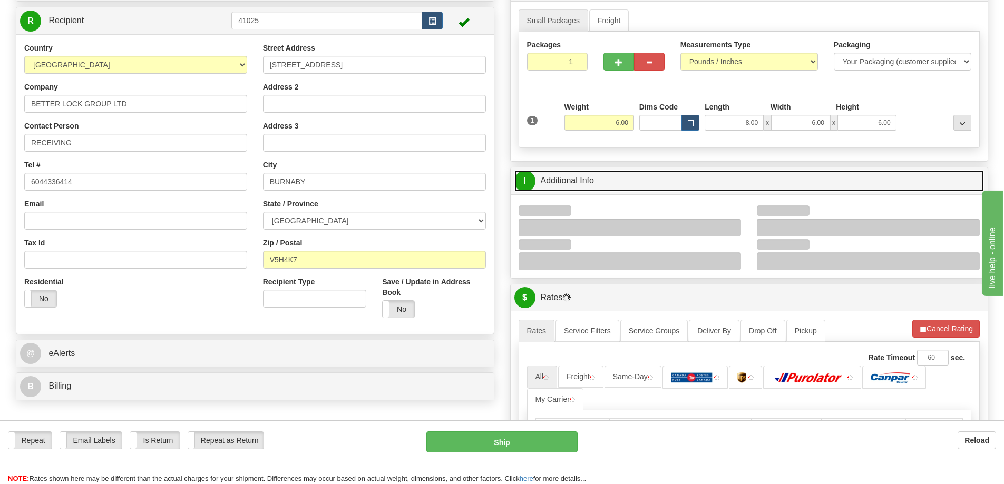
scroll to position [158, 0]
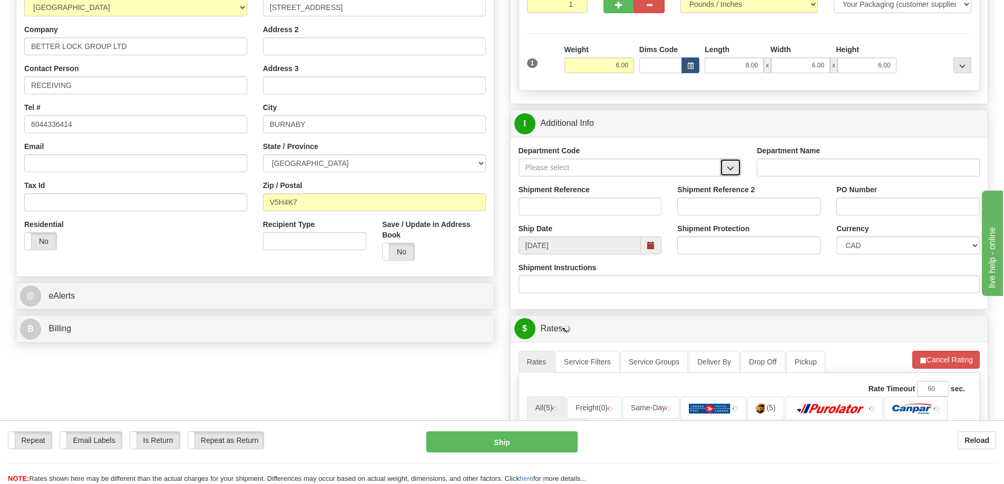
click at [721, 171] on button "button" at bounding box center [730, 168] width 21 height 18
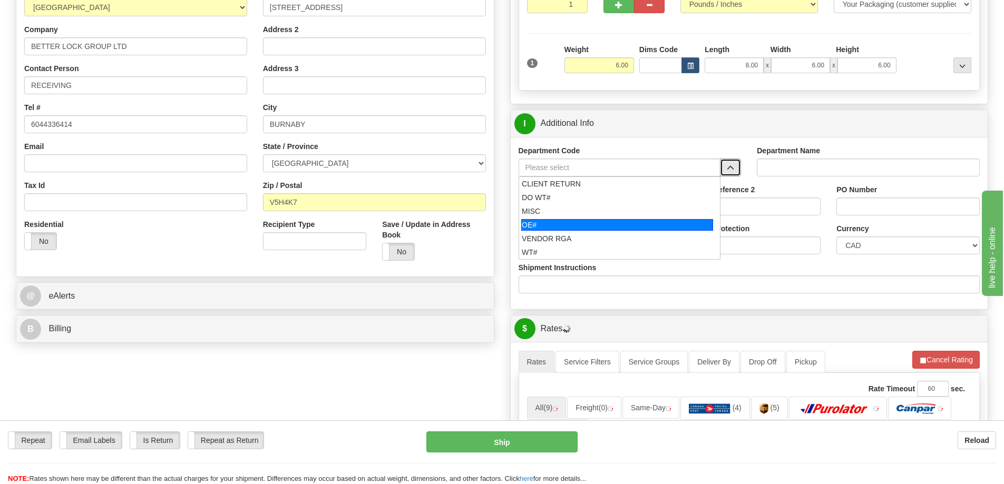
click at [533, 226] on div "OE#" at bounding box center [617, 225] width 192 height 12
type input "OE#"
type input "ORDERS"
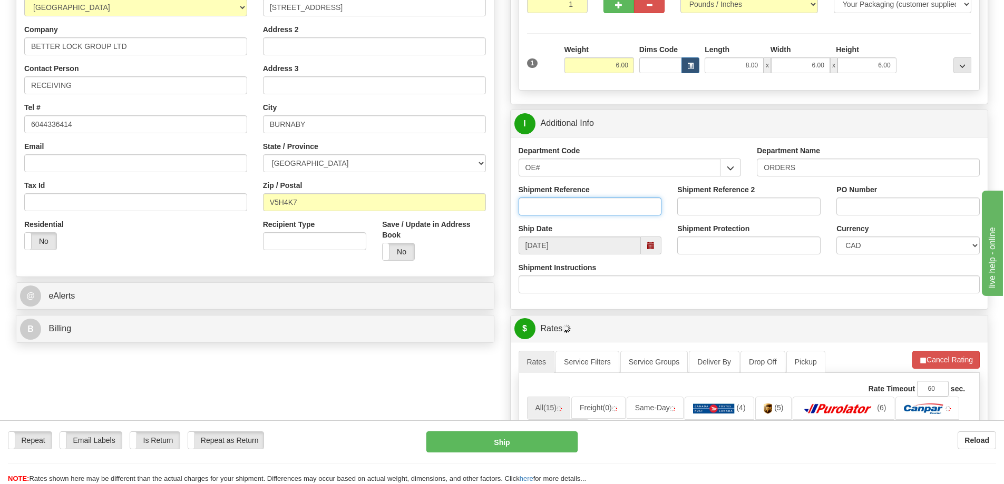
click at [536, 213] on input "Shipment Reference" at bounding box center [589, 207] width 143 height 18
type input "60029737-00"
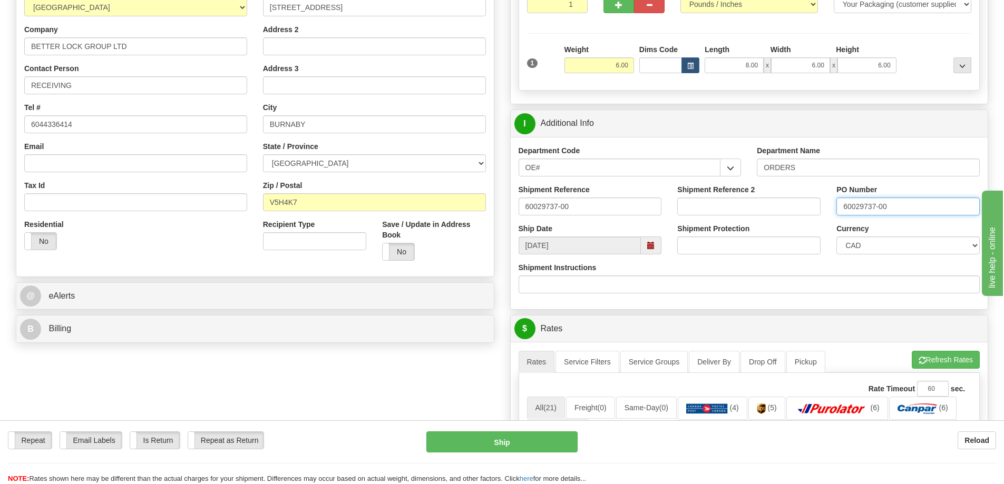
type input "60029737-00"
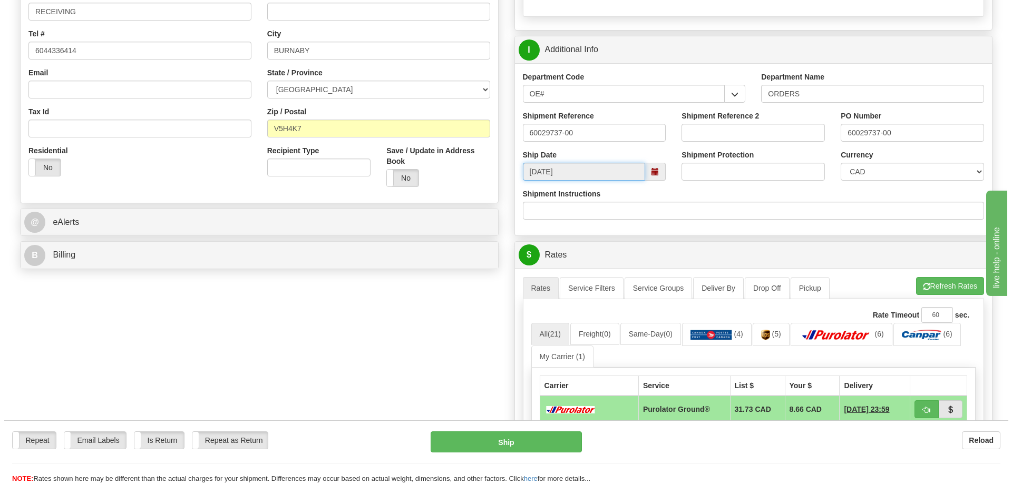
scroll to position [422, 0]
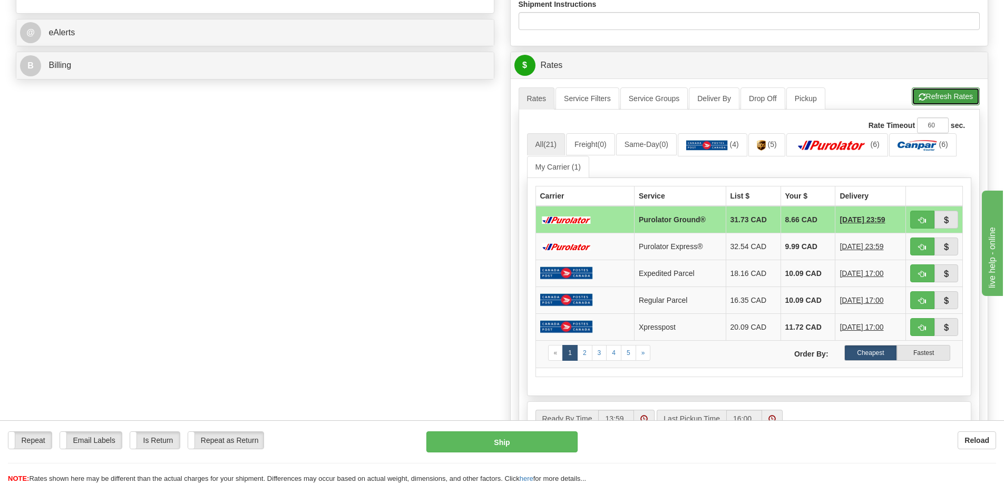
click at [939, 104] on button "Refresh Rates" at bounding box center [946, 96] width 68 height 18
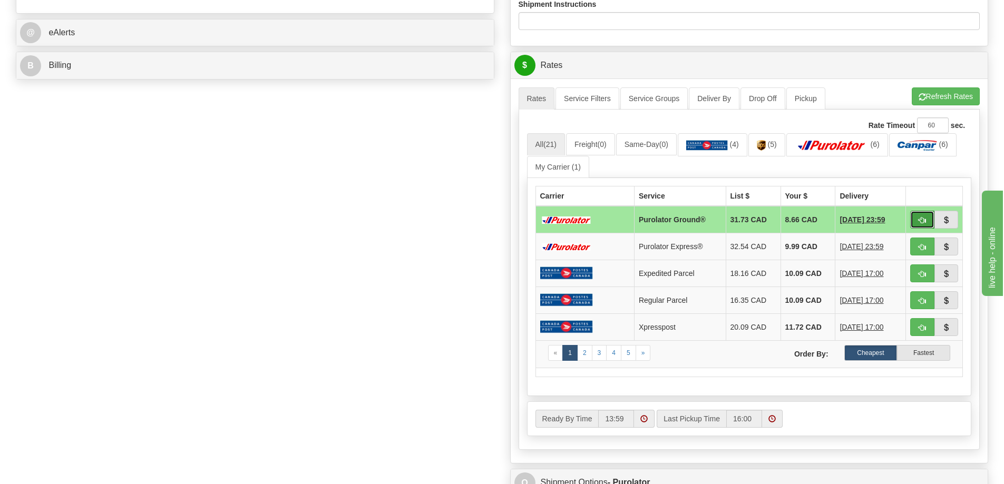
click at [917, 215] on button "button" at bounding box center [922, 220] width 24 height 18
type input "260"
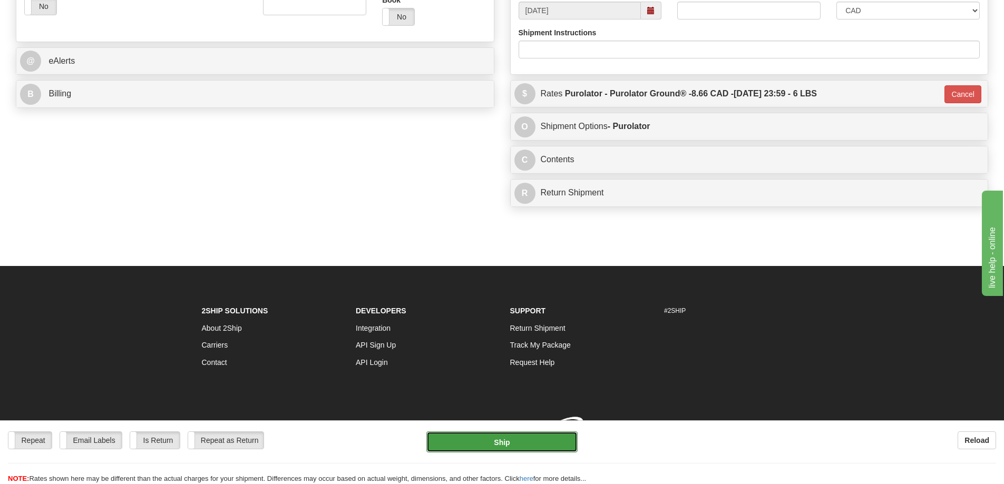
click at [497, 445] on button "Ship" at bounding box center [501, 442] width 151 height 21
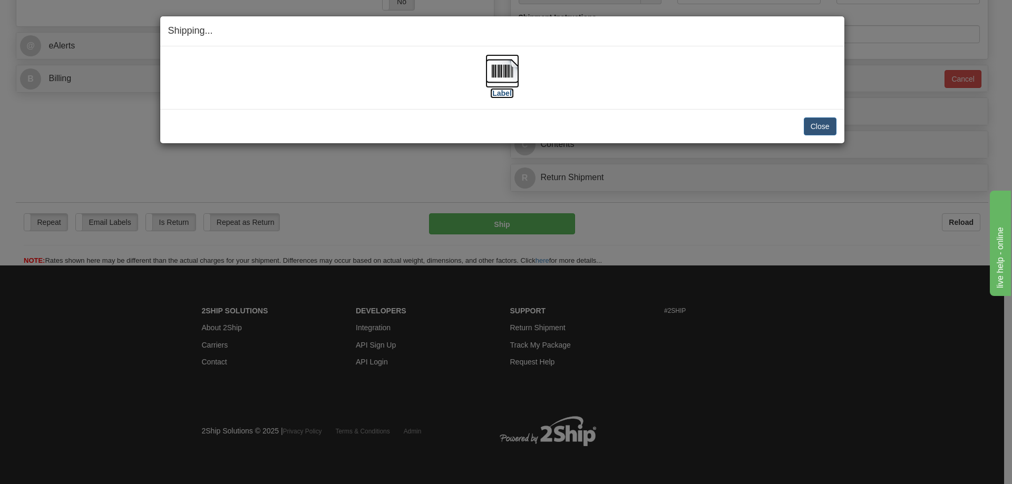
click at [498, 94] on label "[Label]" at bounding box center [502, 93] width 24 height 11
click at [811, 120] on button "Close" at bounding box center [820, 127] width 33 height 18
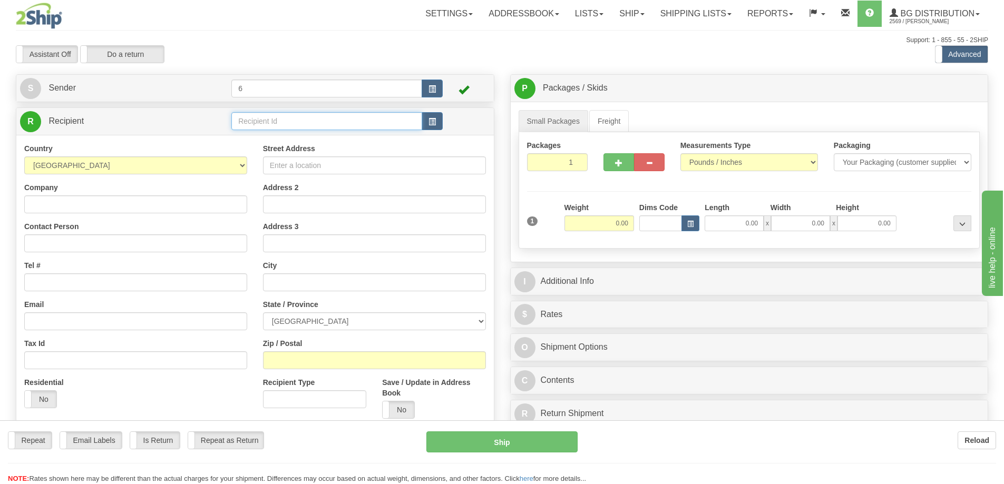
click at [257, 124] on input "text" at bounding box center [326, 121] width 191 height 18
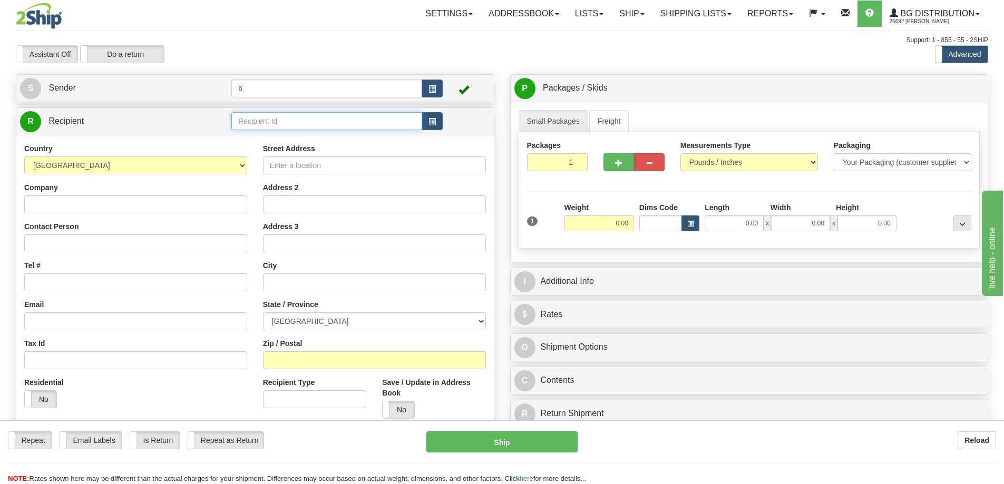
click at [257, 124] on input "text" at bounding box center [326, 121] width 191 height 18
type input "910932"
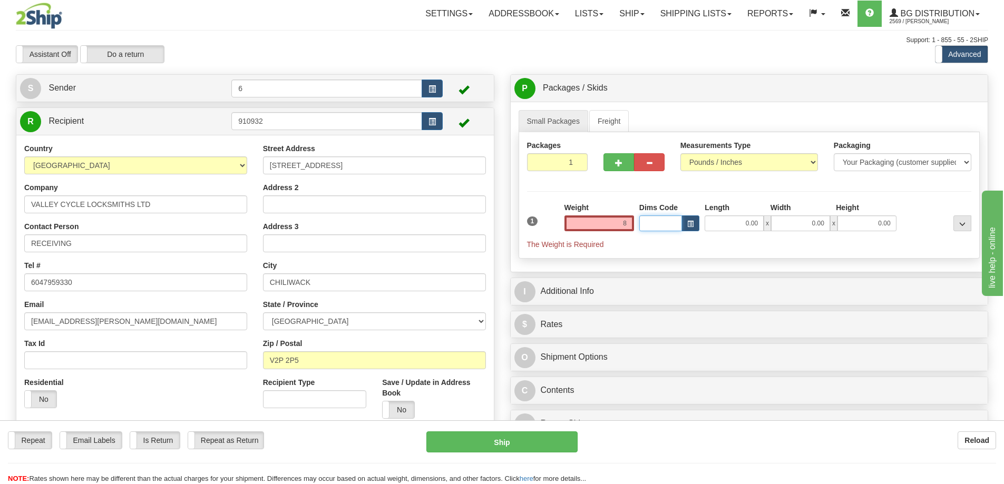
type input "8.00"
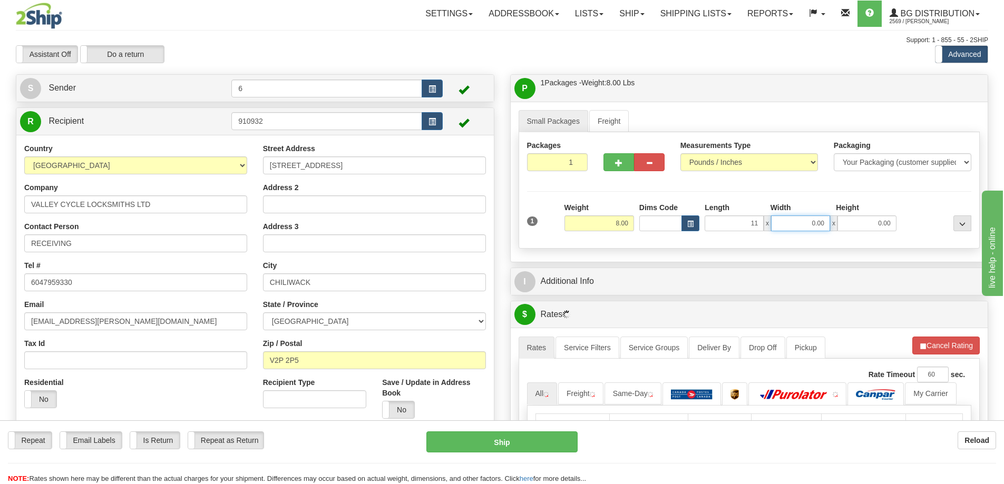
type input "11.00"
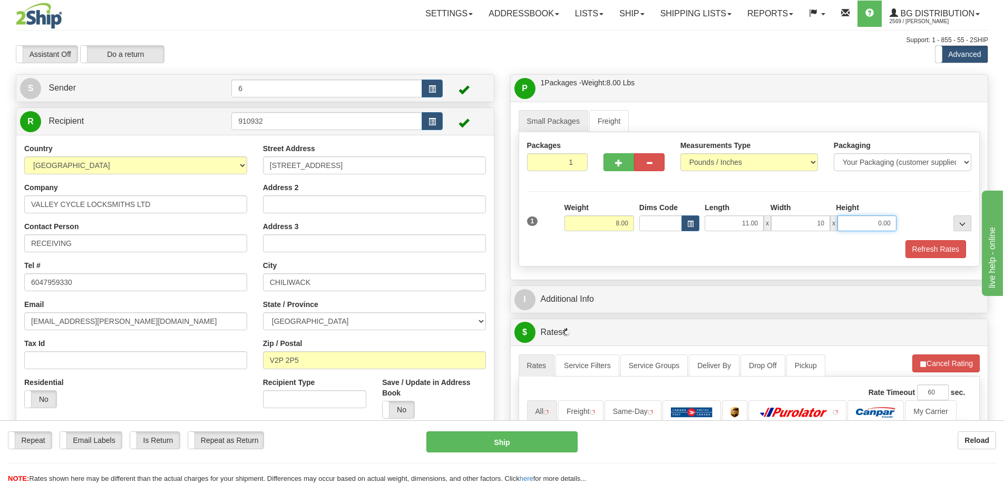
type input "10.00"
type input "7.00"
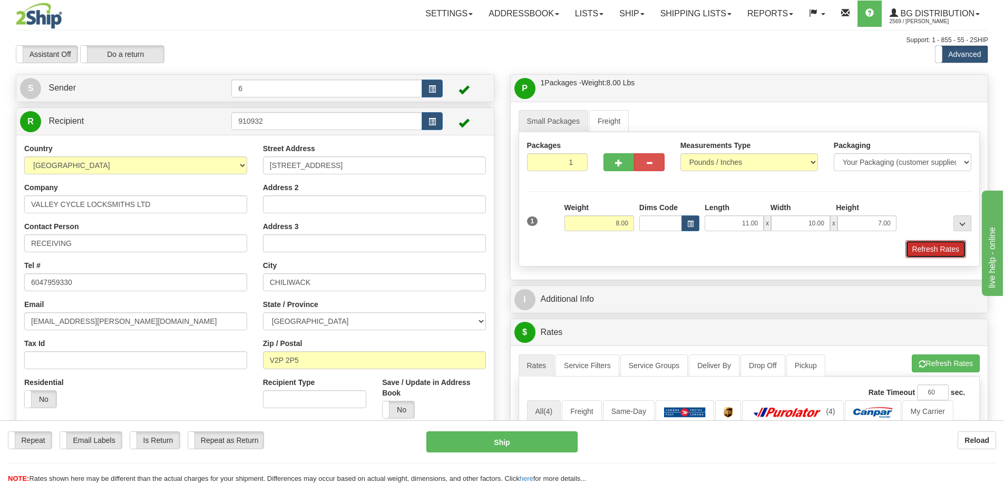
click at [927, 250] on button "Refresh Rates" at bounding box center [935, 249] width 61 height 18
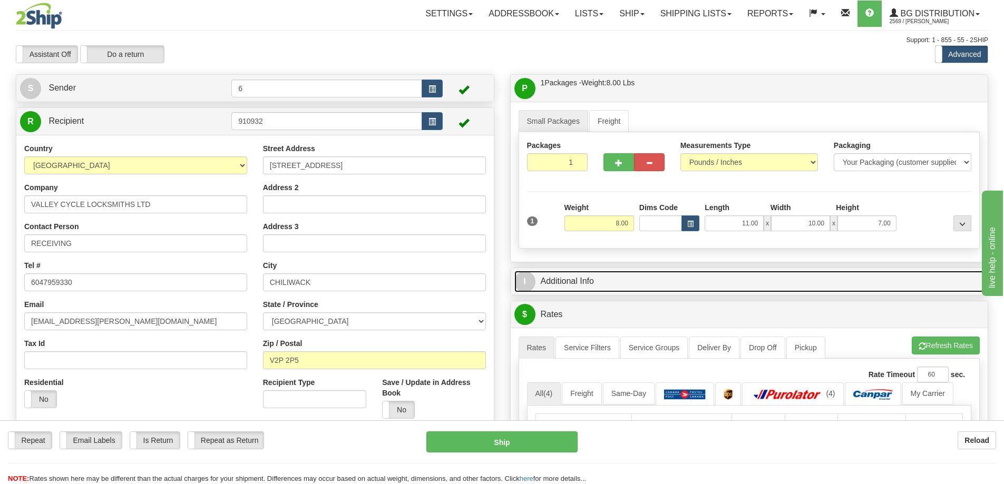
click at [865, 292] on link "I Additional Info" at bounding box center [749, 282] width 470 height 22
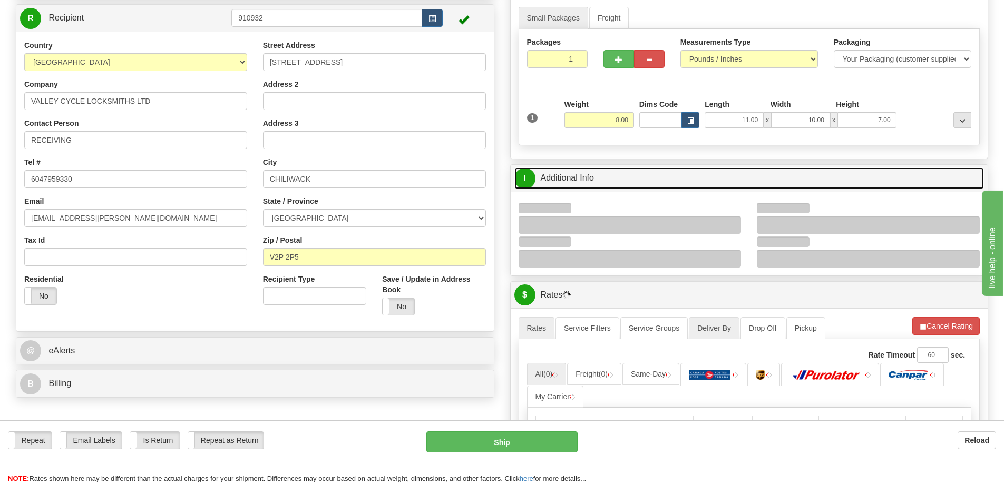
scroll to position [158, 0]
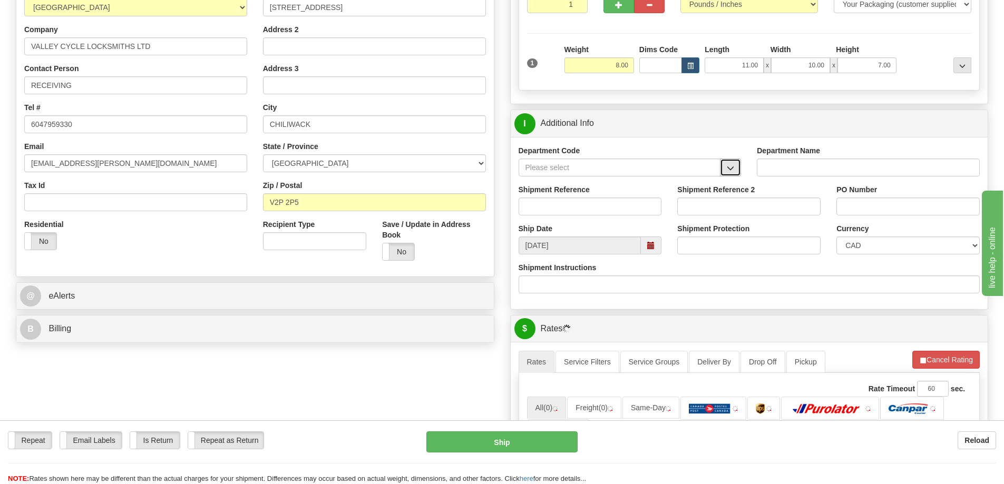
drag, startPoint x: 736, startPoint y: 167, endPoint x: 729, endPoint y: 170, distance: 8.0
click at [736, 167] on button "button" at bounding box center [730, 168] width 21 height 18
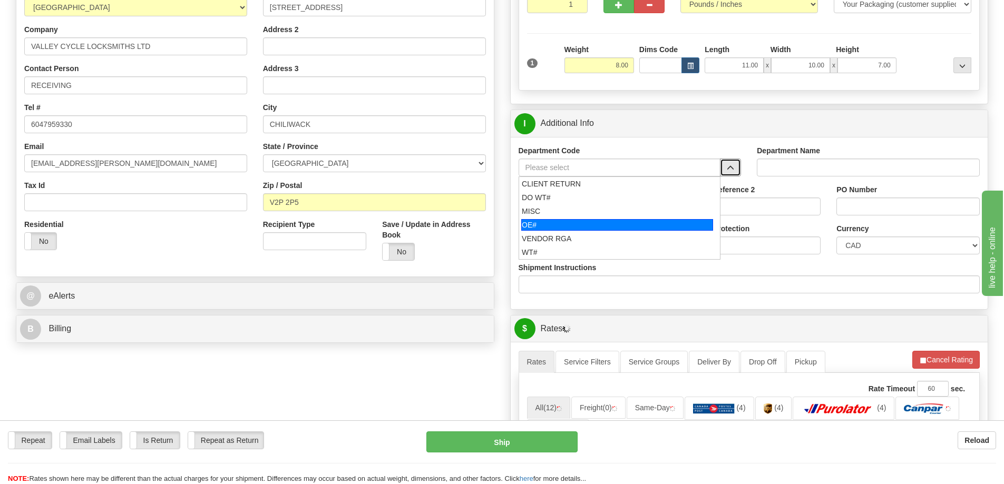
click at [586, 229] on div "OE#" at bounding box center [617, 225] width 192 height 12
type input "OE#"
type input "ORDERS"
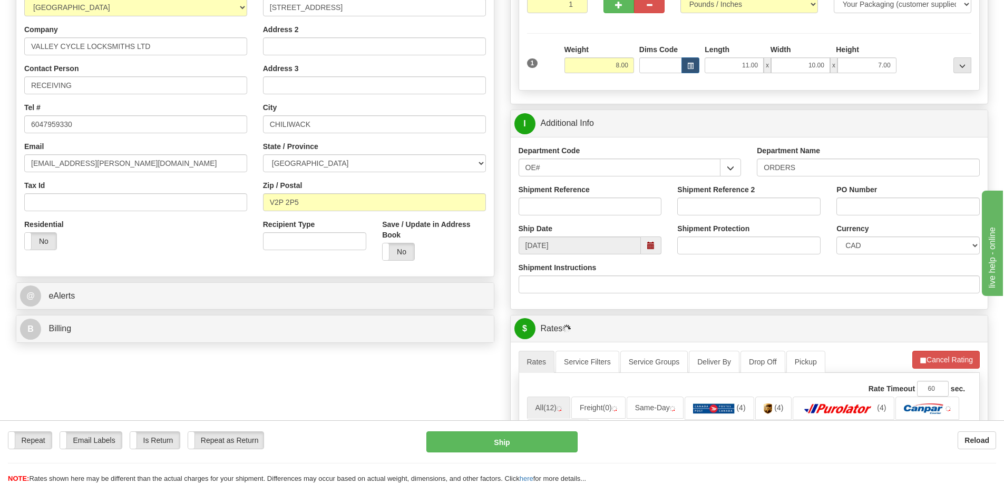
click at [577, 218] on div "Shipment Reference" at bounding box center [590, 203] width 159 height 39
click at [569, 211] on input "Shipment Reference" at bounding box center [589, 207] width 143 height 18
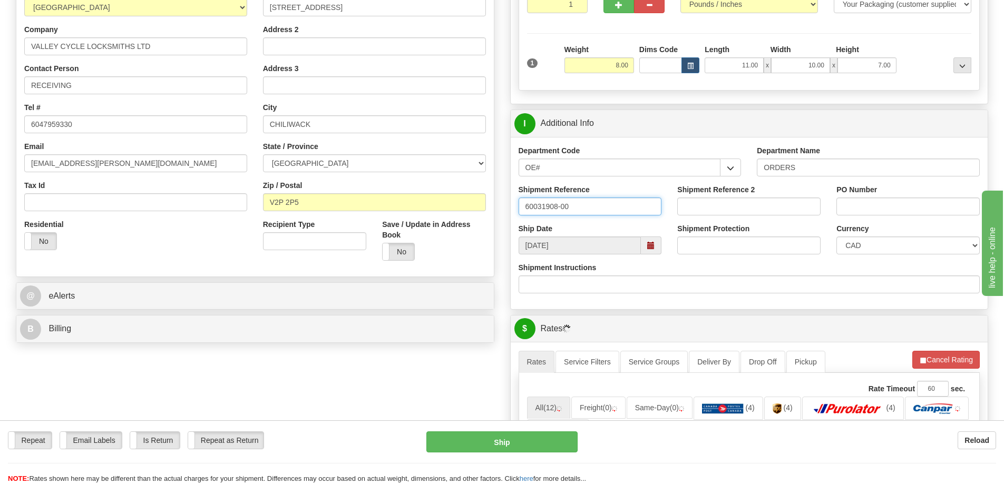
type input "60031908-00"
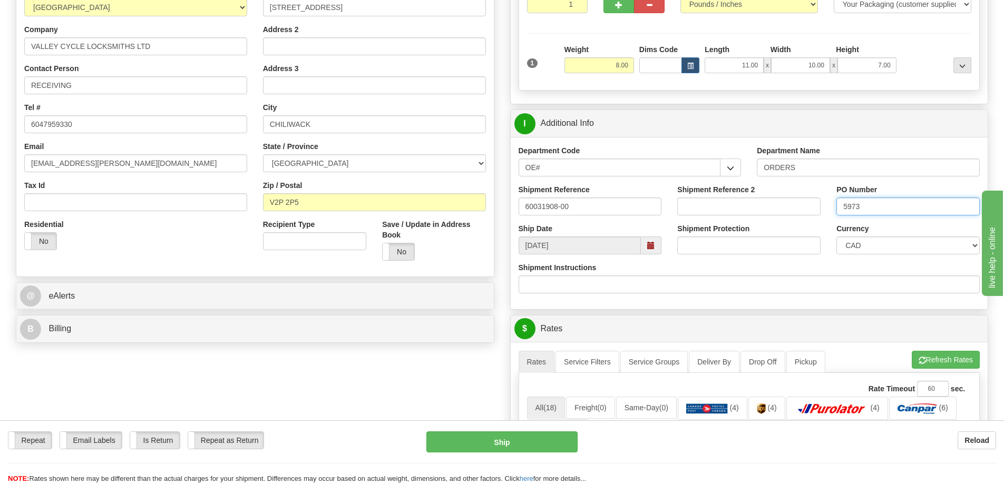
type input "5973"
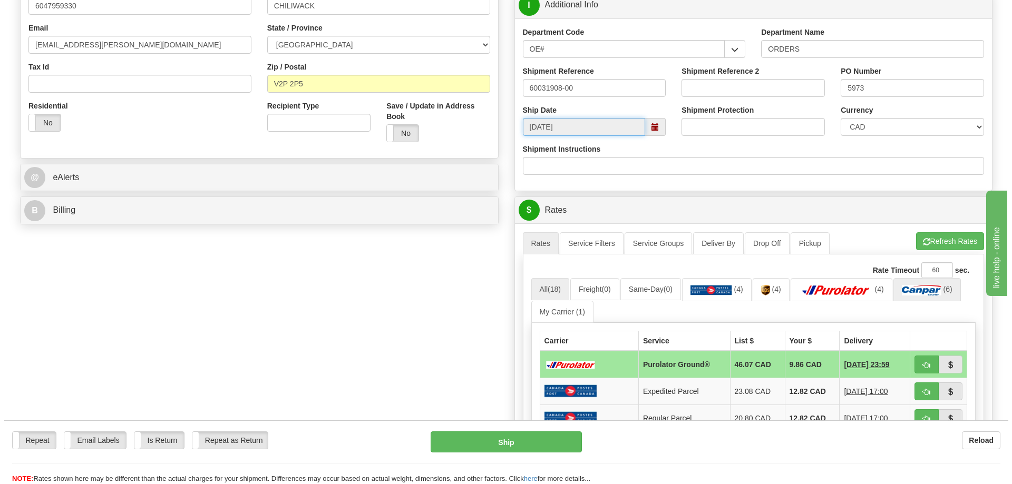
scroll to position [422, 0]
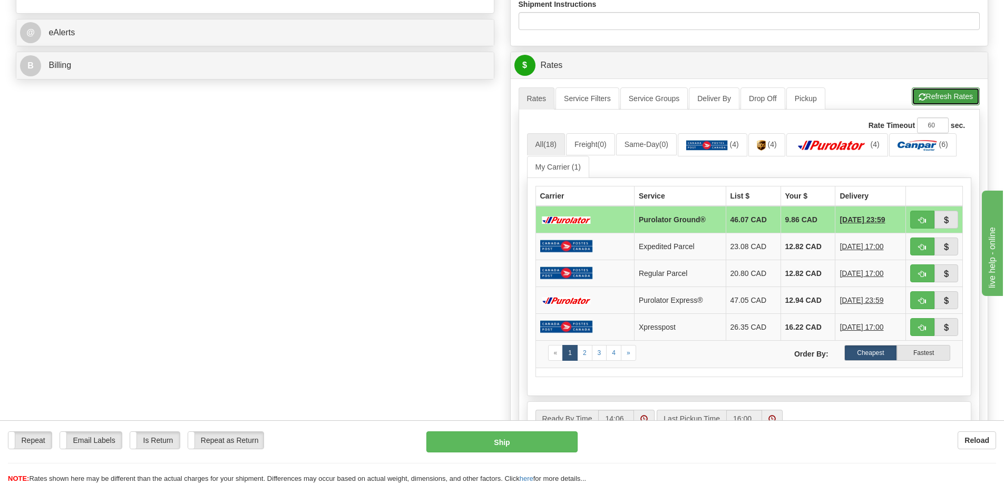
click at [936, 91] on button "Refresh Rates" at bounding box center [946, 96] width 68 height 18
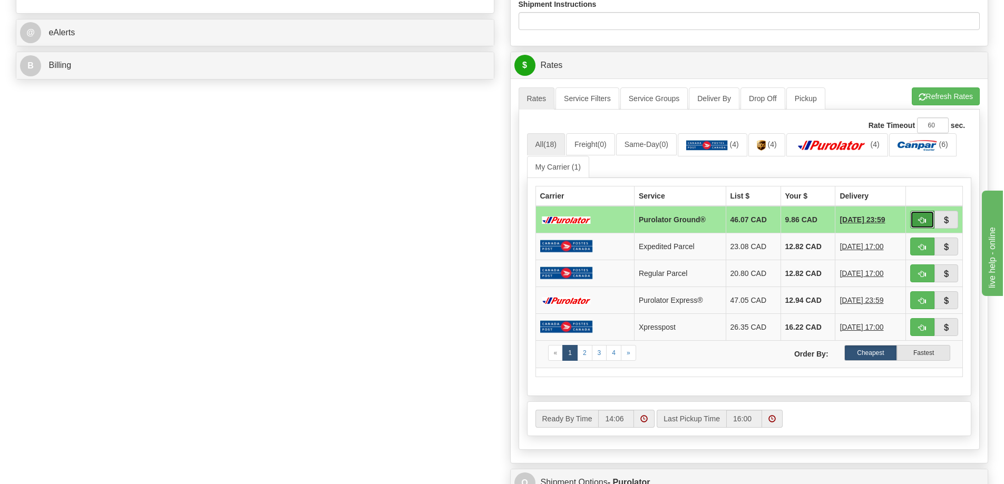
click at [919, 221] on span "button" at bounding box center [921, 220] width 7 height 7
type input "260"
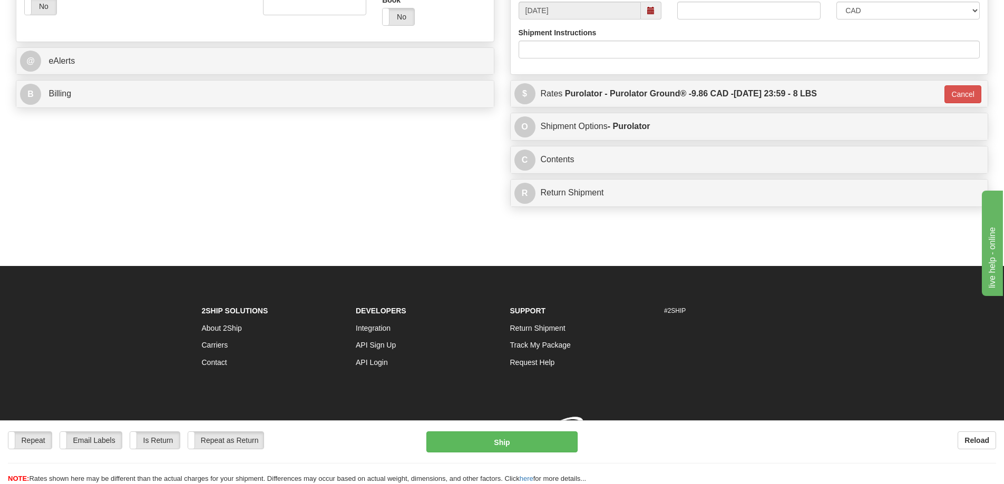
click at [492, 430] on div "Repeat Repeat Email Labels Email Labels Edit Is Return Is Return Repeat as Retu…" at bounding box center [502, 452] width 1004 height 64
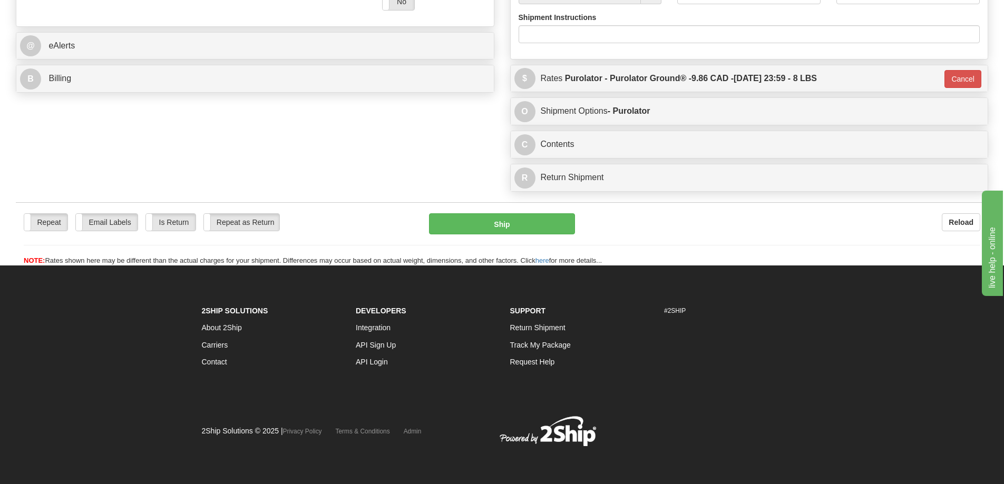
click at [491, 444] on div "2Ship Solutions © 2025 | Privacy Policy Terms & Conditions Admin" at bounding box center [502, 431] width 617 height 32
click at [501, 213] on button "Ship" at bounding box center [502, 223] width 146 height 21
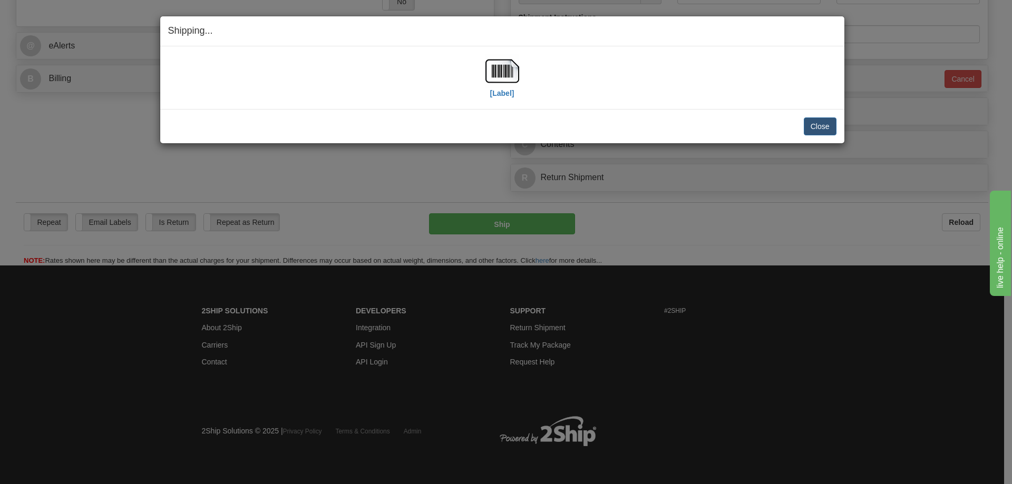
click at [500, 100] on div "[Label]" at bounding box center [502, 77] width 34 height 47
click at [498, 91] on label "[Label]" at bounding box center [502, 93] width 24 height 11
click at [805, 125] on button "Close" at bounding box center [820, 127] width 33 height 18
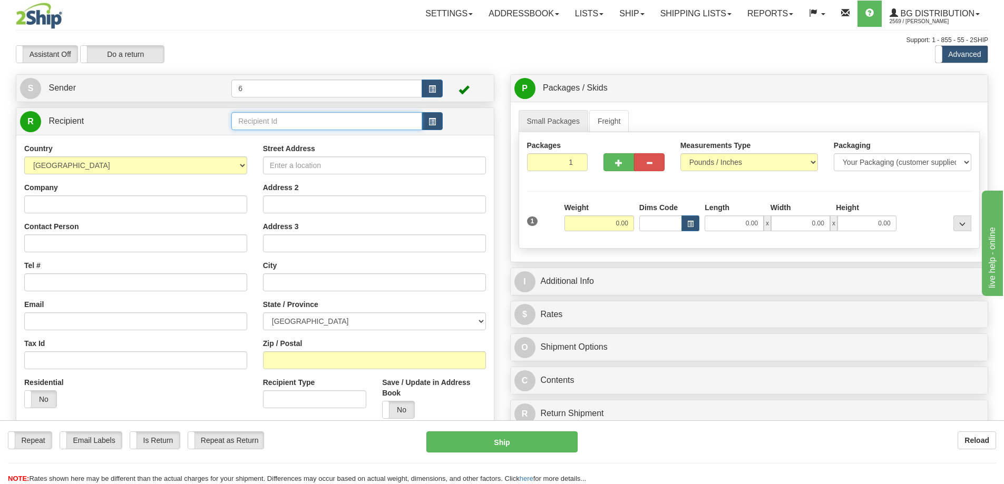
click at [293, 126] on input "text" at bounding box center [326, 121] width 191 height 18
type input "43007"
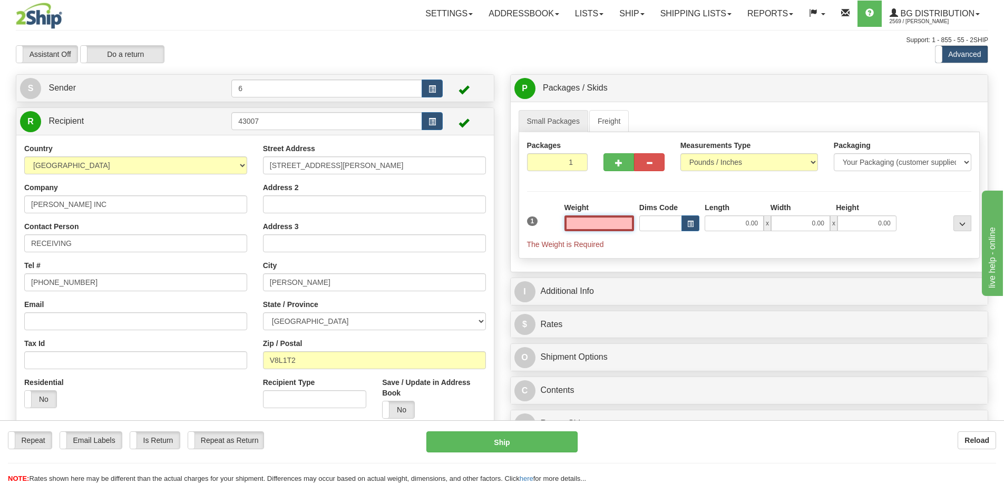
click at [604, 224] on input "text" at bounding box center [599, 224] width 70 height 16
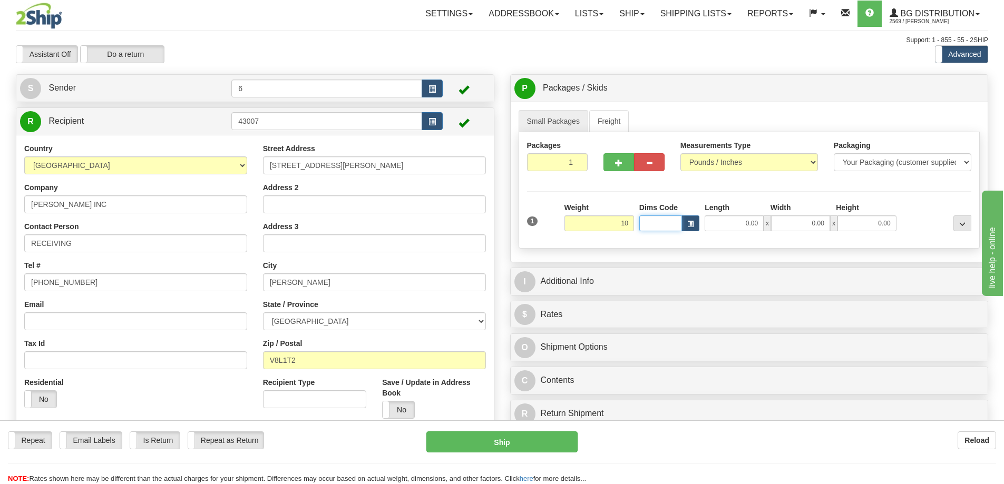
type input "10.00"
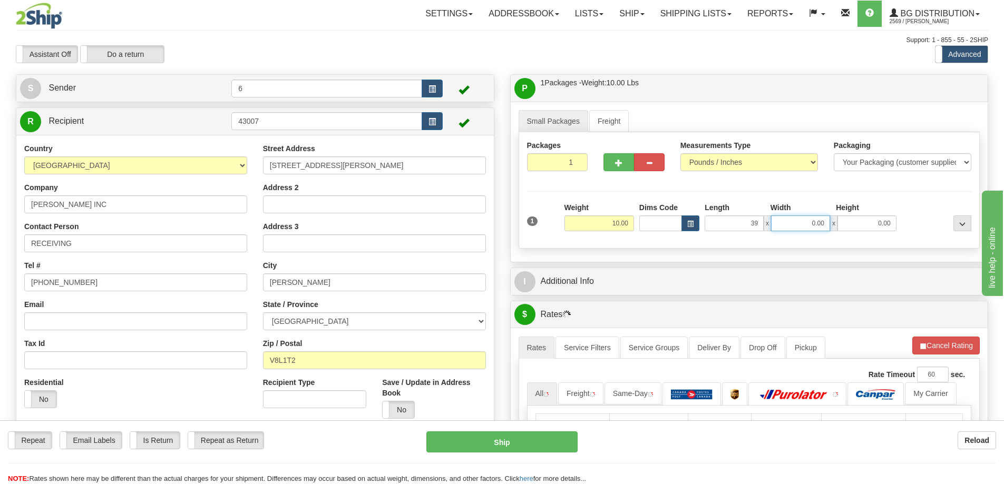
type input "39.00"
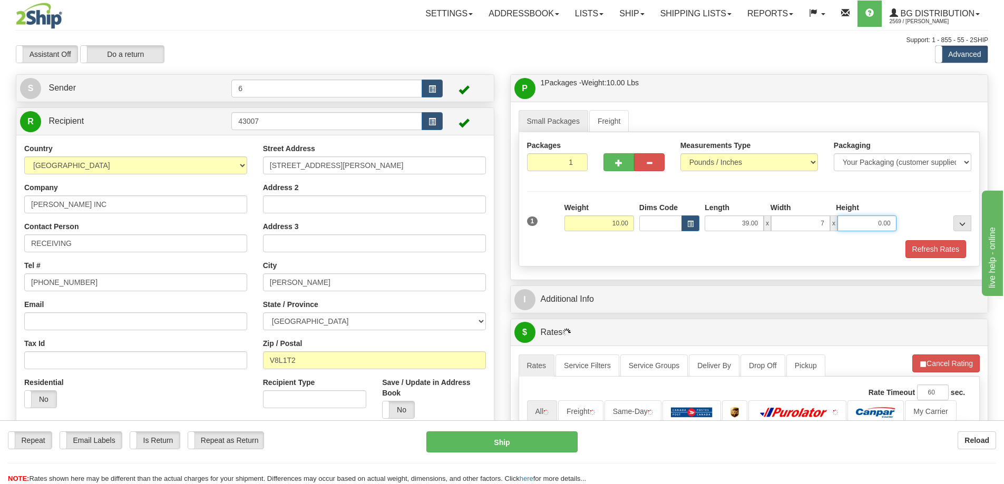
type input "7.00"
drag, startPoint x: 872, startPoint y: 230, endPoint x: 927, endPoint y: 226, distance: 55.4
click at [927, 226] on div "1 Weight 10.00 Dims Code x x" at bounding box center [749, 220] width 450 height 37
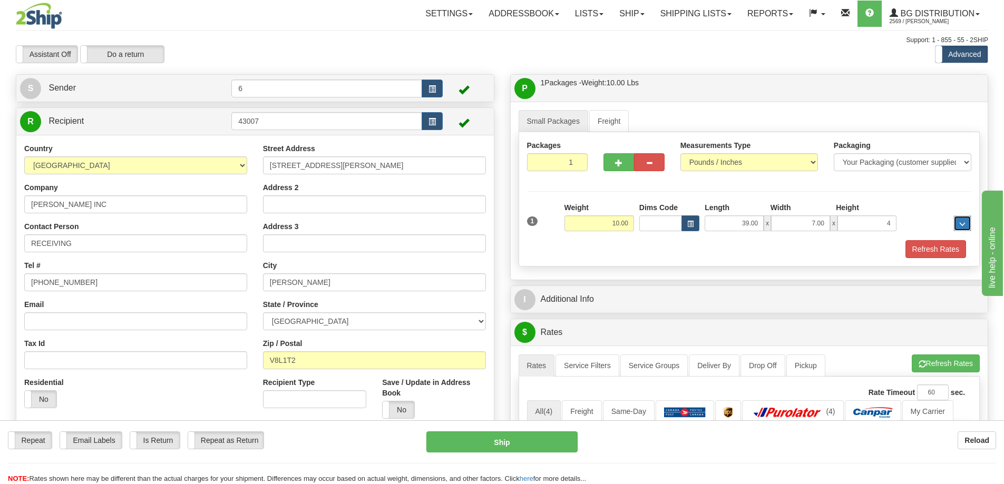
type input "4.00"
click at [950, 252] on button "Refresh Rates" at bounding box center [935, 249] width 61 height 18
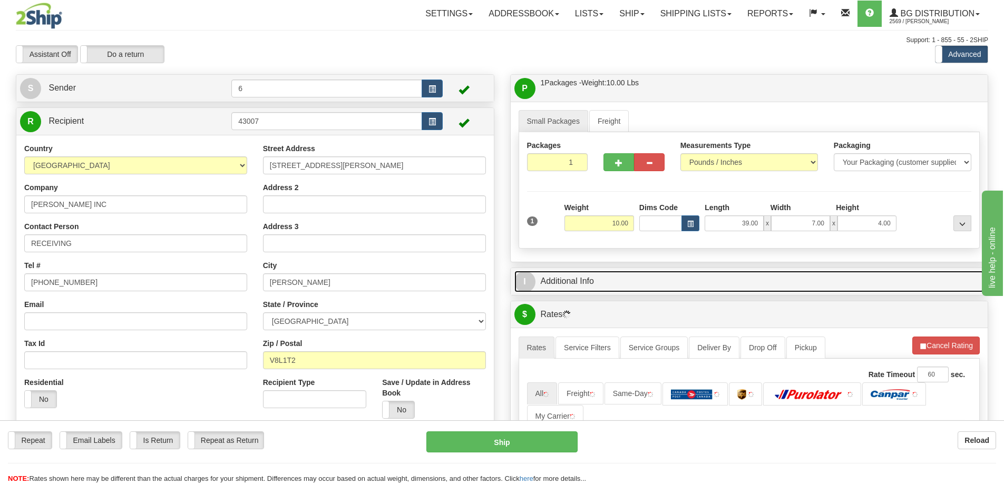
click at [908, 283] on link "I Additional Info" at bounding box center [749, 282] width 470 height 22
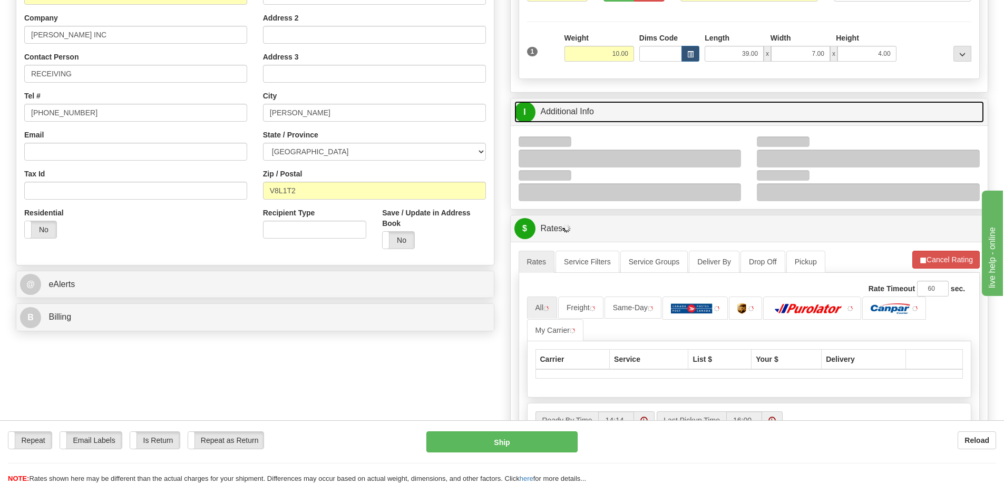
scroll to position [211, 0]
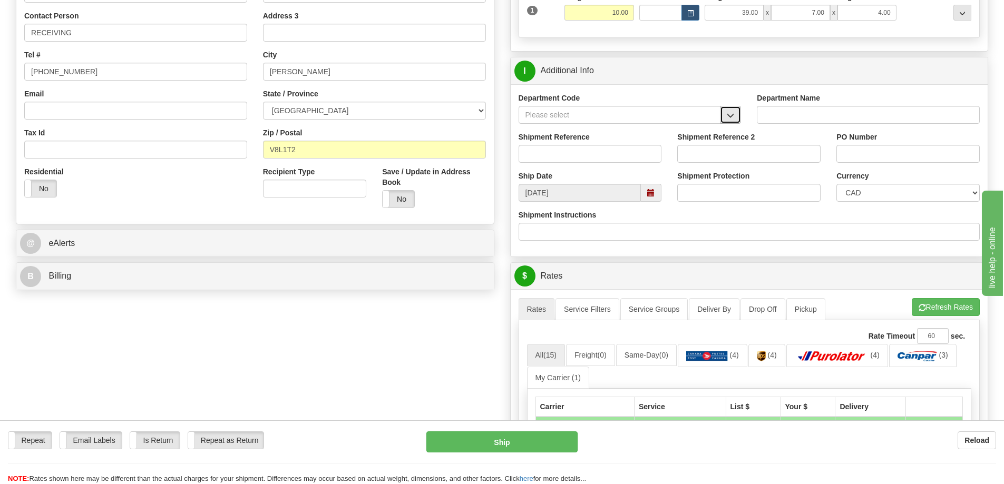
click at [732, 119] on span "button" at bounding box center [730, 115] width 7 height 7
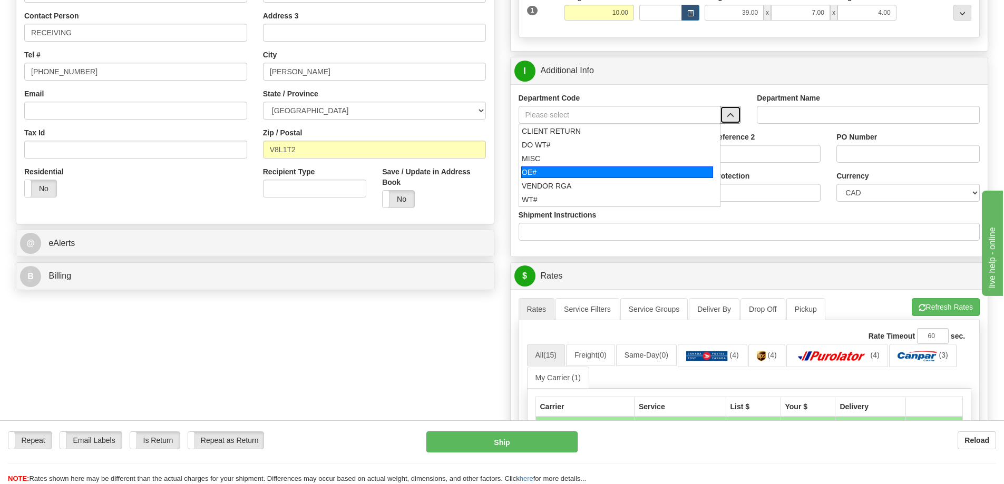
click at [600, 170] on div "OE#" at bounding box center [617, 173] width 192 height 12
type input "OE#"
type input "ORDERS"
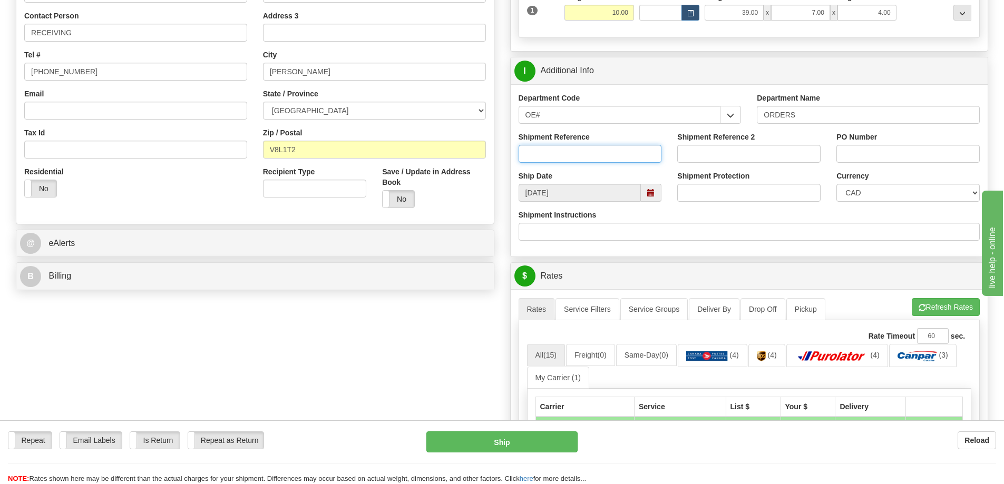
click at [591, 159] on input "Shipment Reference" at bounding box center [589, 154] width 143 height 18
type input "60031782-00"
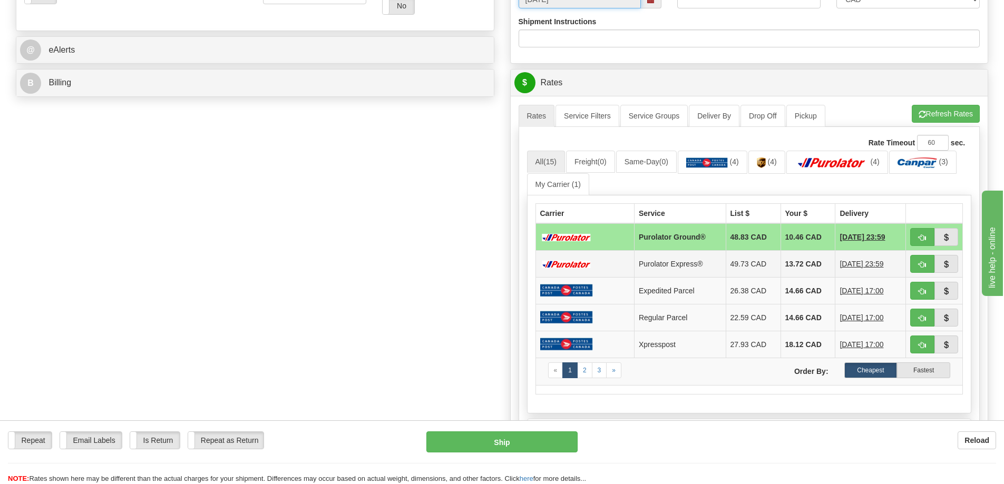
scroll to position [474, 0]
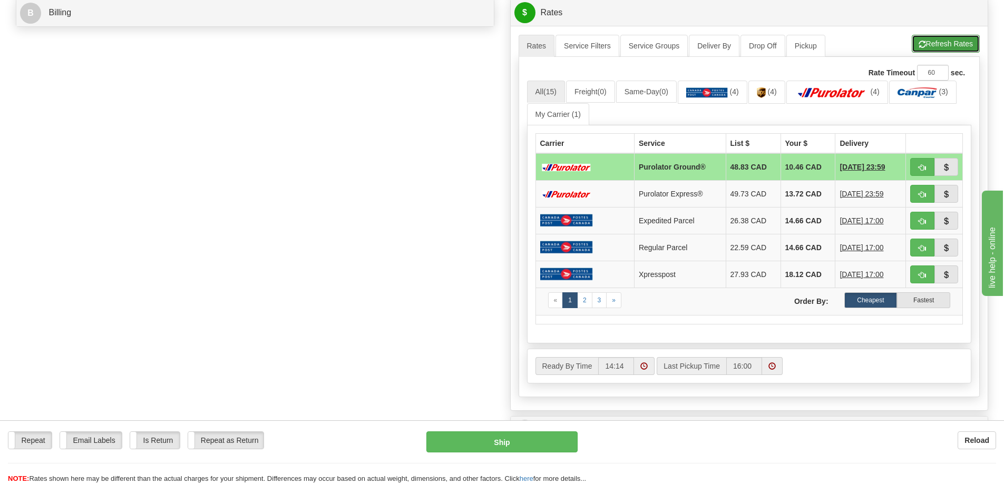
click at [921, 40] on button "Refresh Rates" at bounding box center [946, 44] width 68 height 18
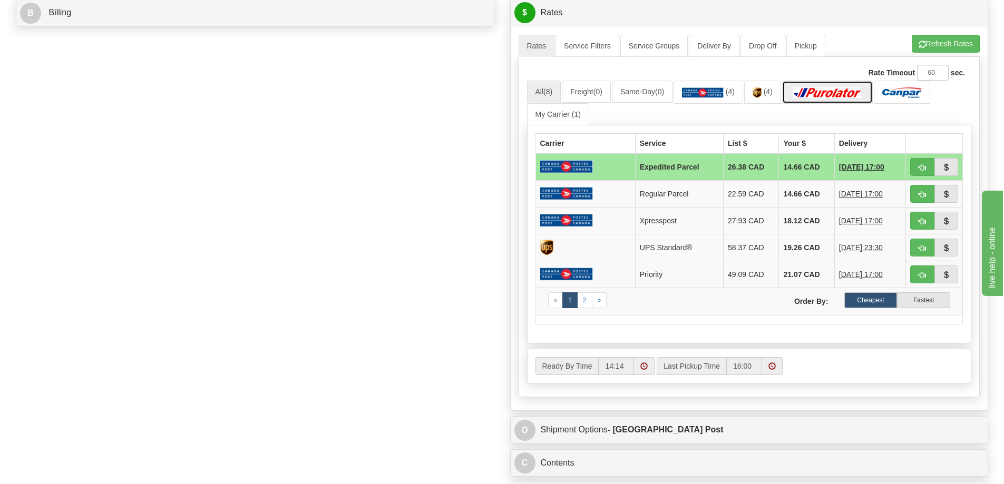
click at [833, 82] on link at bounding box center [827, 92] width 91 height 23
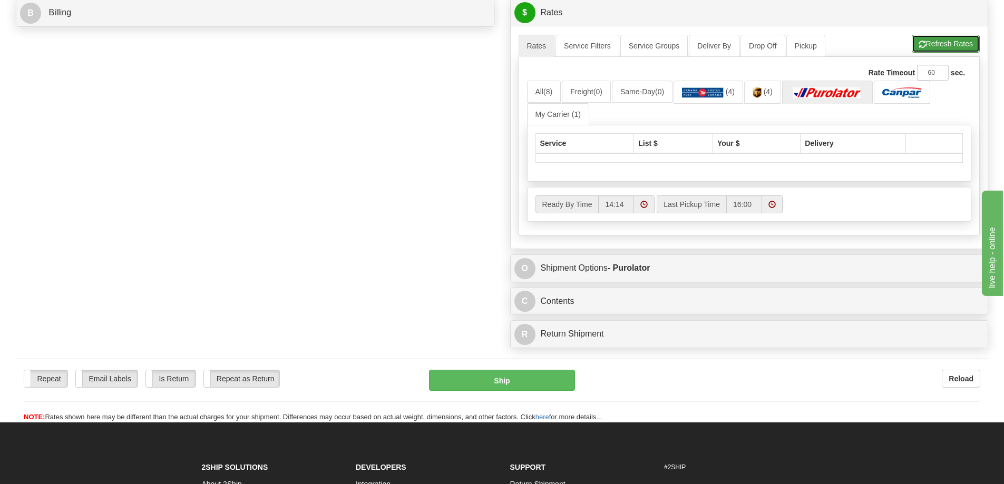
click at [942, 43] on button "Refresh Rates" at bounding box center [946, 44] width 68 height 18
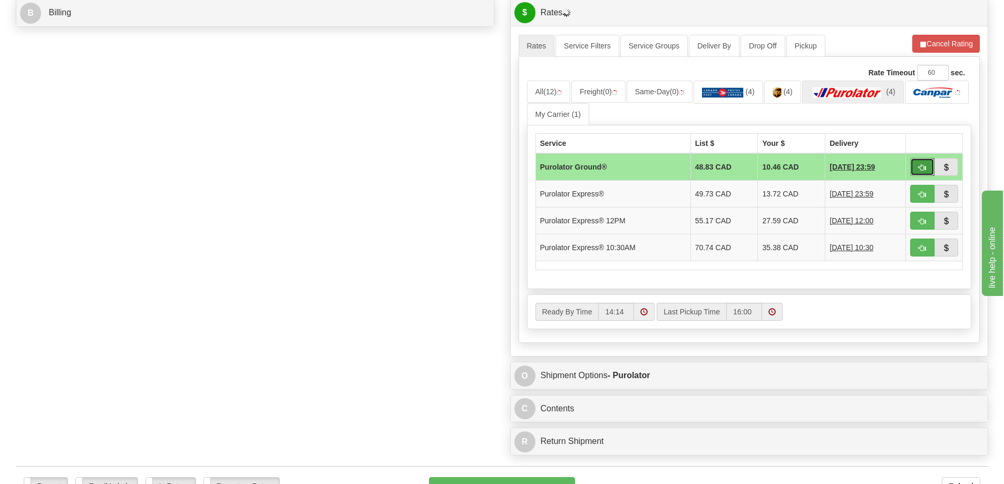
click at [925, 164] on button "button" at bounding box center [922, 167] width 24 height 18
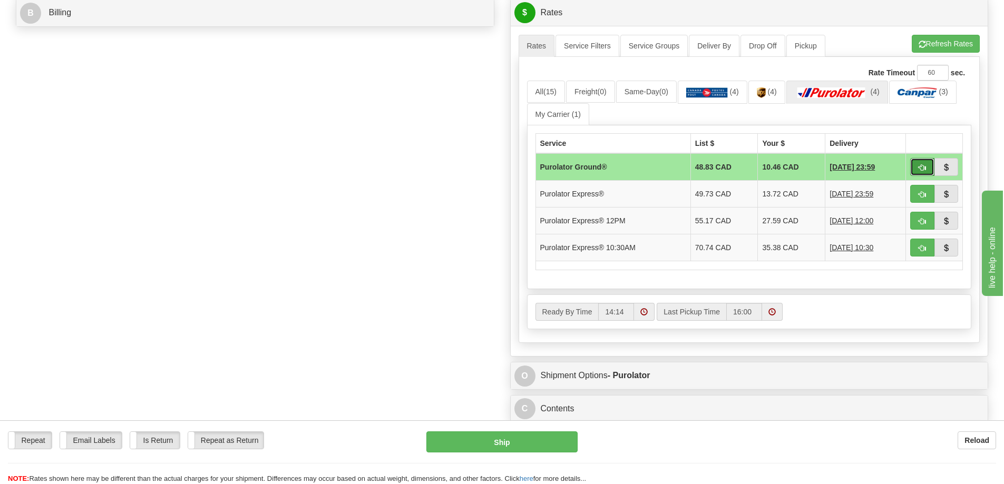
click at [923, 168] on span "button" at bounding box center [921, 167] width 7 height 7
type input "260"
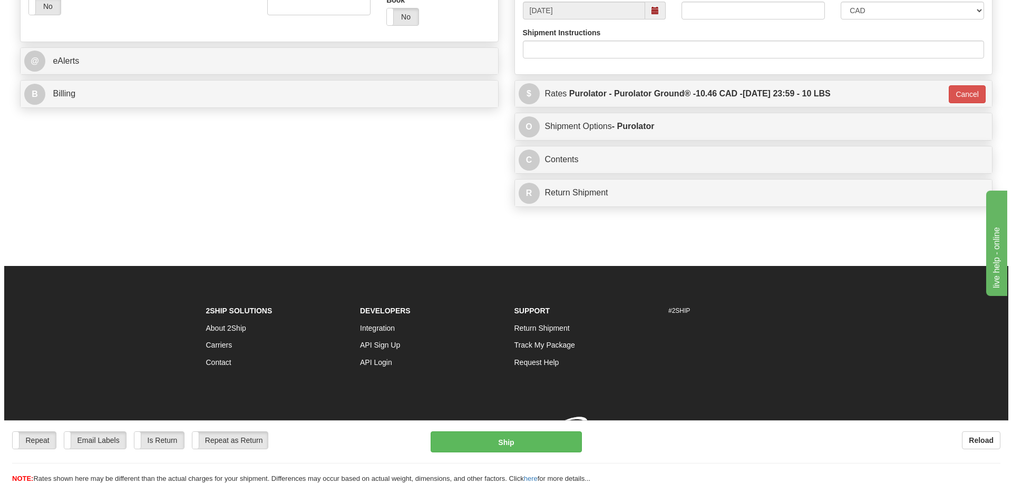
scroll to position [442, 0]
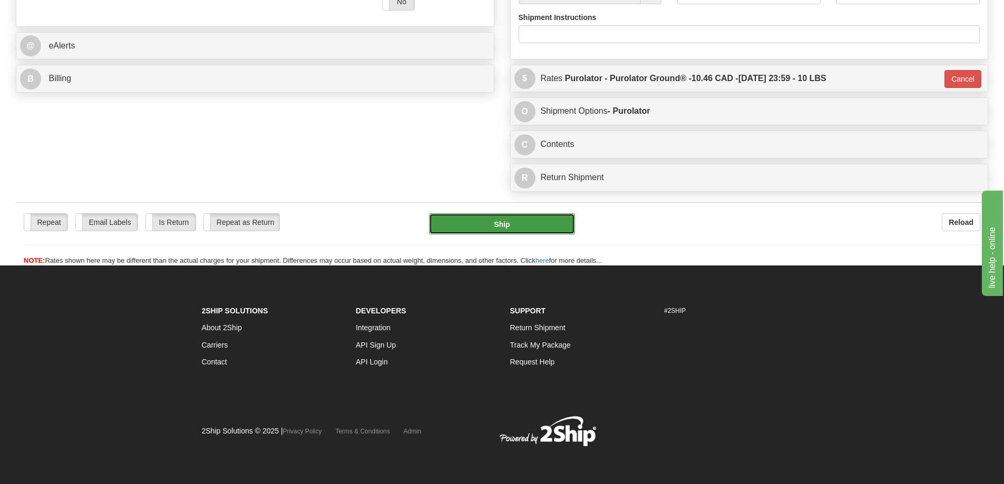
click at [504, 213] on button "Ship" at bounding box center [502, 223] width 146 height 21
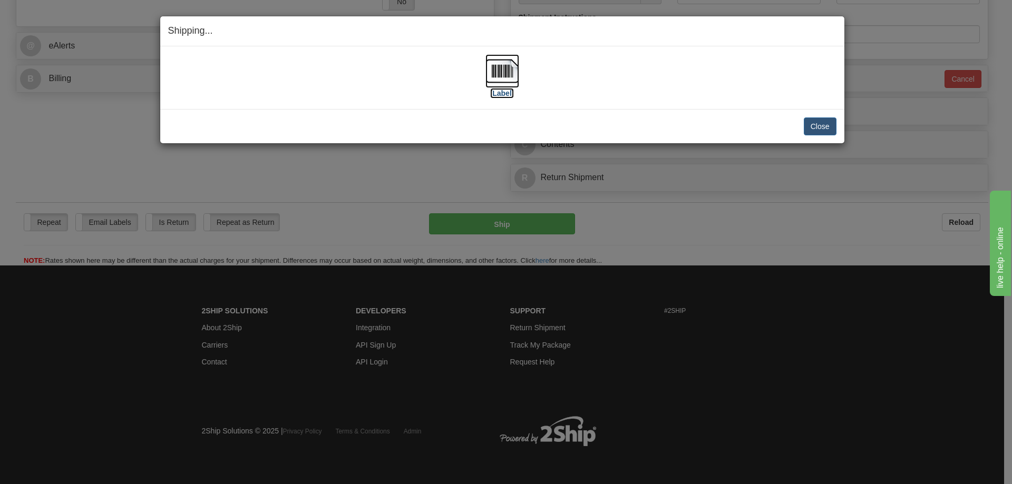
click at [500, 96] on label "[Label]" at bounding box center [502, 93] width 24 height 11
click at [826, 124] on button "Close" at bounding box center [820, 127] width 33 height 18
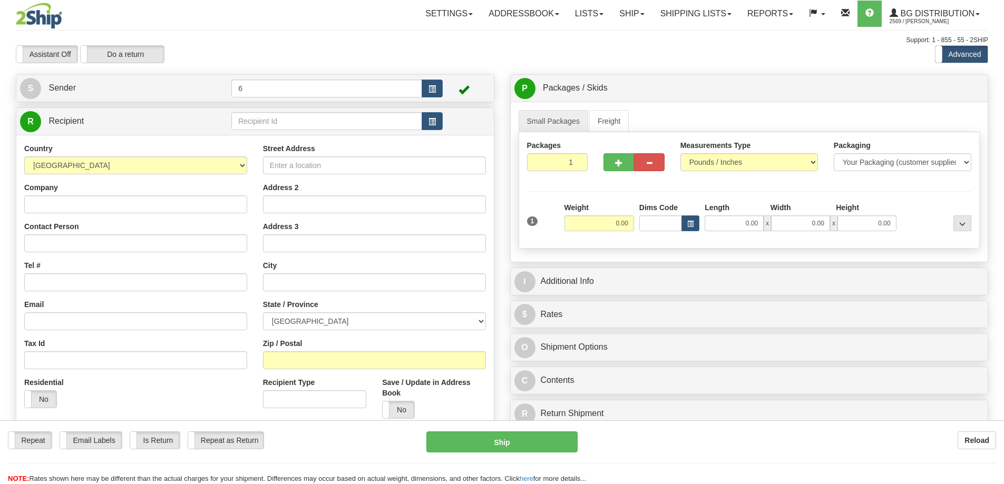
click at [249, 125] on input "text" at bounding box center [326, 121] width 191 height 18
type input "41004"
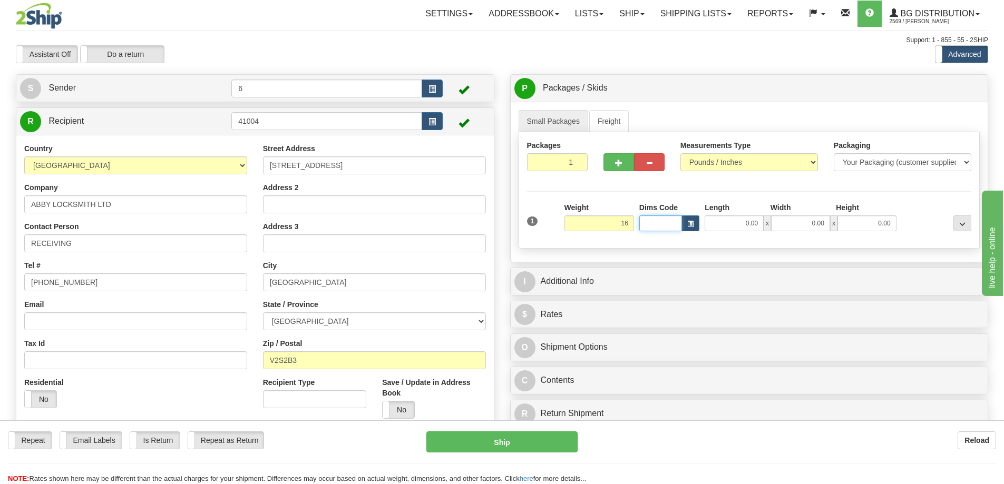
type input "16.00"
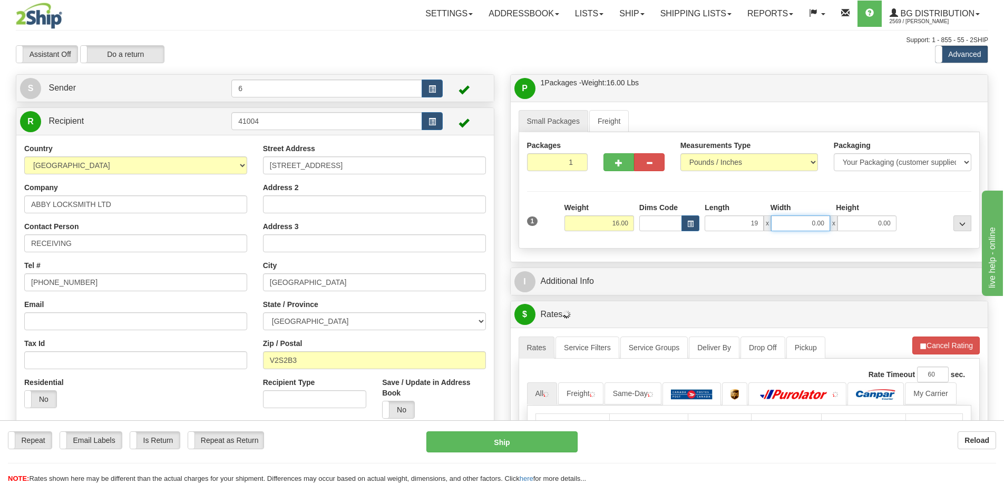
type input "19.00"
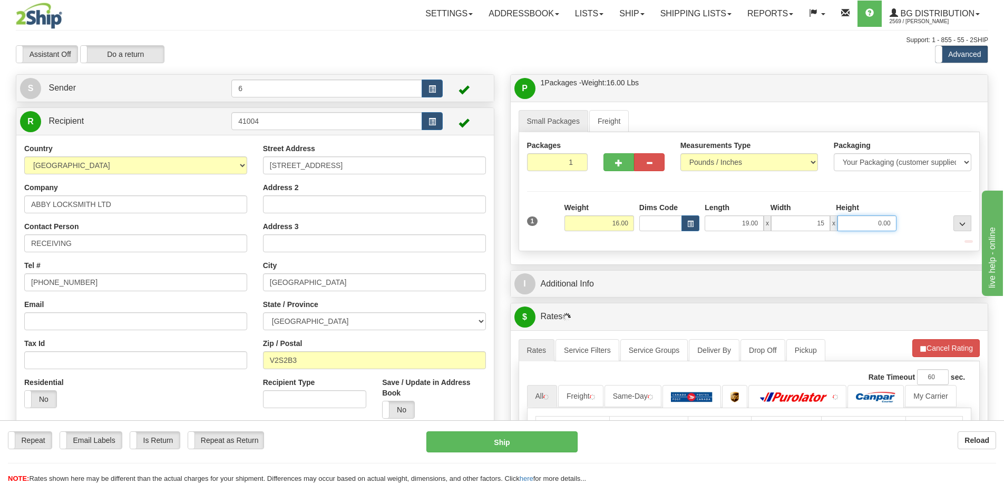
type input "15.00"
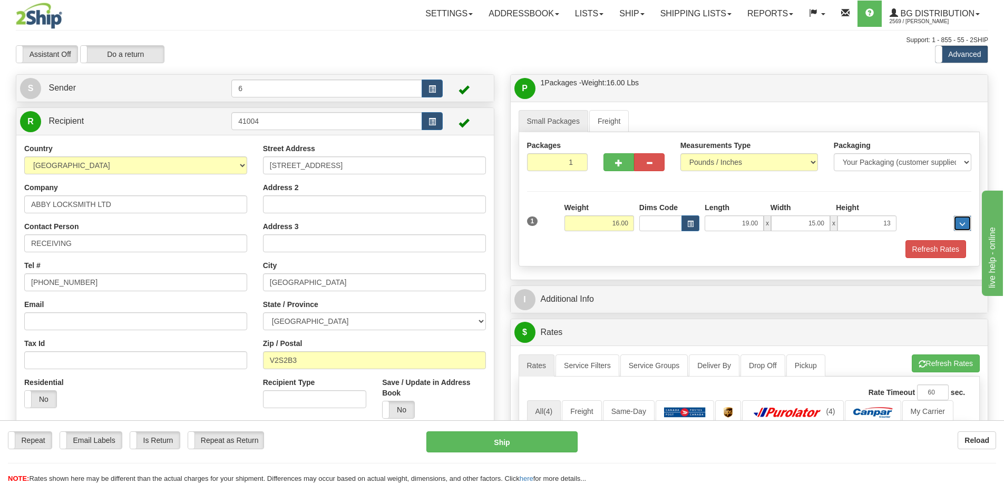
type input "13.00"
type input "6.00"
click at [931, 256] on button "Refresh Rates" at bounding box center [935, 249] width 61 height 18
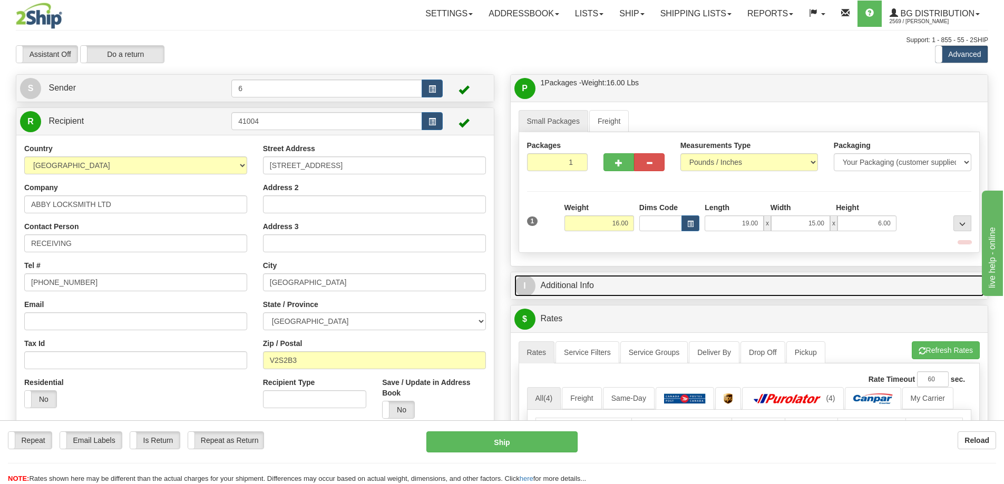
click at [883, 291] on link "I Additional Info" at bounding box center [749, 286] width 470 height 22
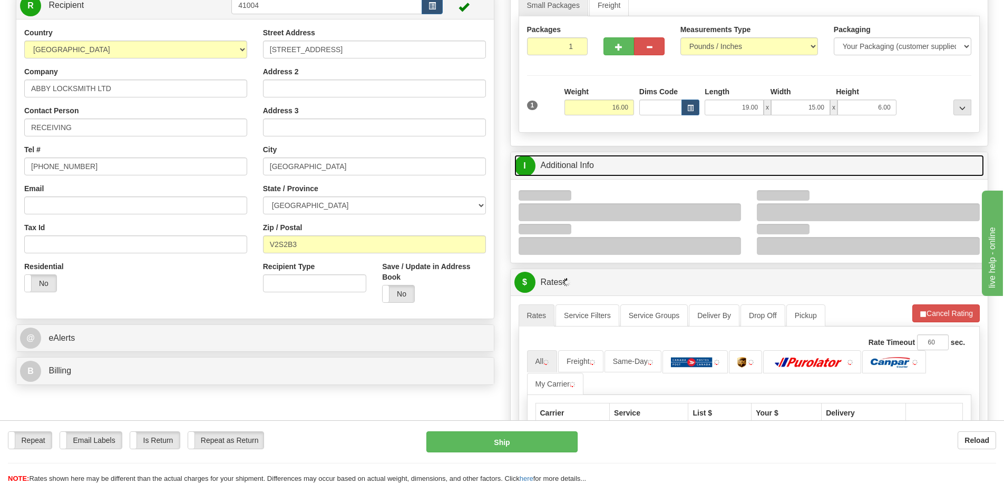
scroll to position [211, 0]
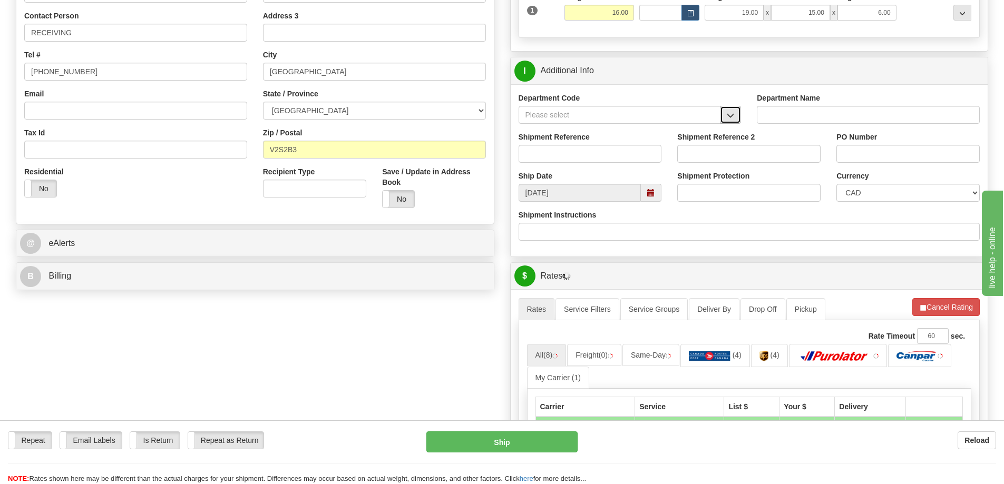
drag, startPoint x: 733, startPoint y: 113, endPoint x: 721, endPoint y: 119, distance: 13.4
click at [731, 114] on span "button" at bounding box center [730, 115] width 7 height 7
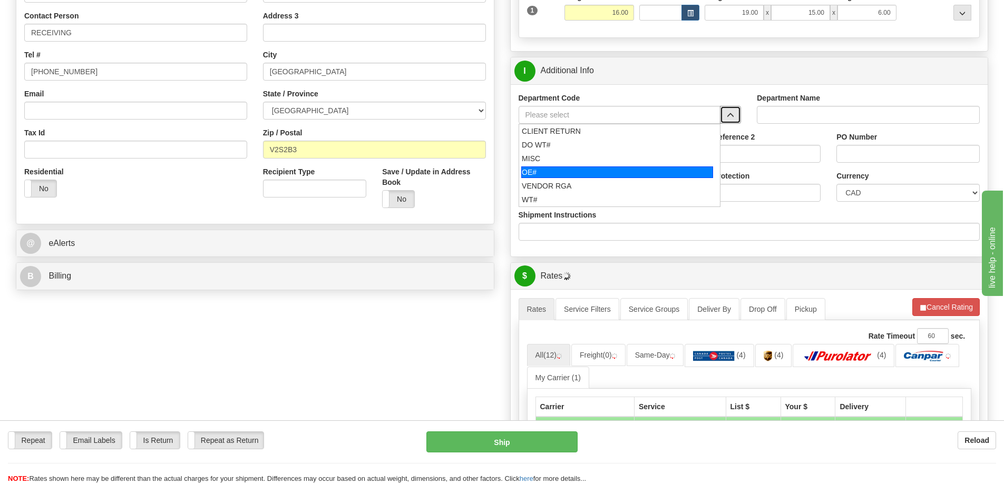
click at [619, 170] on div "OE#" at bounding box center [617, 173] width 192 height 12
type input "OE#"
type input "ORDERS"
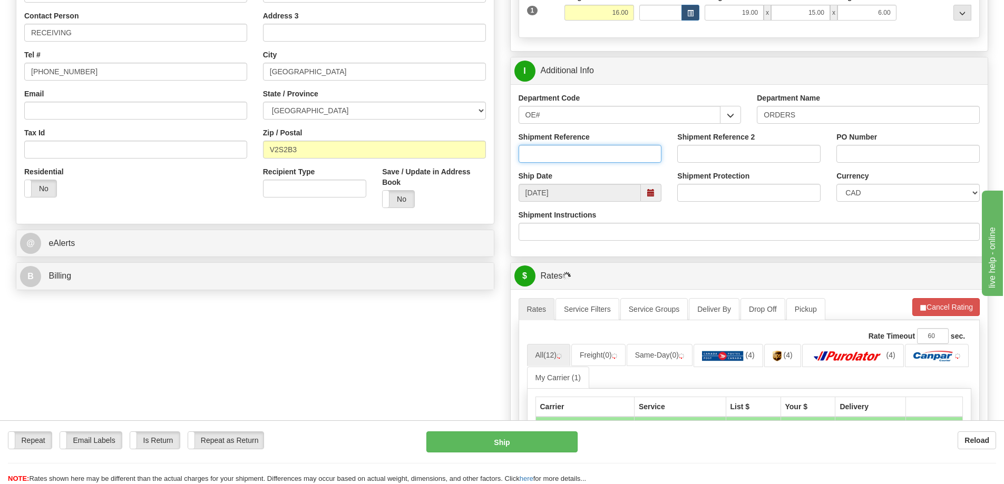
click at [605, 158] on input "Shipment Reference" at bounding box center [589, 154] width 143 height 18
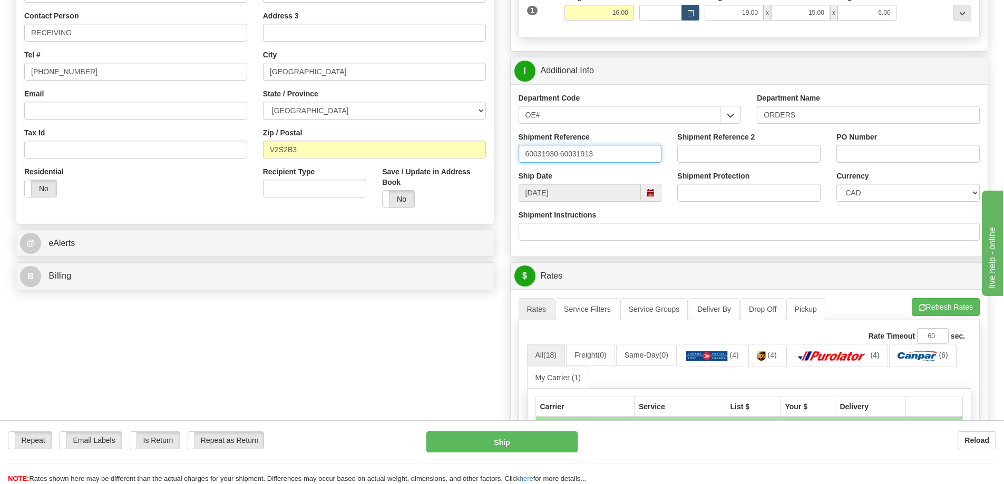
type input "60031930 60031913"
paste input "60031930 60031913"
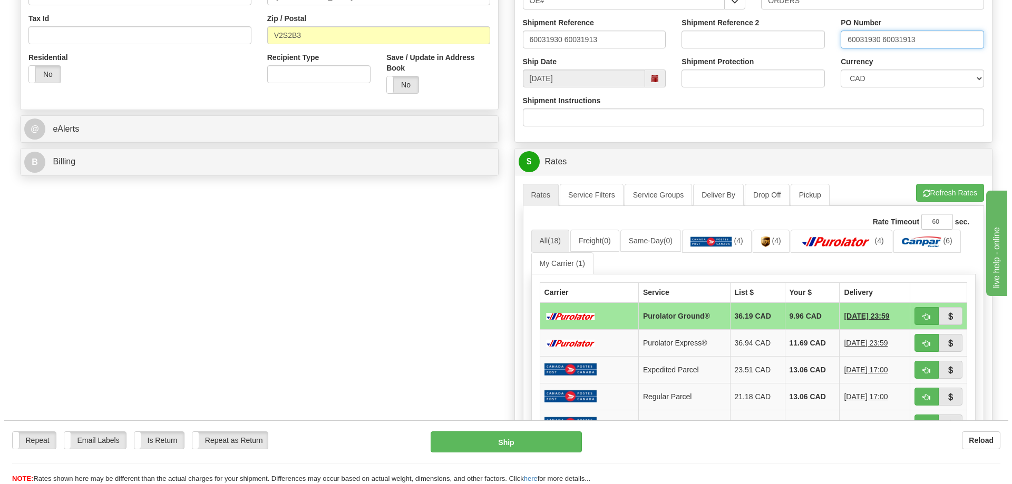
scroll to position [422, 0]
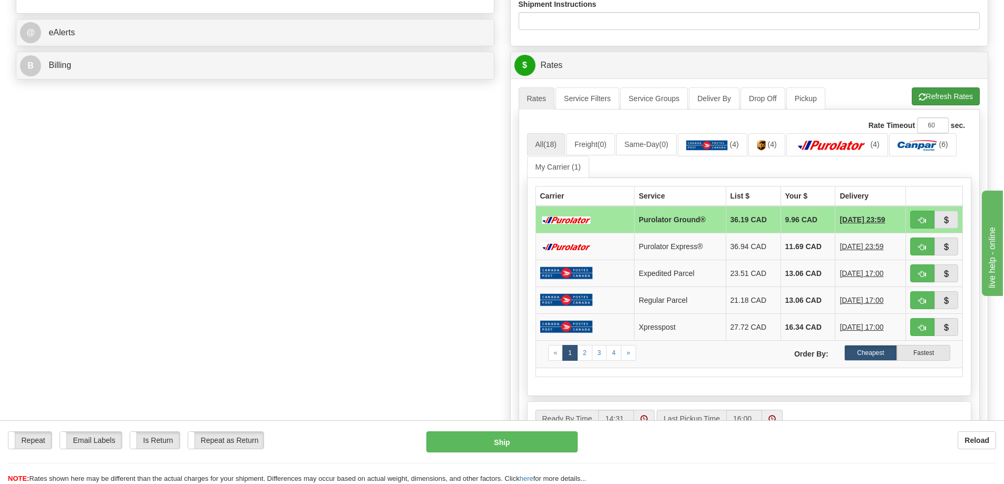
type input "60031930 60031913"
click at [934, 90] on button "Refresh Rates" at bounding box center [946, 96] width 68 height 18
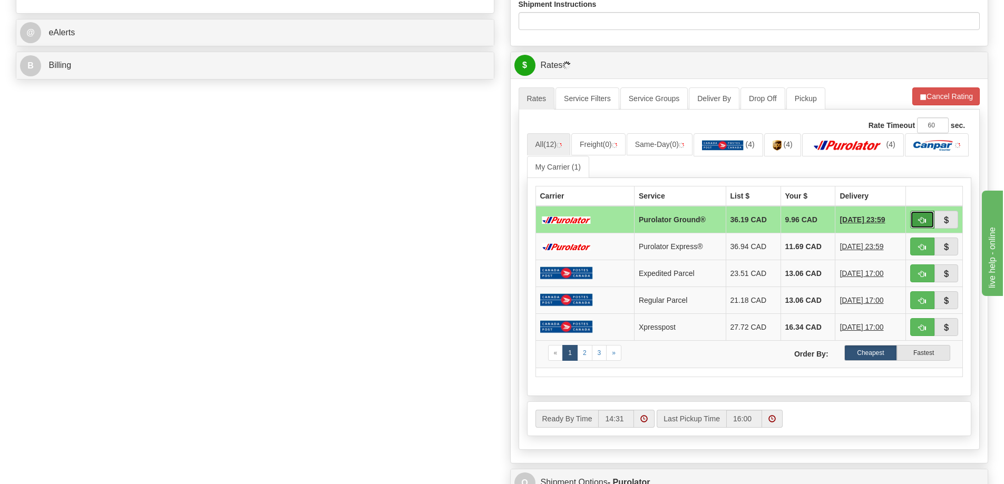
click at [925, 227] on button "button" at bounding box center [922, 220] width 24 height 18
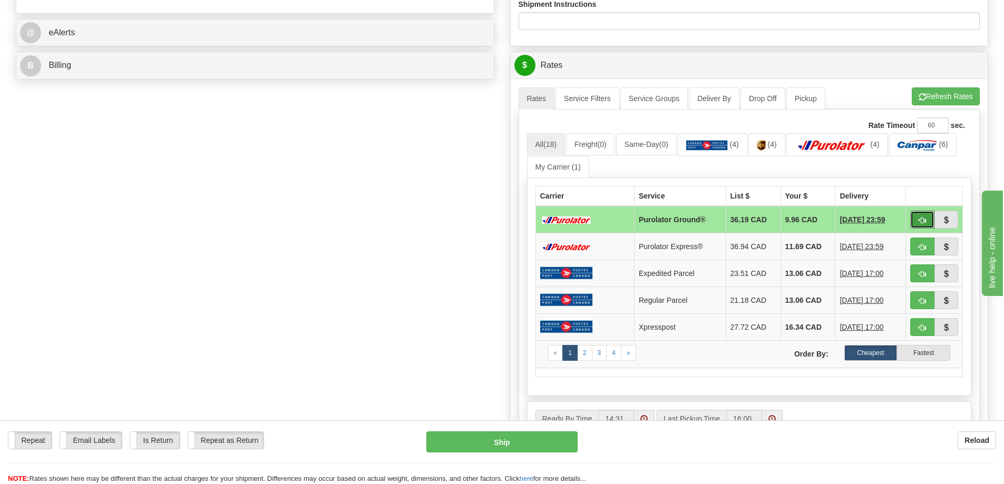
click at [919, 222] on span "button" at bounding box center [921, 220] width 7 height 7
type input "260"
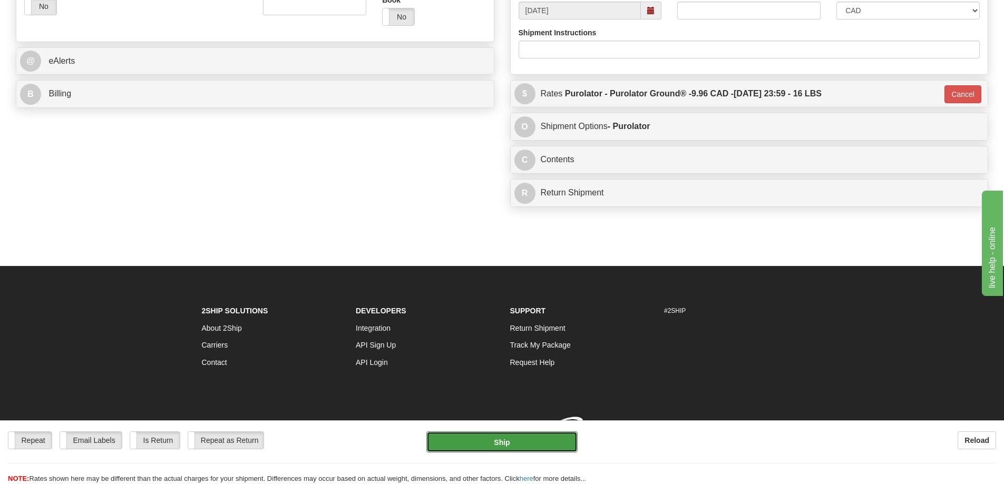
click at [519, 440] on button "Ship" at bounding box center [501, 442] width 151 height 21
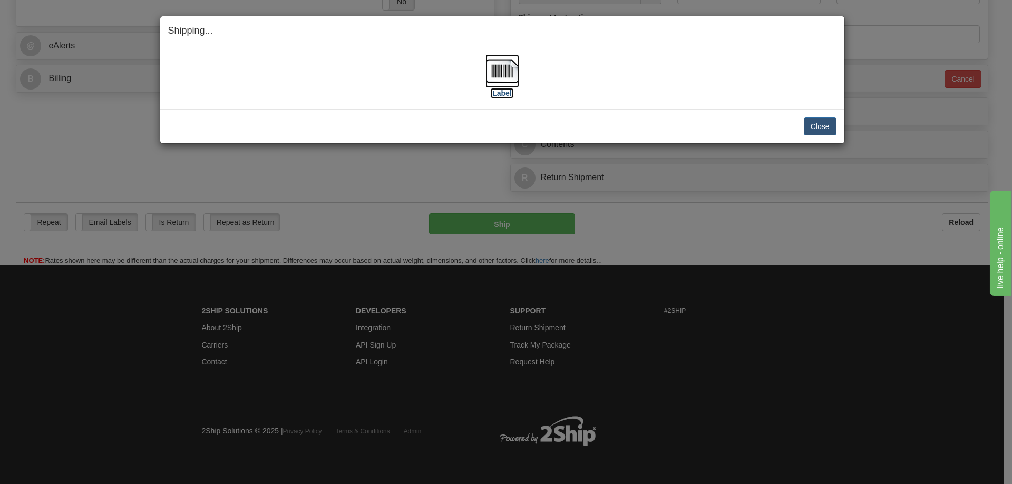
click at [508, 94] on label "[Label]" at bounding box center [502, 93] width 24 height 11
click at [826, 127] on button "Close" at bounding box center [820, 127] width 33 height 18
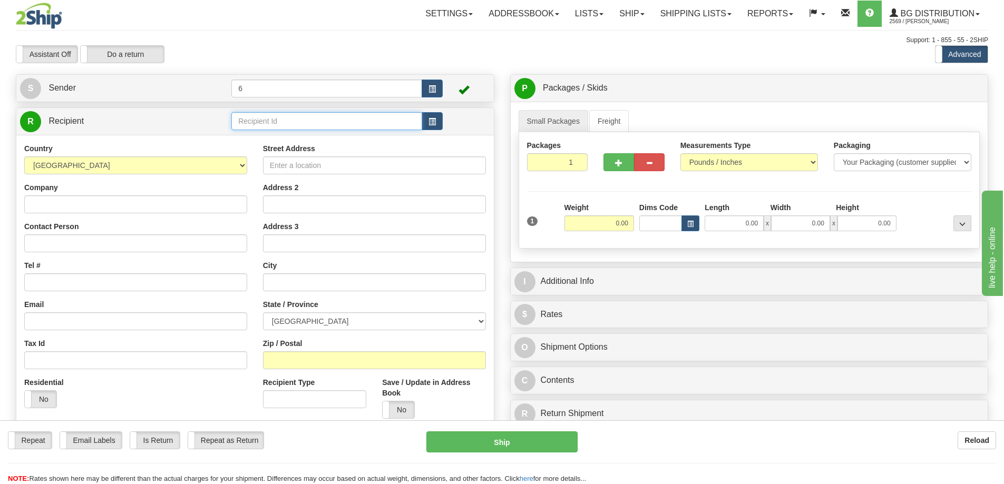
click at [262, 122] on input "text" at bounding box center [326, 121] width 191 height 18
type input "41012"
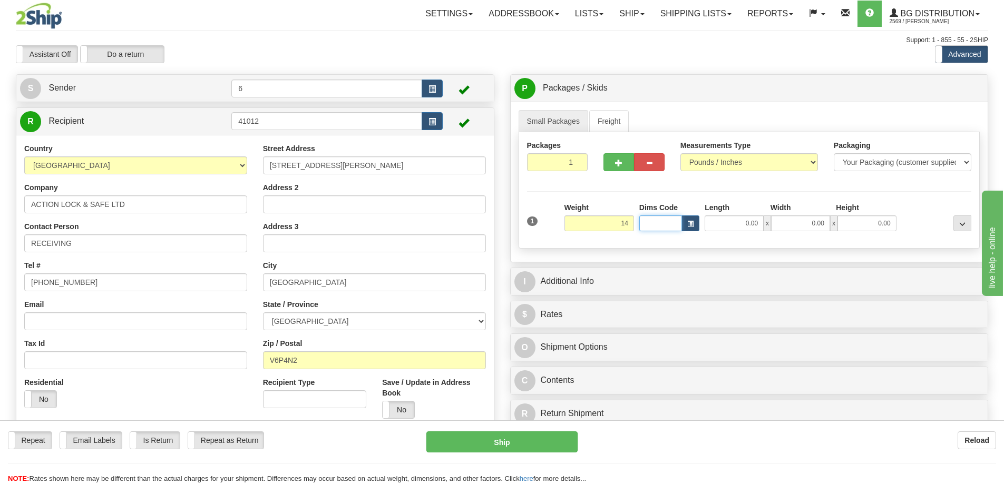
type input "14.00"
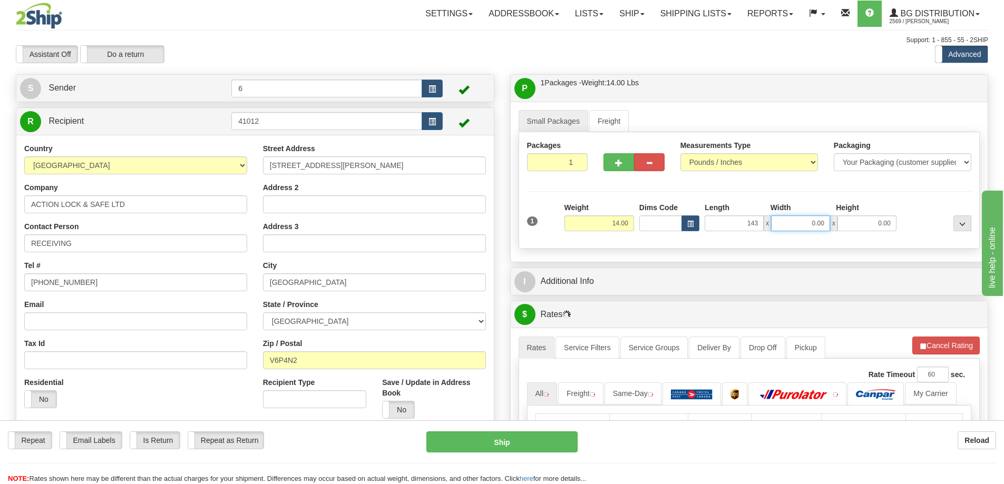
type input "143.00"
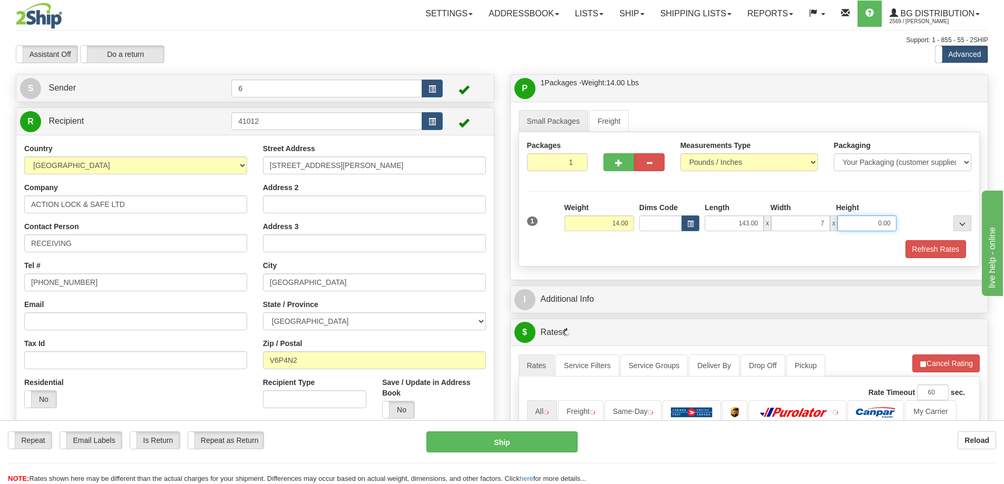
type input "7.00"
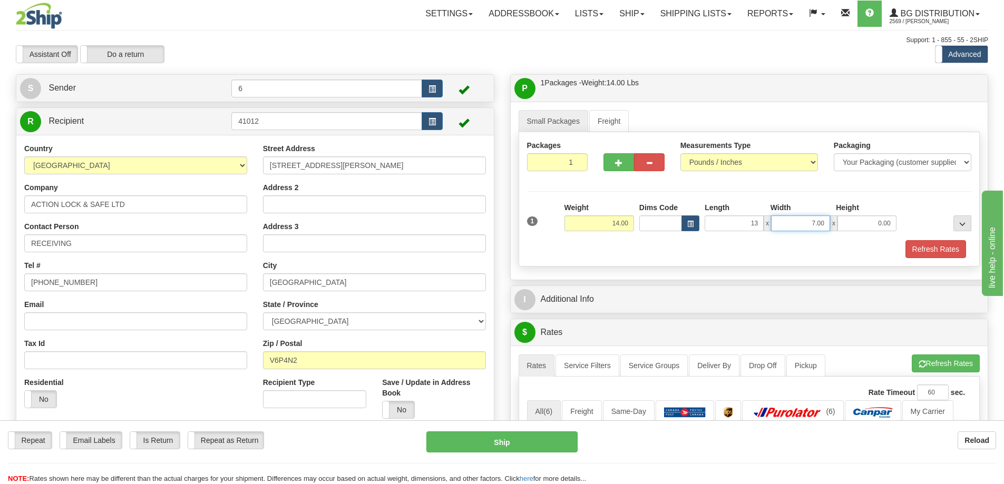
type input "13.00"
type input "7.00"
click at [952, 244] on button "Refresh Rates" at bounding box center [935, 249] width 61 height 18
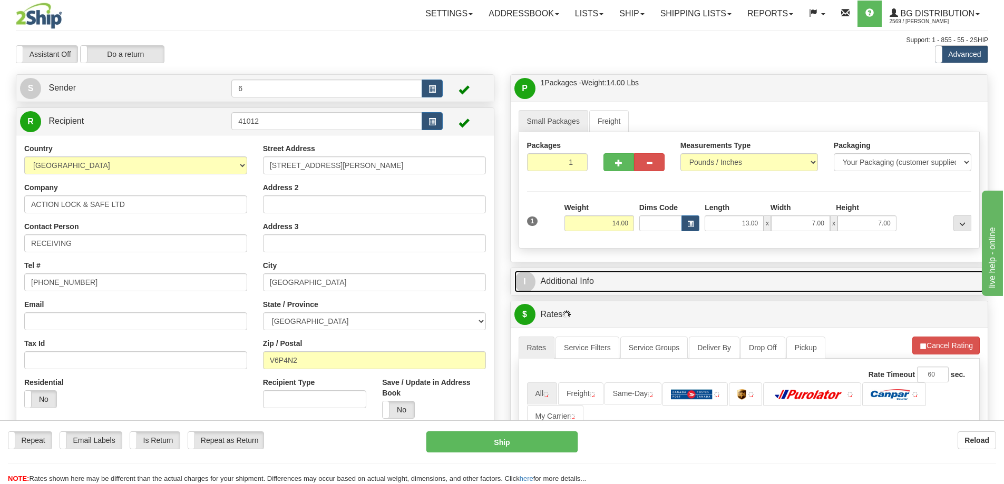
click at [932, 286] on link "I Additional Info" at bounding box center [749, 282] width 470 height 22
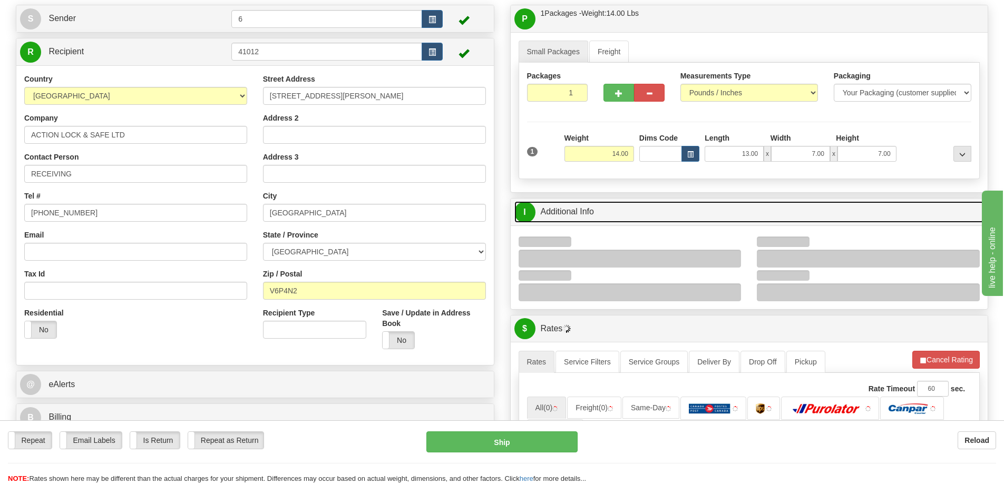
scroll to position [105, 0]
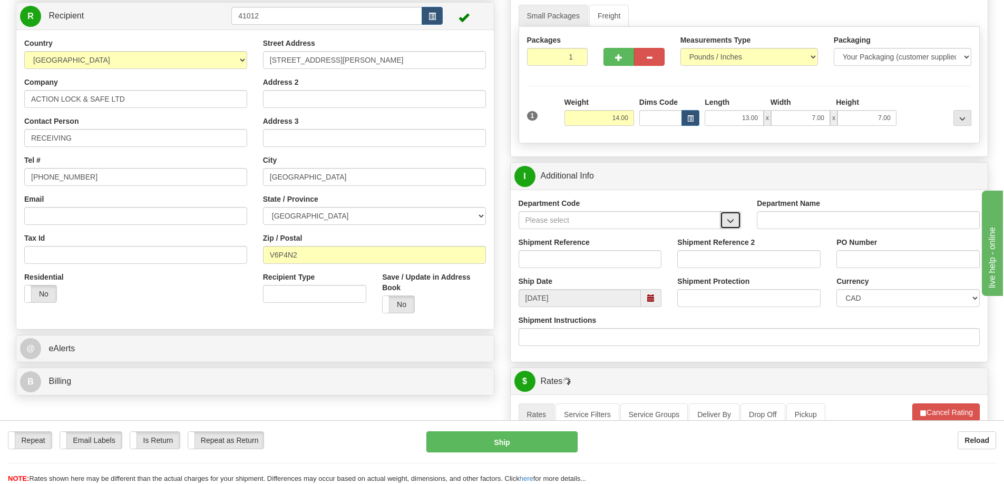
click at [730, 224] on span "button" at bounding box center [730, 221] width 7 height 7
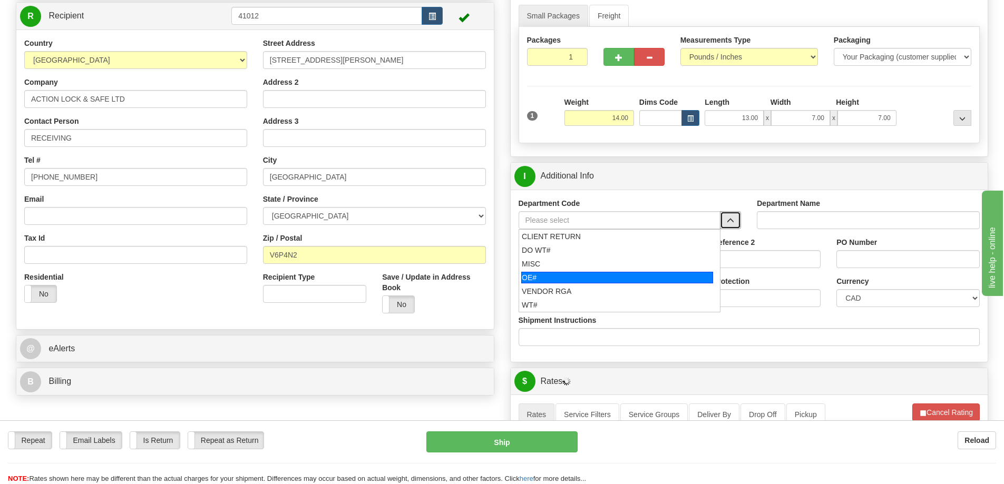
click at [567, 279] on div "OE#" at bounding box center [617, 278] width 192 height 12
type input "OE#"
type input "ORDERS"
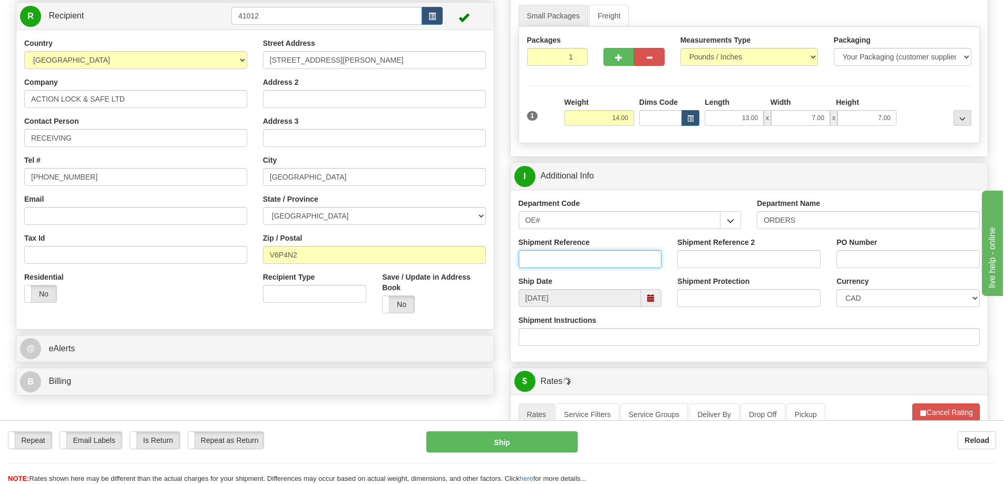
drag, startPoint x: 564, startPoint y: 264, endPoint x: 557, endPoint y: 260, distance: 7.3
click at [563, 264] on input "Shipment Reference" at bounding box center [589, 259] width 143 height 18
type input "60031896-00"
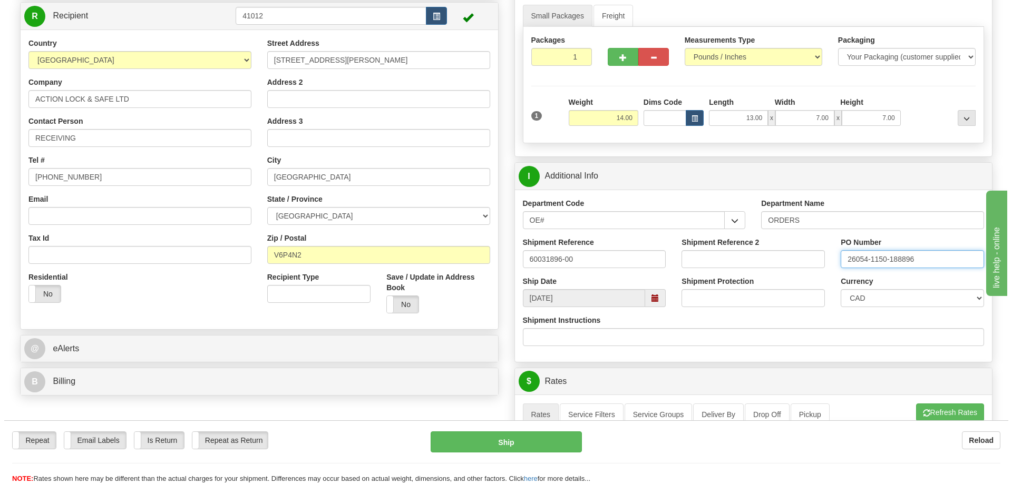
scroll to position [422, 0]
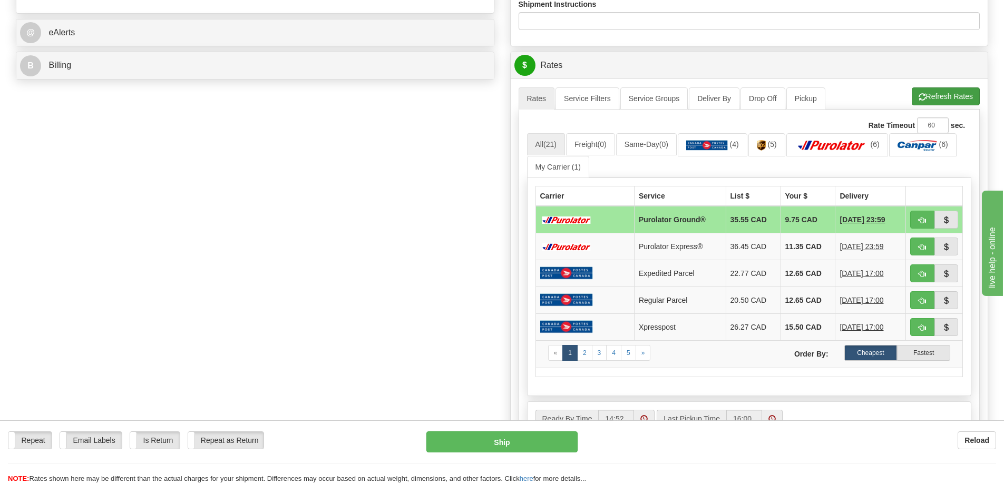
type input "26054-1150-188896"
click at [953, 100] on button "Refresh Rates" at bounding box center [946, 96] width 68 height 18
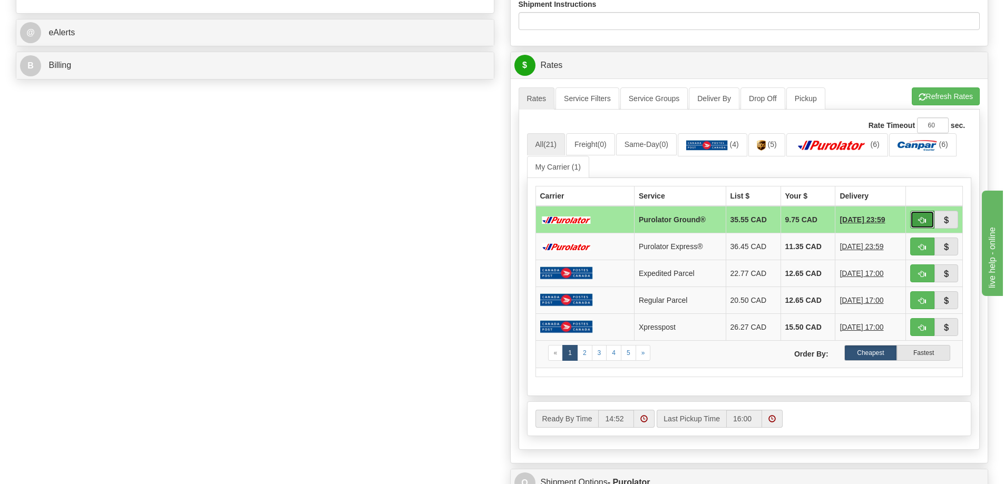
click at [918, 224] on span "button" at bounding box center [921, 220] width 7 height 7
type input "260"
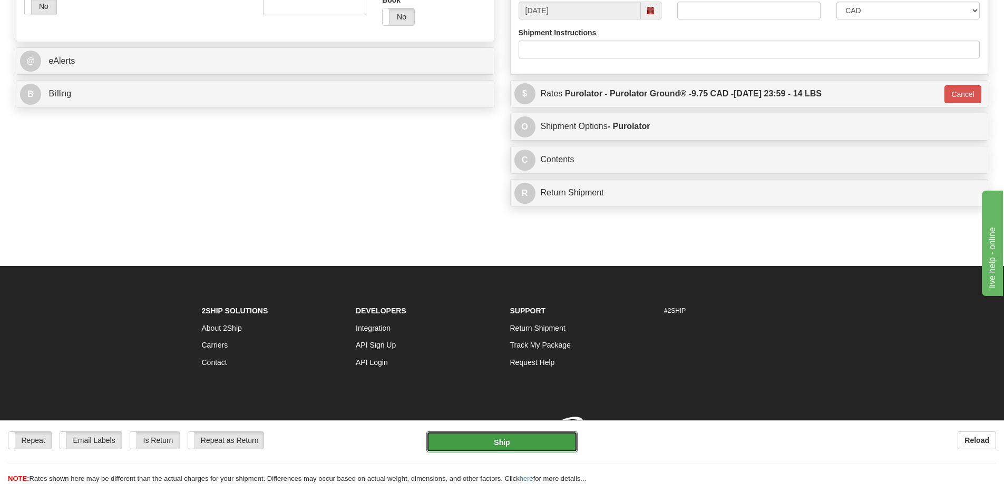
click at [501, 445] on button "Ship" at bounding box center [501, 442] width 151 height 21
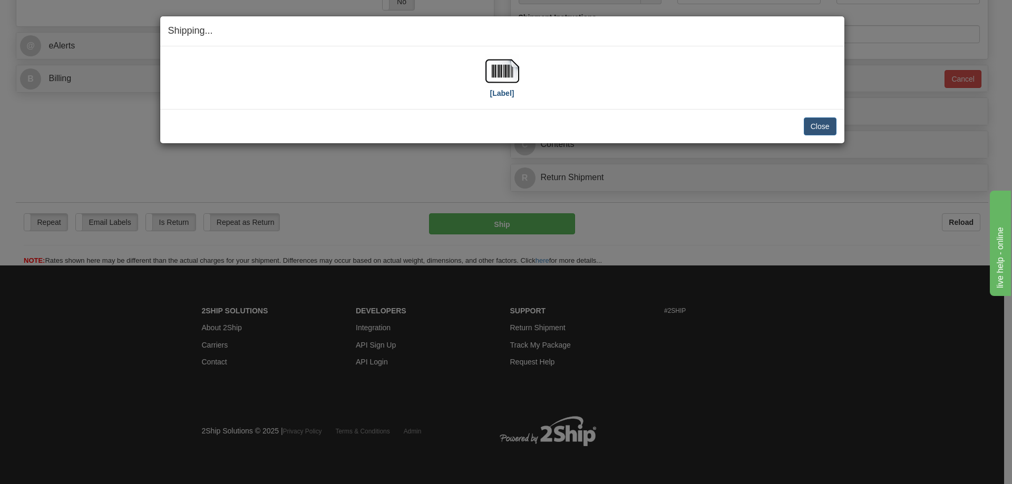
click at [499, 99] on div "[Label]" at bounding box center [502, 77] width 34 height 47
click at [498, 95] on label "[Label]" at bounding box center [502, 93] width 24 height 11
